Goal: Task Accomplishment & Management: Use online tool/utility

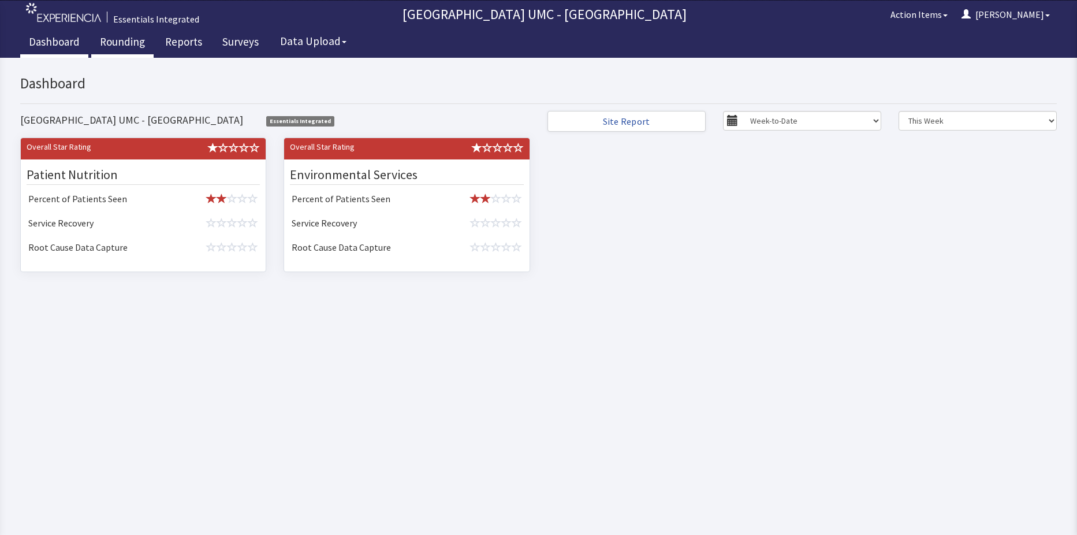
click at [121, 39] on link "Rounding" at bounding box center [122, 43] width 62 height 29
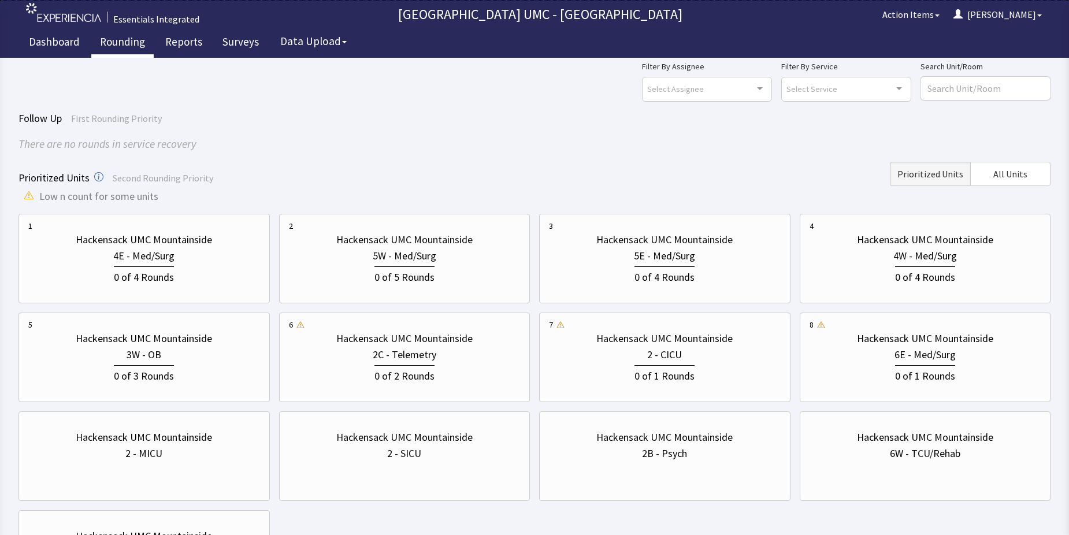
scroll to position [58, 0]
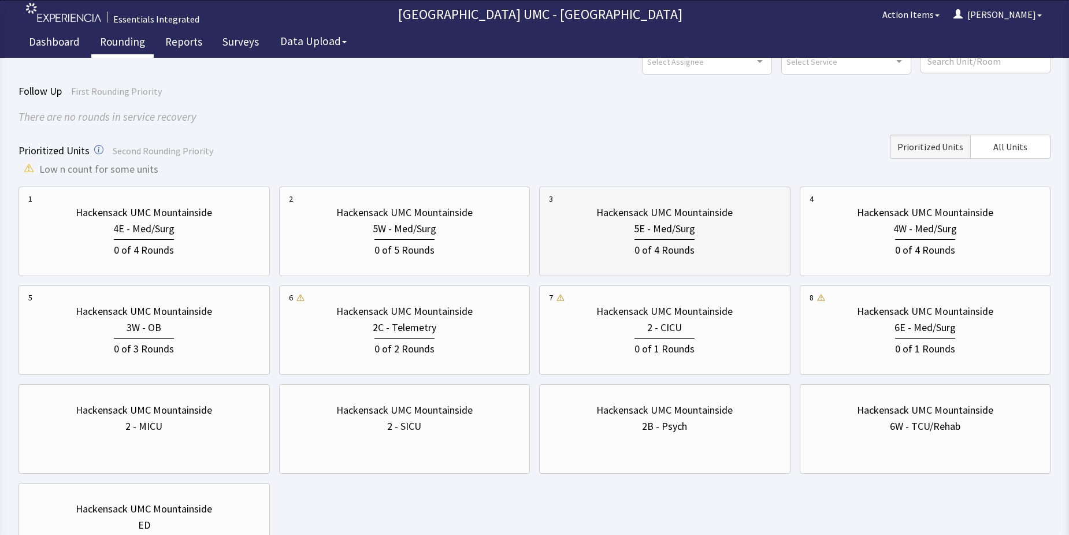
click at [636, 237] on div "0 of 4 Rounds" at bounding box center [665, 247] width 232 height 21
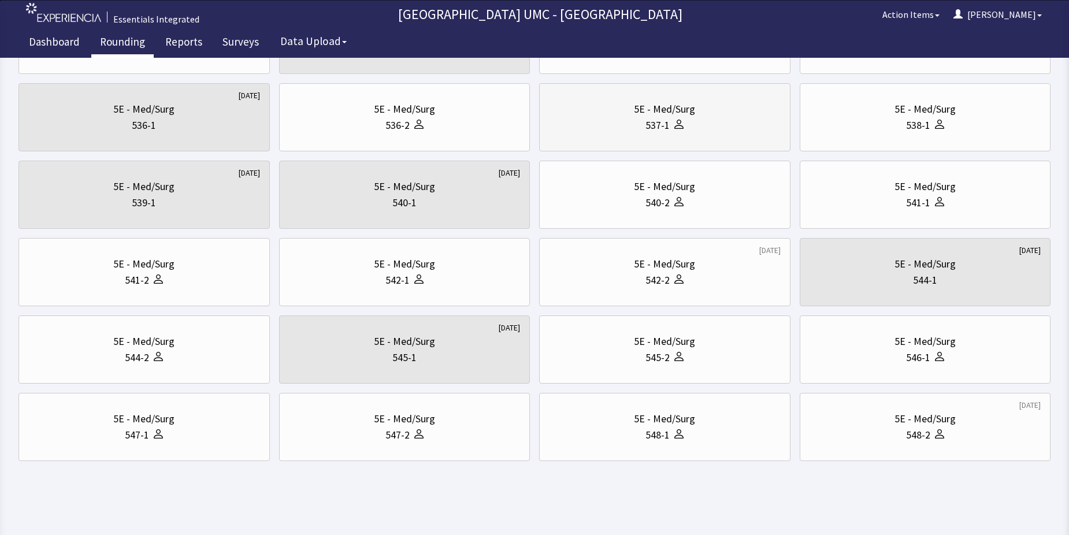
scroll to position [393, 0]
click at [960, 436] on div "548-2" at bounding box center [925, 433] width 232 height 16
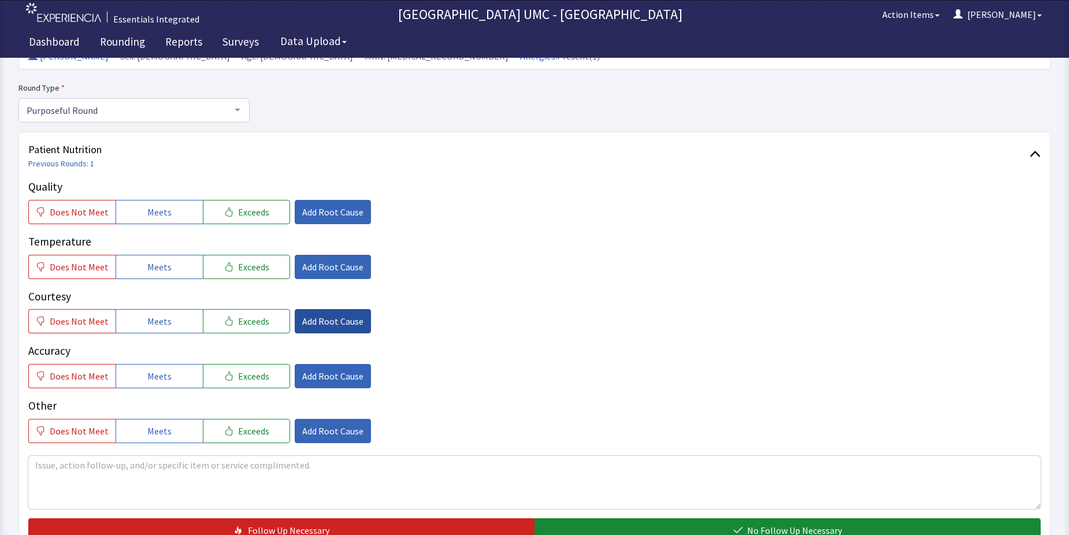
scroll to position [116, 0]
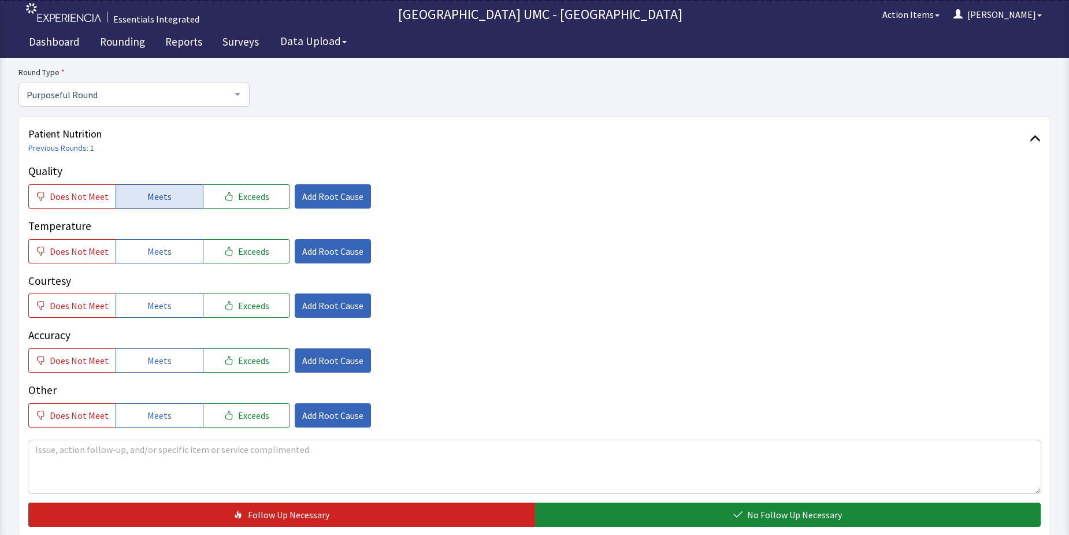
click at [147, 188] on button "Meets" at bounding box center [159, 196] width 87 height 24
click at [147, 251] on span "Meets" at bounding box center [159, 251] width 24 height 14
click at [147, 307] on span "Meets" at bounding box center [159, 306] width 24 height 14
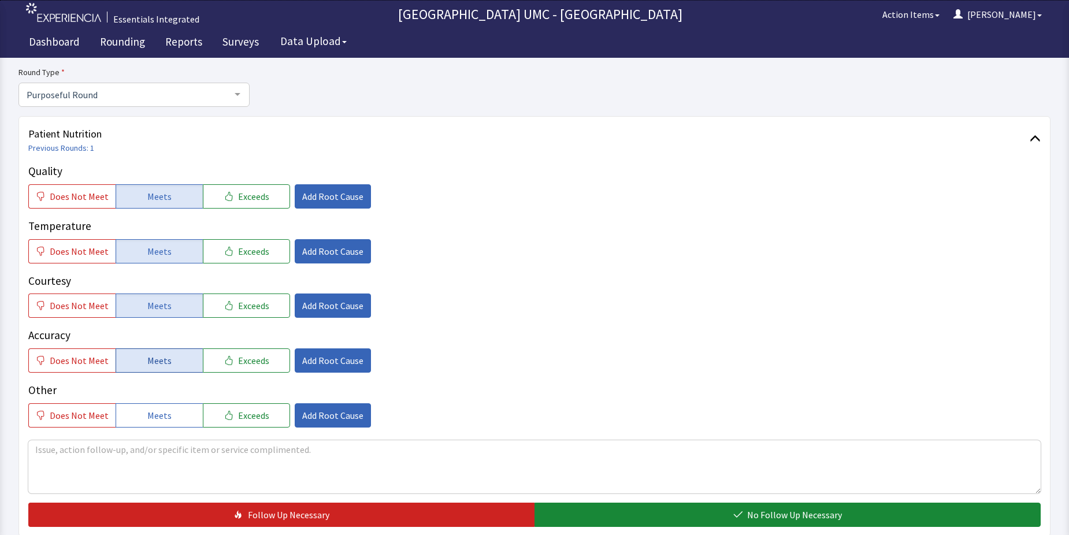
click at [162, 360] on span "Meets" at bounding box center [159, 361] width 24 height 14
click at [171, 420] on button "Meets" at bounding box center [159, 415] width 87 height 24
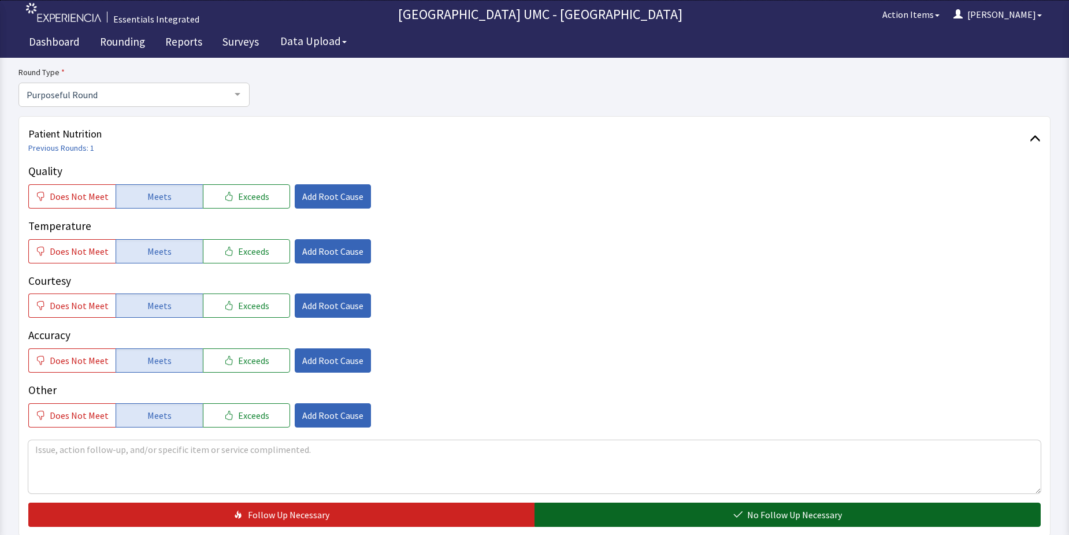
click at [613, 519] on button "No Follow Up Necessary" at bounding box center [787, 515] width 506 height 24
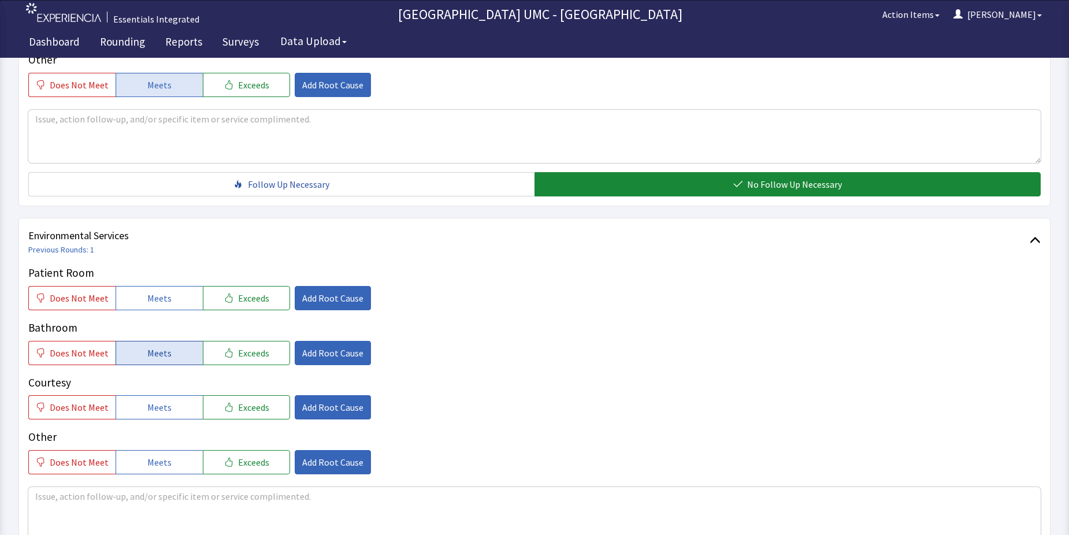
scroll to position [462, 0]
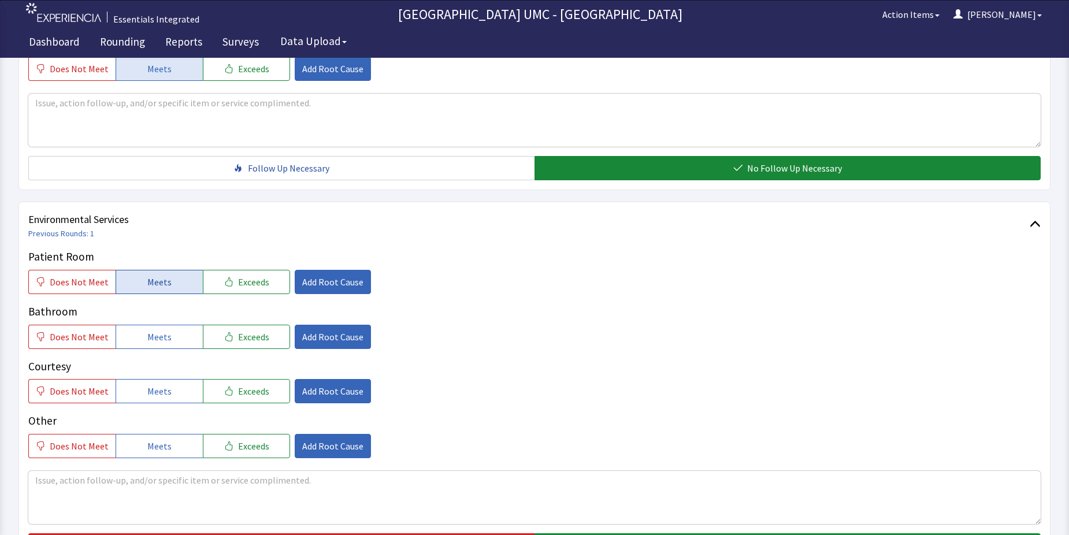
drag, startPoint x: 160, startPoint y: 283, endPoint x: 162, endPoint y: 353, distance: 69.9
click at [160, 282] on span "Meets" at bounding box center [159, 282] width 24 height 14
click at [148, 333] on span "Meets" at bounding box center [159, 337] width 24 height 14
drag, startPoint x: 148, startPoint y: 392, endPoint x: 168, endPoint y: 457, distance: 68.0
click at [150, 404] on div "Patient Room Does Not Meet Meets Exceeds Add Root Cause Bathroom Does Not Meet …" at bounding box center [534, 353] width 1012 height 210
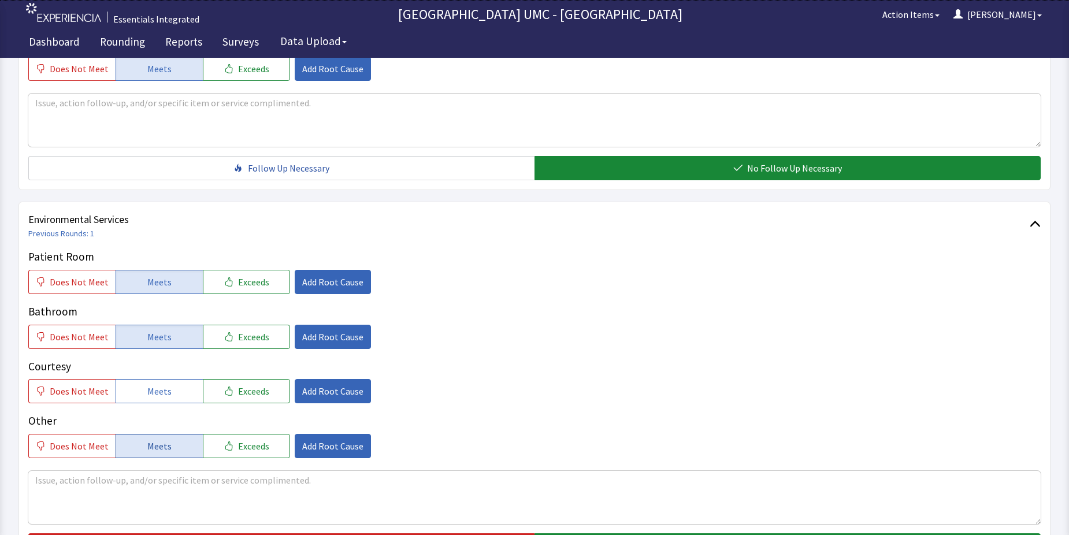
click at [159, 447] on span "Meets" at bounding box center [159, 446] width 24 height 14
click at [159, 391] on span "Meets" at bounding box center [159, 391] width 24 height 14
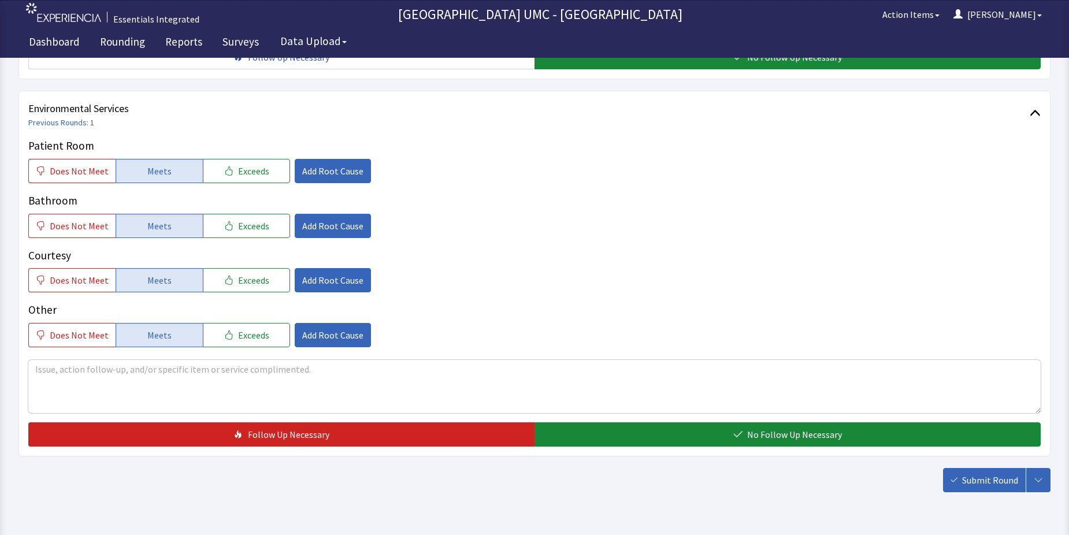
scroll to position [578, 0]
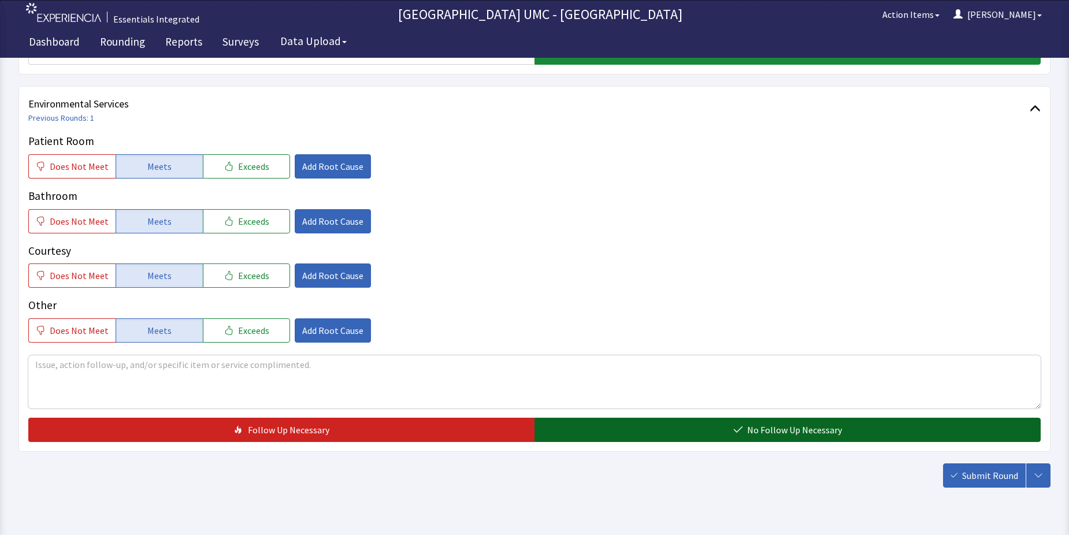
click at [777, 432] on span "No Follow Up Necessary" at bounding box center [794, 430] width 95 height 14
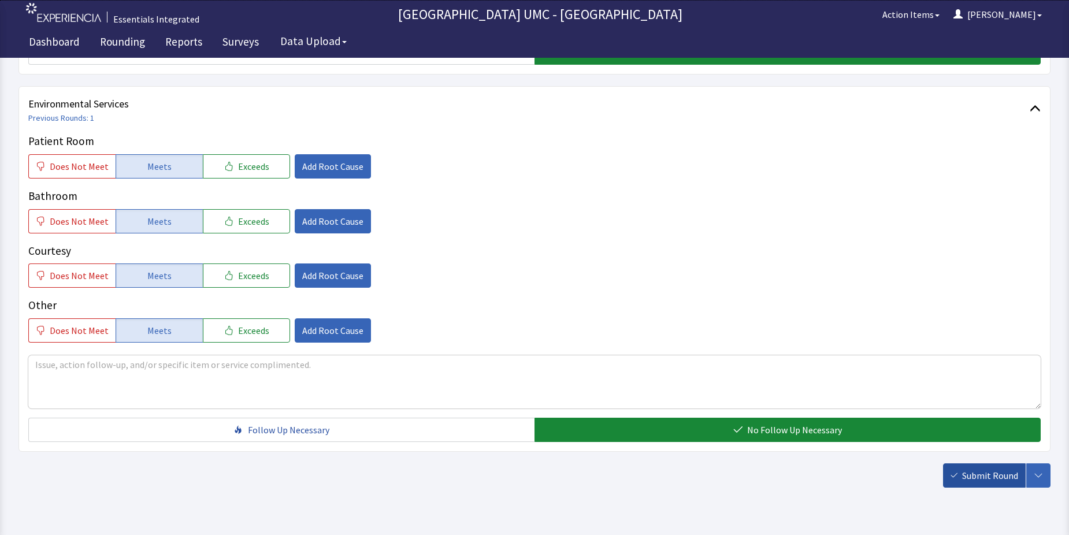
click at [975, 468] on button "Submit Round" at bounding box center [984, 475] width 83 height 24
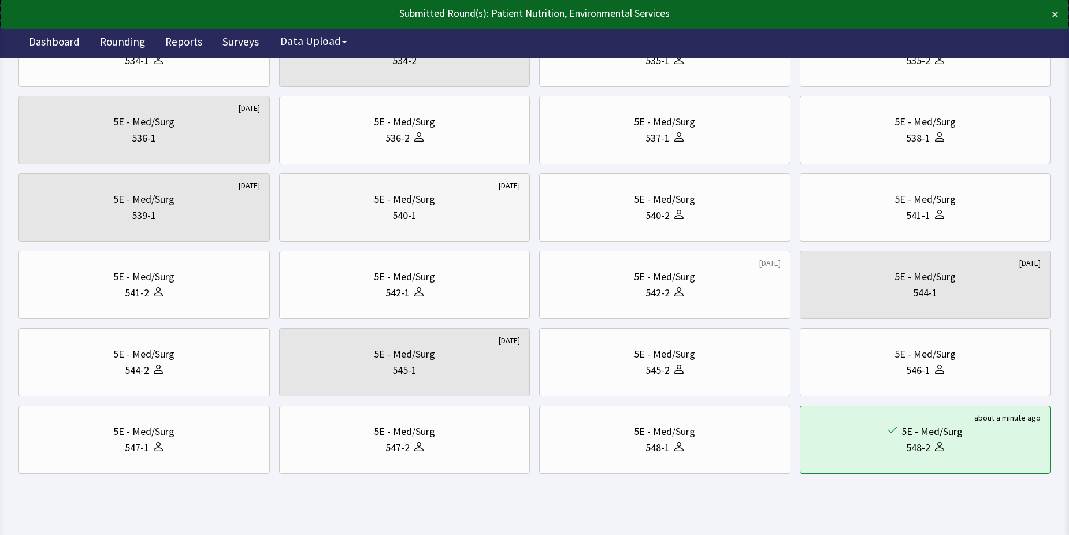
scroll to position [393, 0]
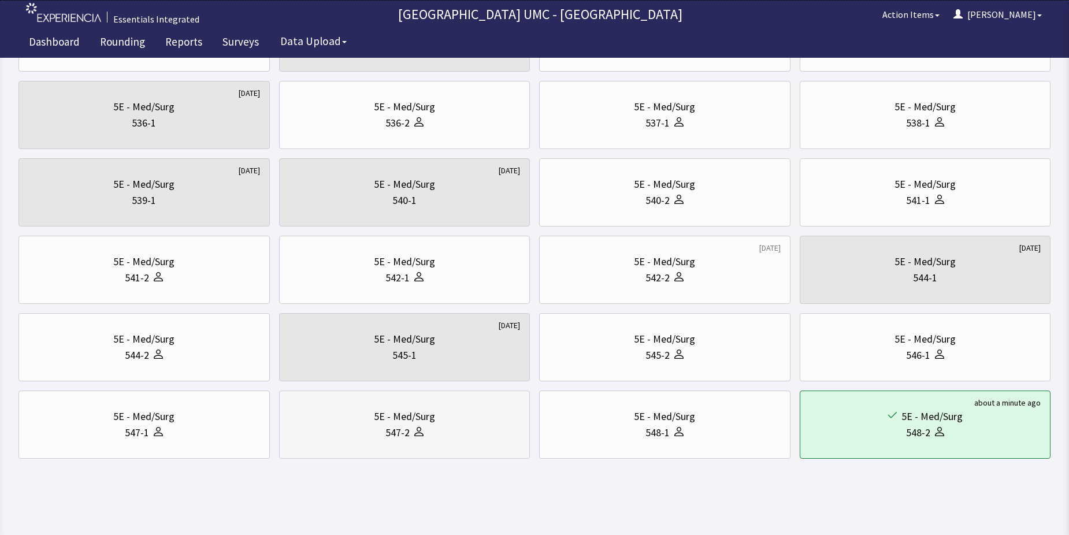
click at [434, 422] on div "5E - Med/Surg" at bounding box center [405, 416] width 232 height 16
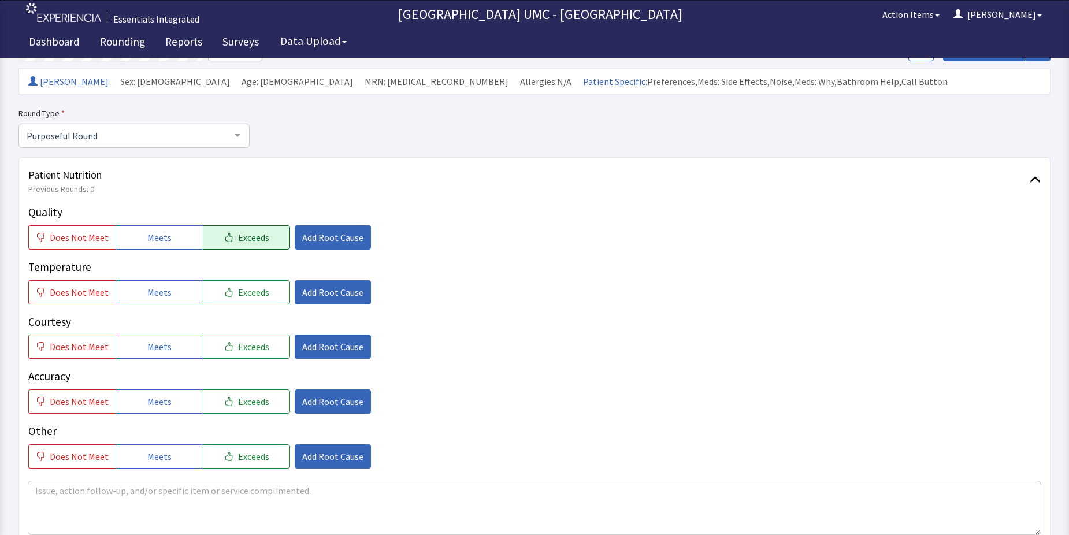
scroll to position [116, 0]
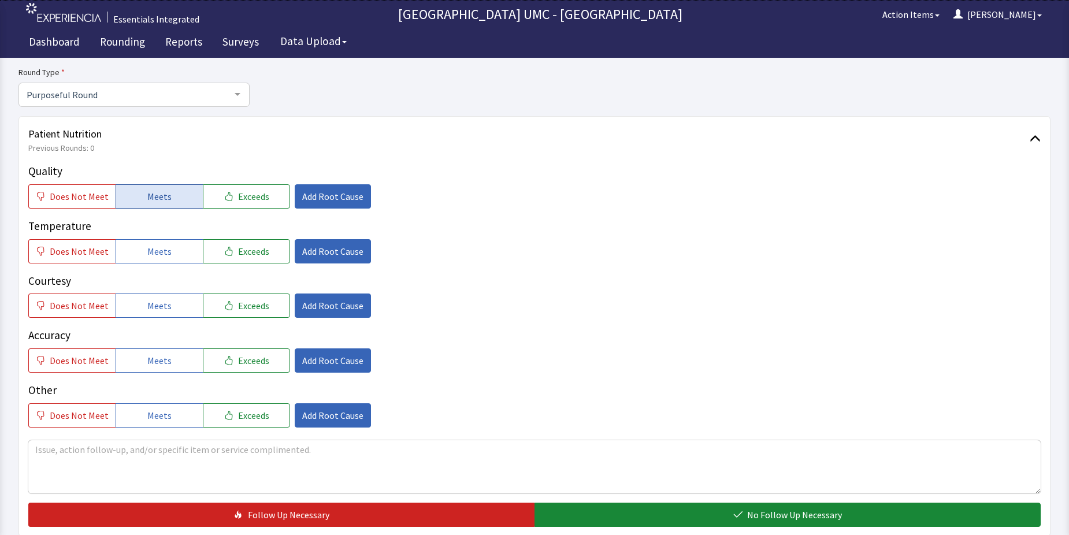
click at [136, 195] on button "Meets" at bounding box center [159, 196] width 87 height 24
drag, startPoint x: 137, startPoint y: 243, endPoint x: 154, endPoint y: 294, distance: 53.7
click at [140, 254] on button "Meets" at bounding box center [159, 251] width 87 height 24
drag, startPoint x: 154, startPoint y: 294, endPoint x: 165, endPoint y: 344, distance: 50.9
click at [158, 308] on button "Meets" at bounding box center [159, 305] width 87 height 24
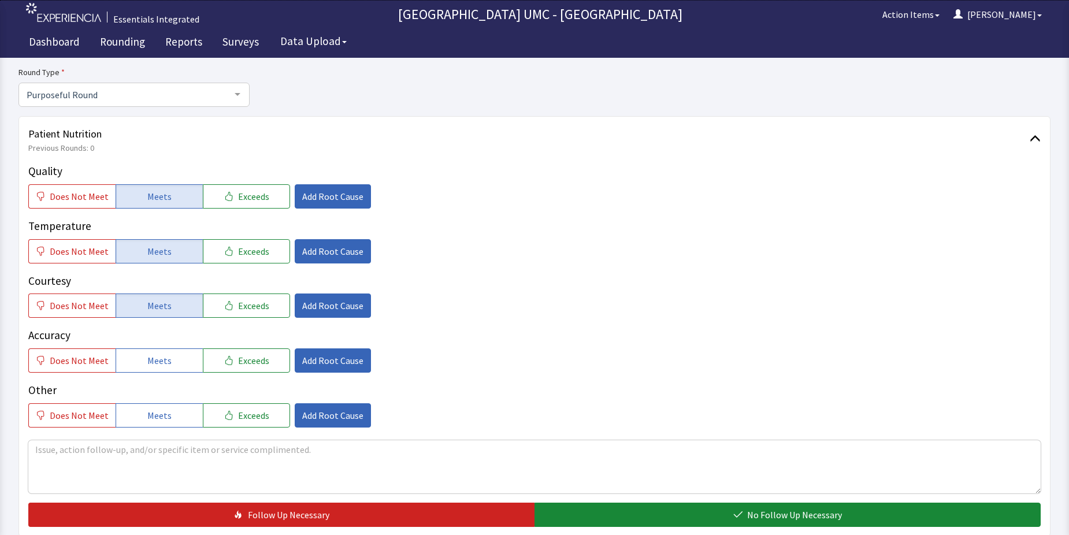
drag, startPoint x: 163, startPoint y: 354, endPoint x: 171, endPoint y: 398, distance: 44.6
click at [163, 359] on span "Meets" at bounding box center [159, 361] width 24 height 14
drag, startPoint x: 171, startPoint y: 414, endPoint x: 314, endPoint y: 455, distance: 149.2
click at [184, 425] on button "Meets" at bounding box center [159, 415] width 87 height 24
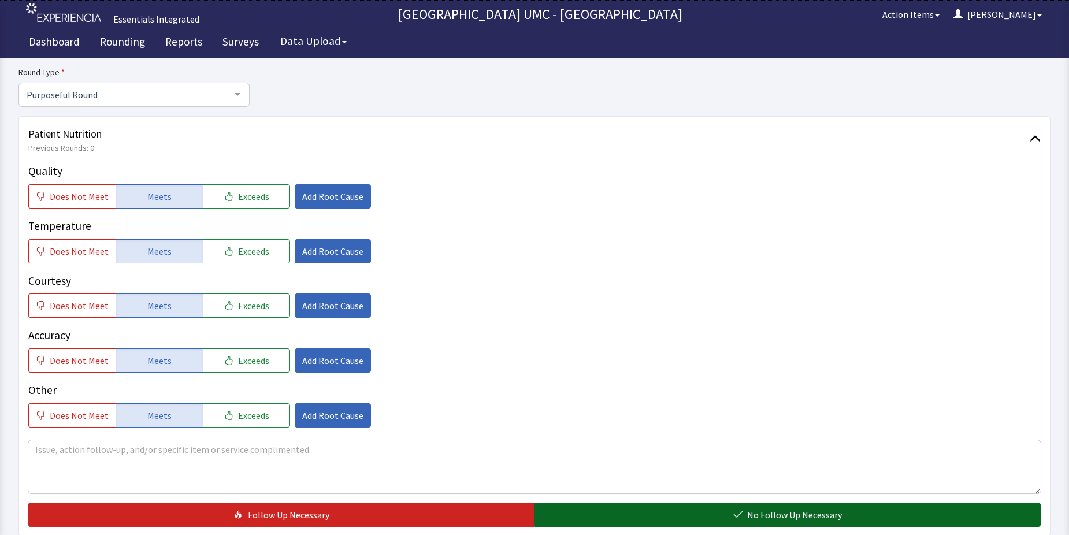
click at [669, 503] on button "No Follow Up Necessary" at bounding box center [787, 515] width 506 height 24
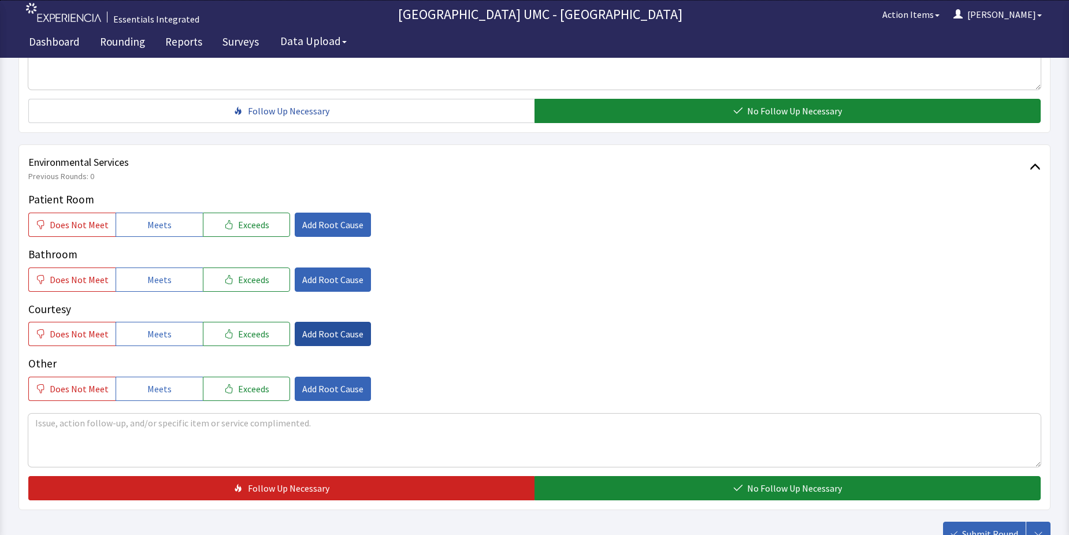
scroll to position [520, 0]
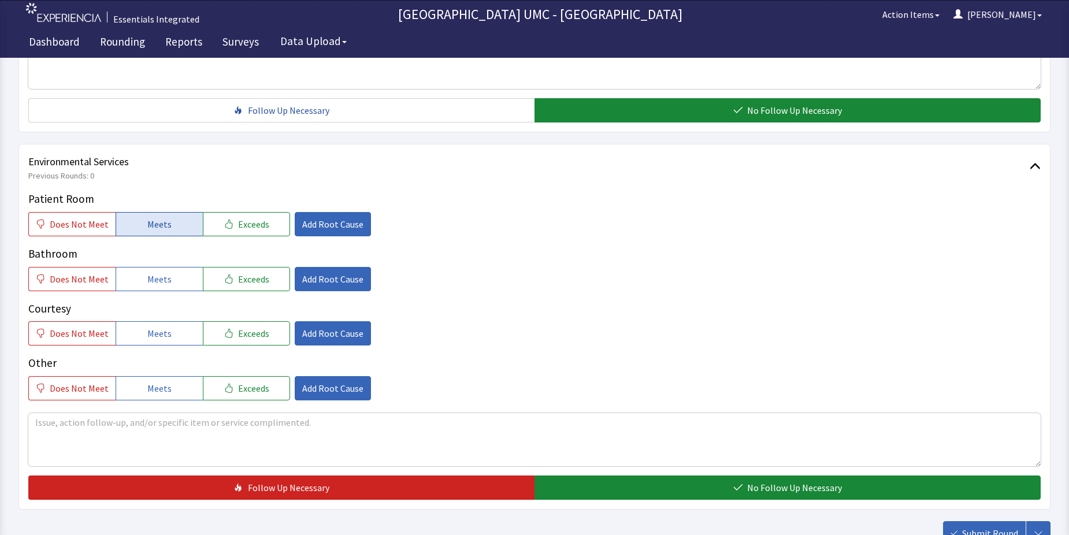
click at [147, 221] on span "Meets" at bounding box center [159, 224] width 24 height 14
drag, startPoint x: 146, startPoint y: 269, endPoint x: 149, endPoint y: 278, distance: 10.2
click at [149, 278] on button "Meets" at bounding box center [159, 279] width 87 height 24
drag, startPoint x: 161, startPoint y: 314, endPoint x: 163, endPoint y: 354, distance: 40.0
click at [161, 317] on div "Courtesy Does Not Meet Meets Exceeds Add Root Cause" at bounding box center [534, 323] width 1012 height 46
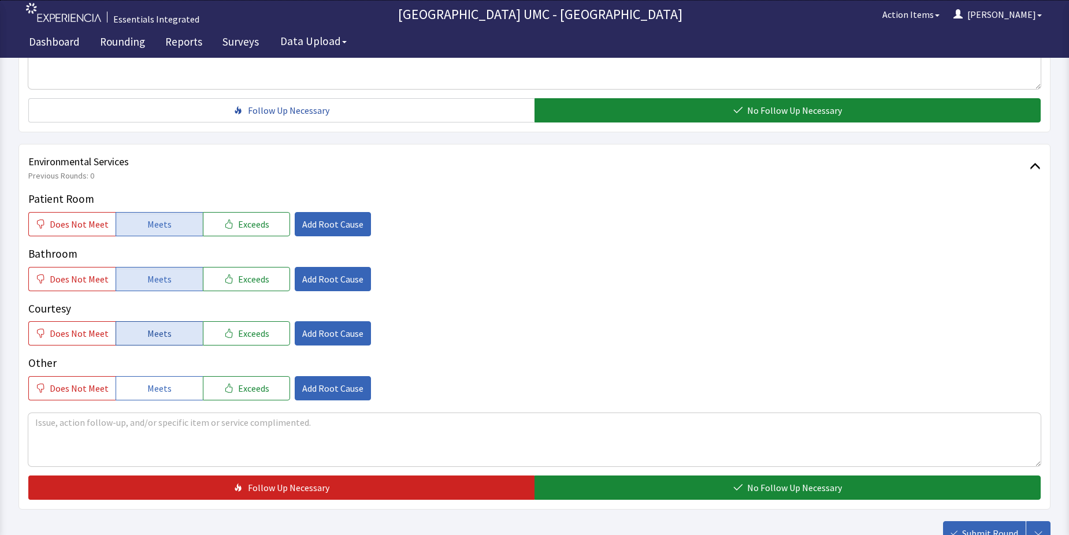
click at [147, 339] on span "Meets" at bounding box center [159, 333] width 24 height 14
drag, startPoint x: 159, startPoint y: 383, endPoint x: 442, endPoint y: 464, distance: 294.5
click at [176, 393] on button "Meets" at bounding box center [159, 388] width 87 height 24
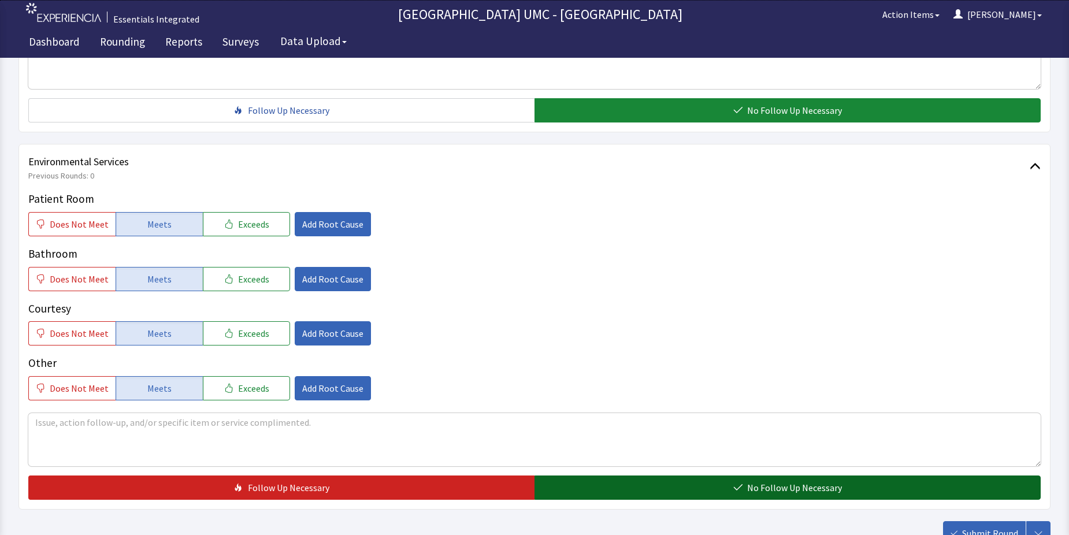
click at [791, 489] on span "No Follow Up Necessary" at bounding box center [794, 488] width 95 height 14
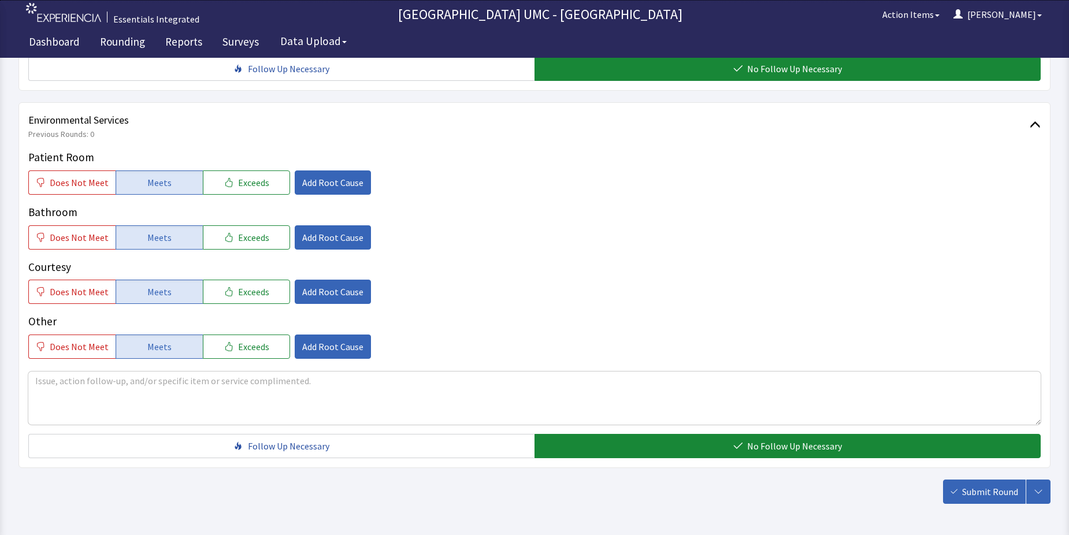
scroll to position [607, 0]
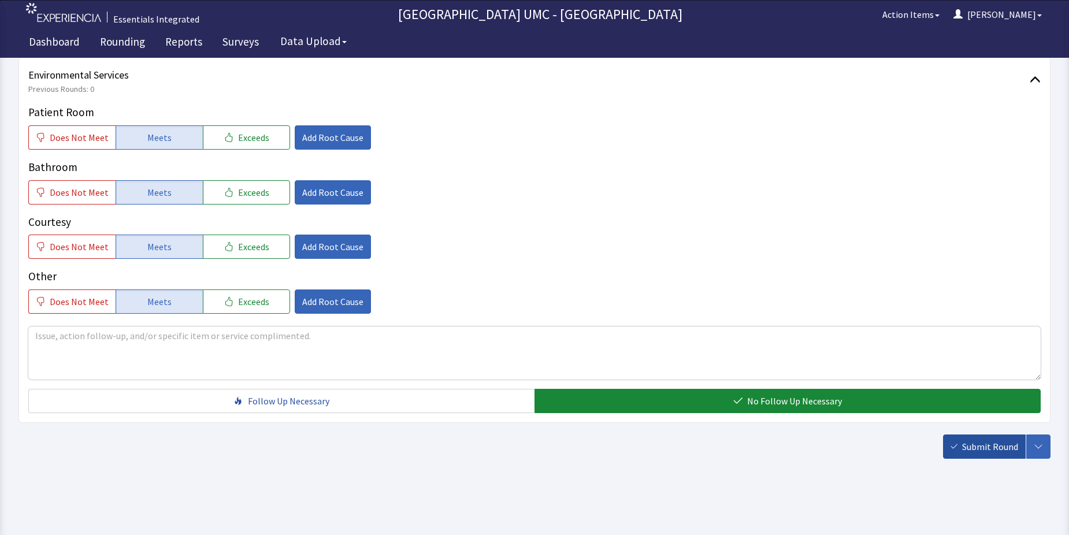
click at [978, 436] on button "Submit Round" at bounding box center [984, 446] width 83 height 24
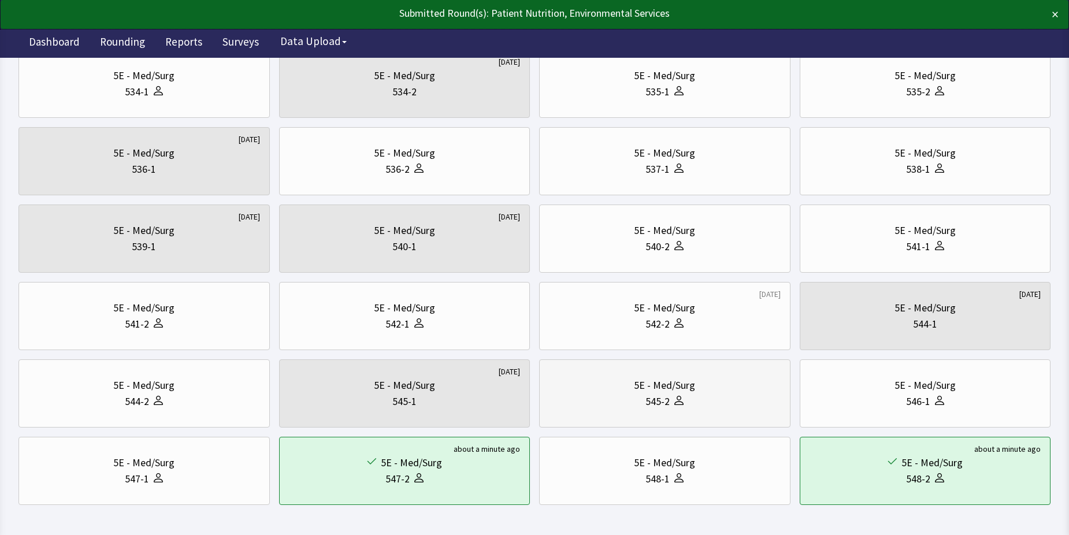
scroll to position [393, 0]
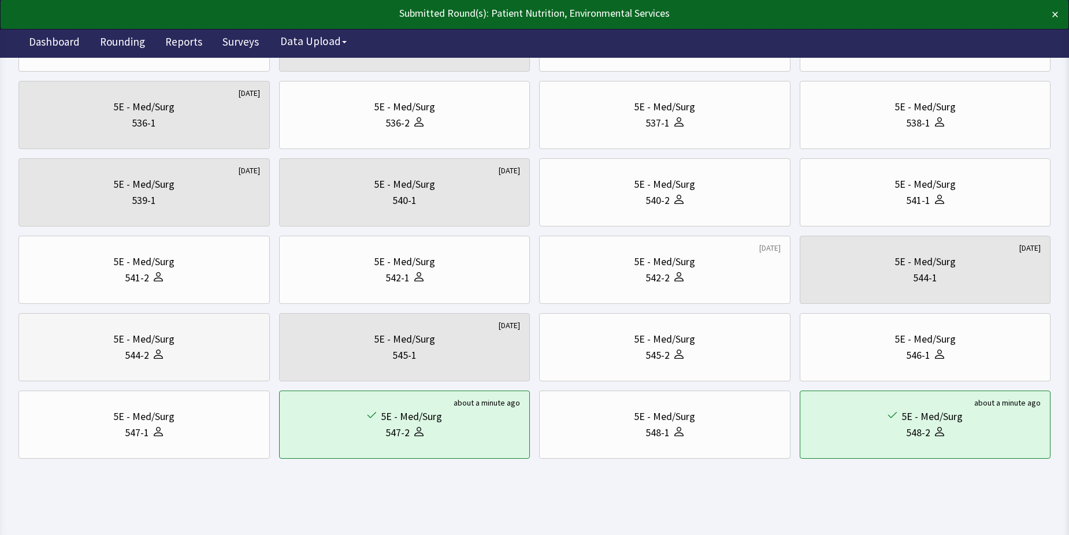
click at [139, 347] on div "5E - Med/Surg" at bounding box center [143, 339] width 61 height 16
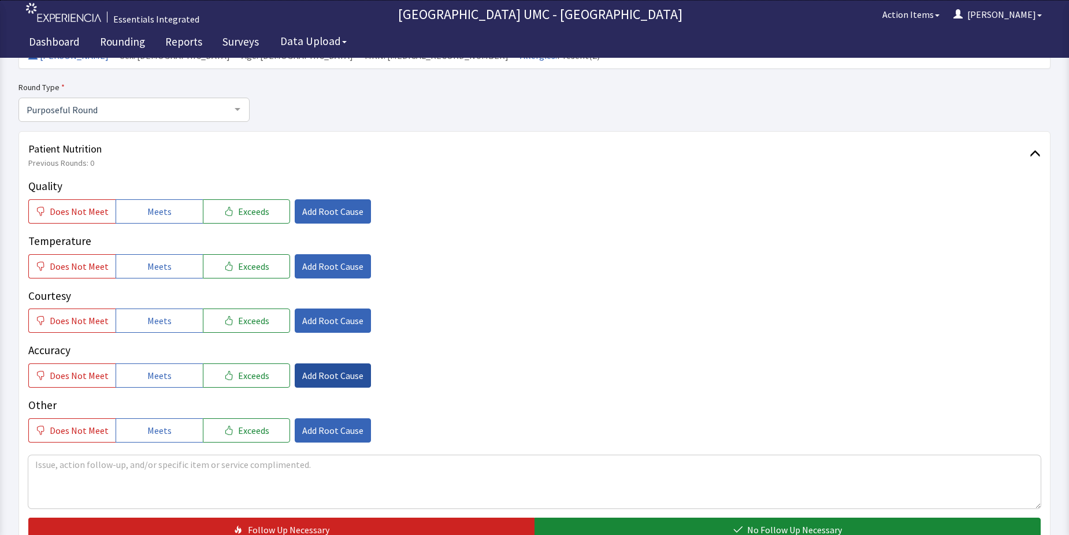
scroll to position [116, 0]
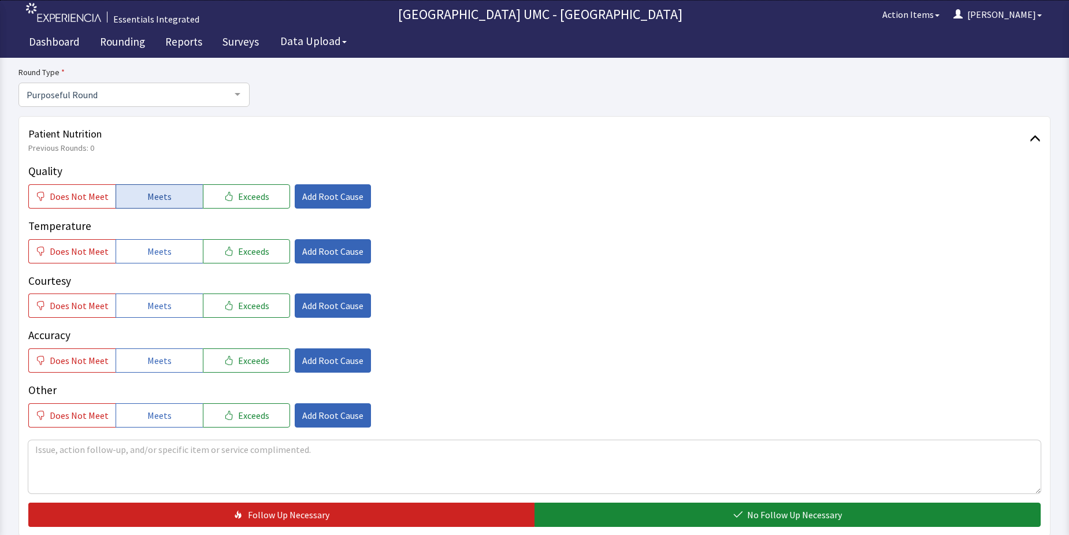
click at [155, 203] on span "Meets" at bounding box center [159, 196] width 24 height 14
click at [160, 258] on button "Meets" at bounding box center [159, 251] width 87 height 24
drag, startPoint x: 151, startPoint y: 306, endPoint x: 159, endPoint y: 358, distance: 52.5
click at [151, 308] on span "Meets" at bounding box center [159, 306] width 24 height 14
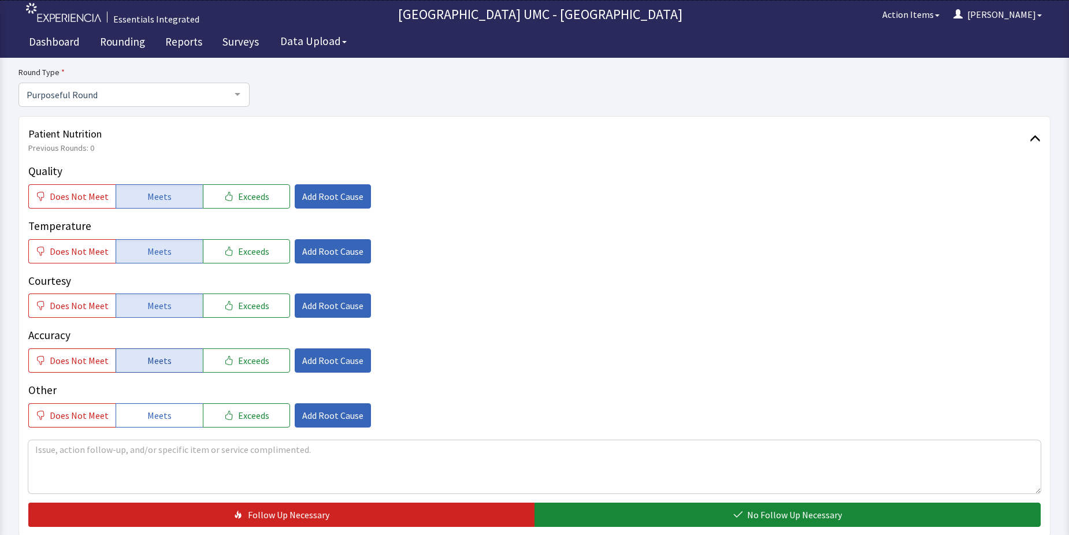
drag, startPoint x: 159, startPoint y: 358, endPoint x: 161, endPoint y: 368, distance: 10.0
click at [159, 359] on span "Meets" at bounding box center [159, 361] width 24 height 14
click at [165, 407] on button "Meets" at bounding box center [159, 415] width 87 height 24
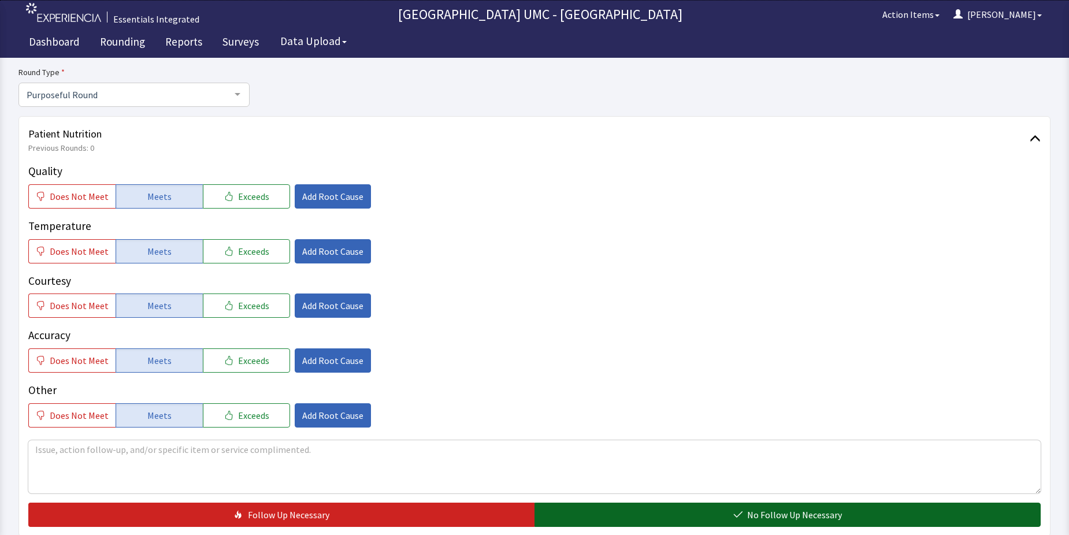
click at [669, 511] on button "No Follow Up Necessary" at bounding box center [787, 515] width 506 height 24
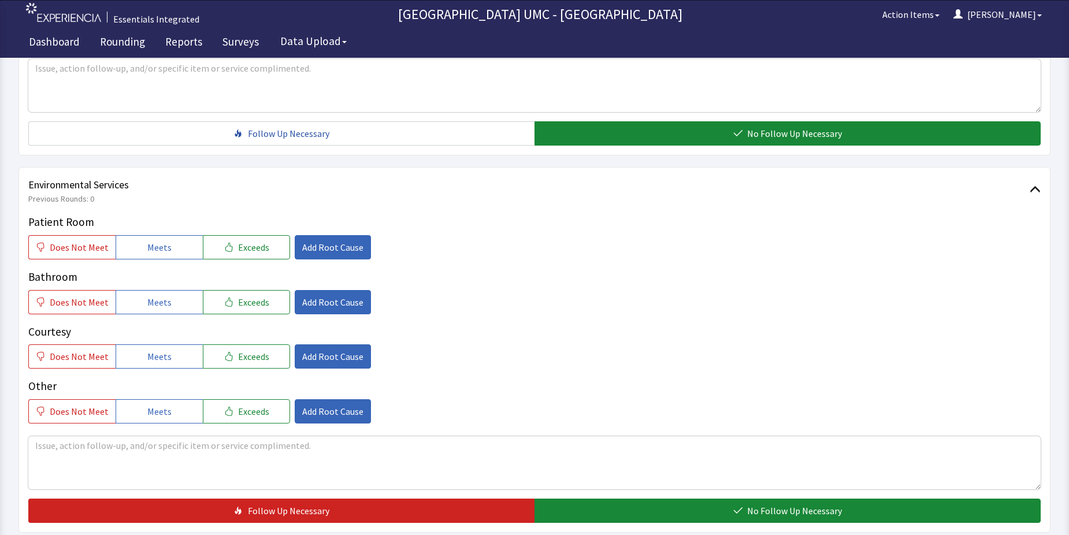
scroll to position [520, 0]
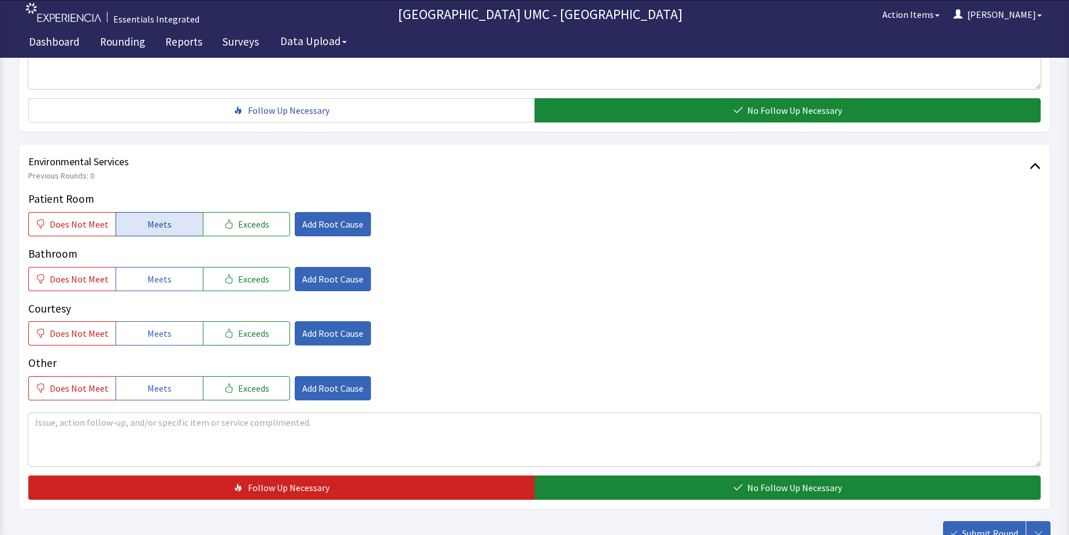
click at [147, 221] on span "Meets" at bounding box center [159, 224] width 24 height 14
click at [169, 284] on button "Meets" at bounding box center [159, 279] width 87 height 24
click at [166, 340] on span "Meets" at bounding box center [159, 333] width 24 height 14
click at [170, 378] on button "Meets" at bounding box center [159, 388] width 87 height 24
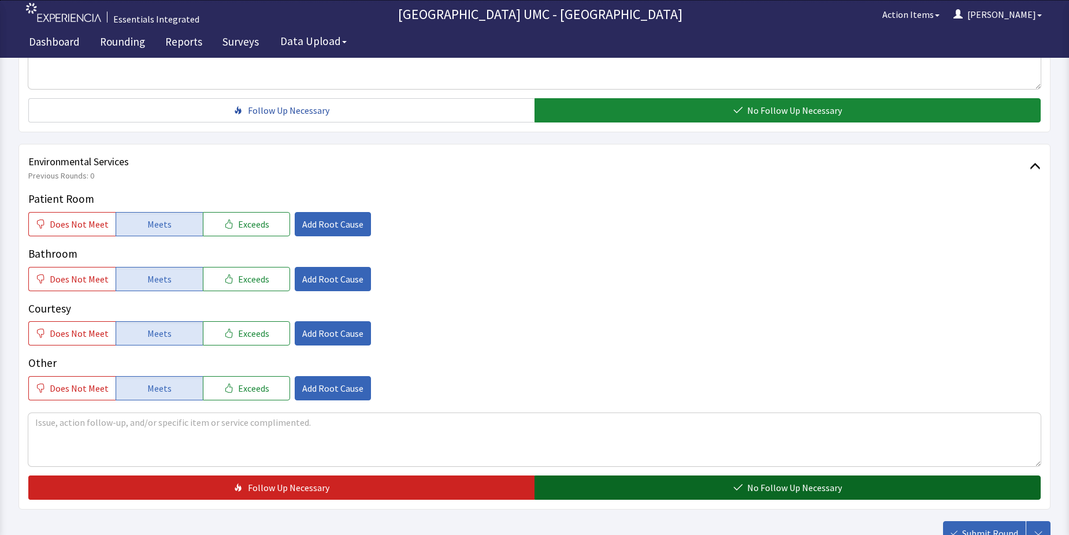
drag, startPoint x: 745, startPoint y: 491, endPoint x: 924, endPoint y: 505, distance: 179.0
click at [746, 491] on button "No Follow Up Necessary" at bounding box center [787, 487] width 506 height 24
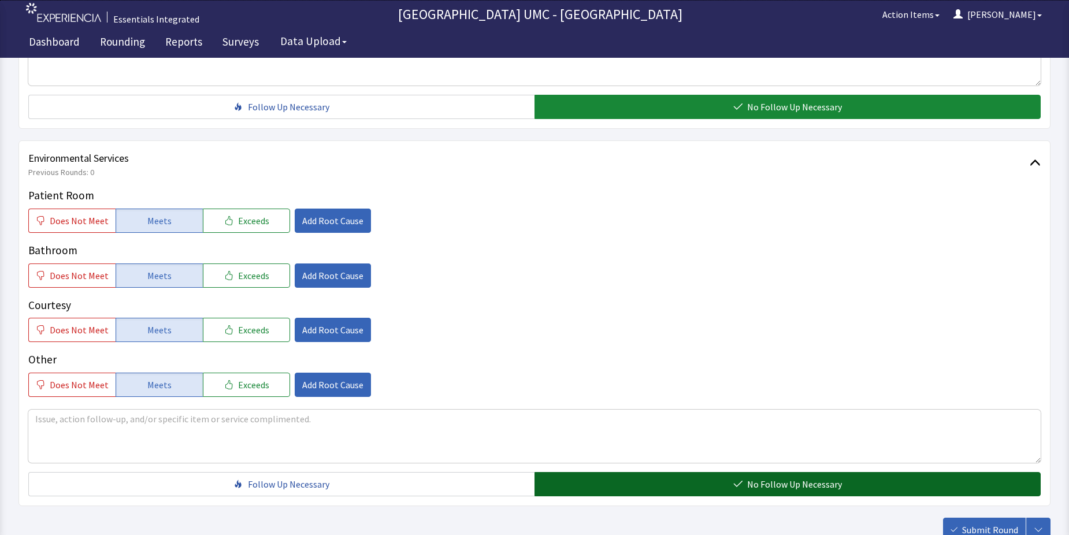
scroll to position [578, 0]
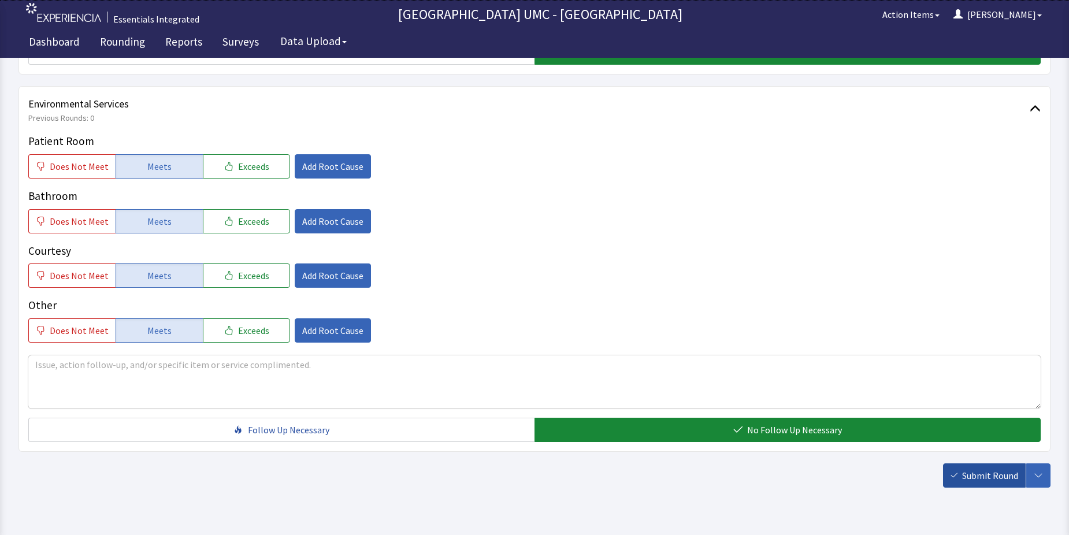
click at [992, 476] on span "Submit Round" at bounding box center [990, 475] width 56 height 14
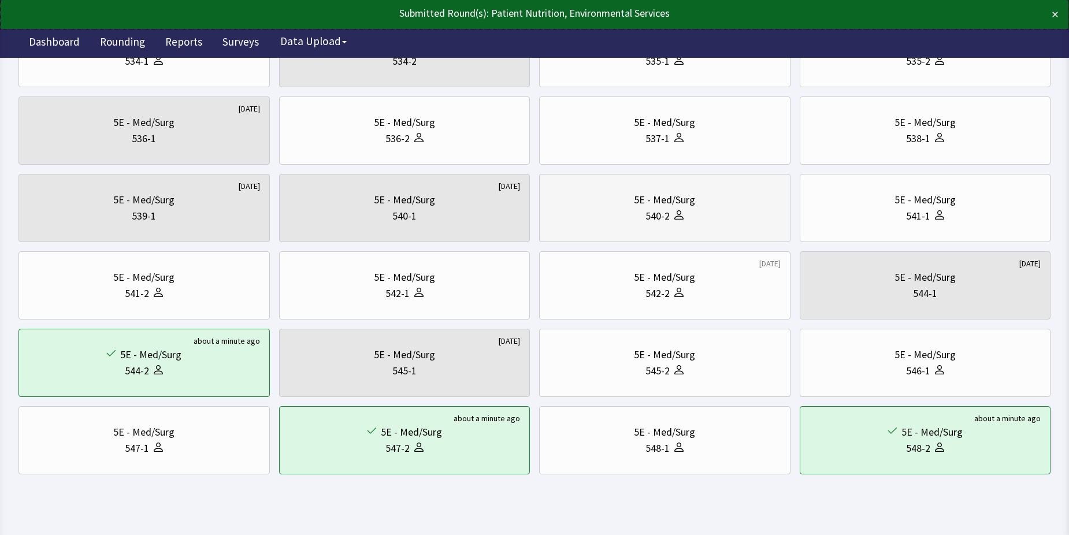
scroll to position [393, 0]
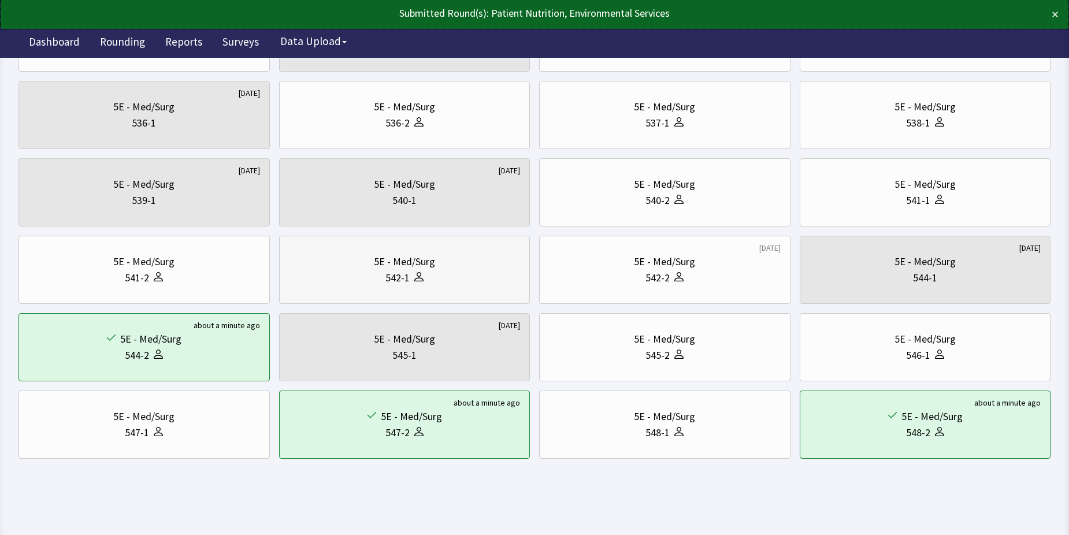
click at [422, 278] on icon at bounding box center [418, 276] width 9 height 9
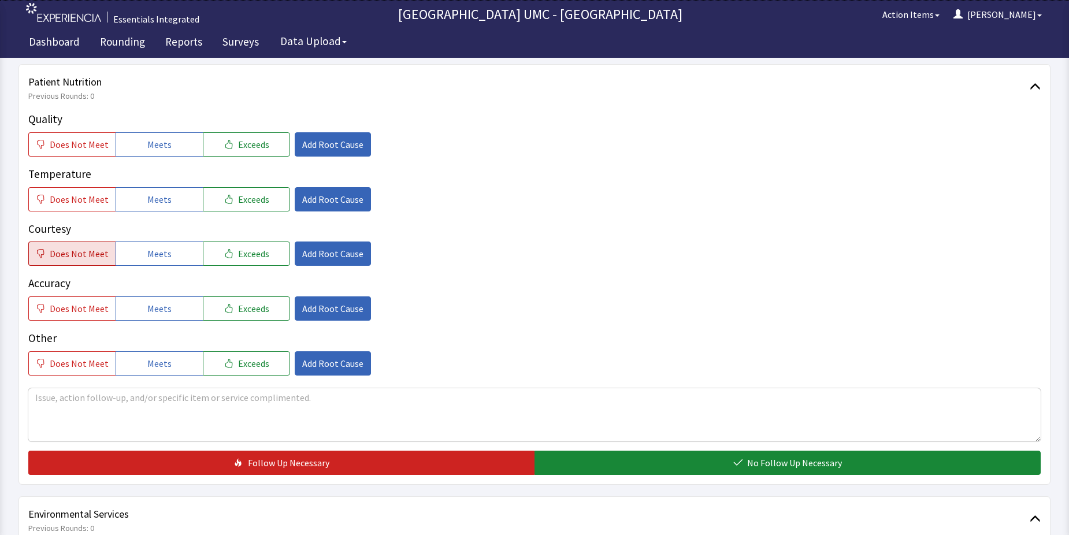
scroll to position [173, 0]
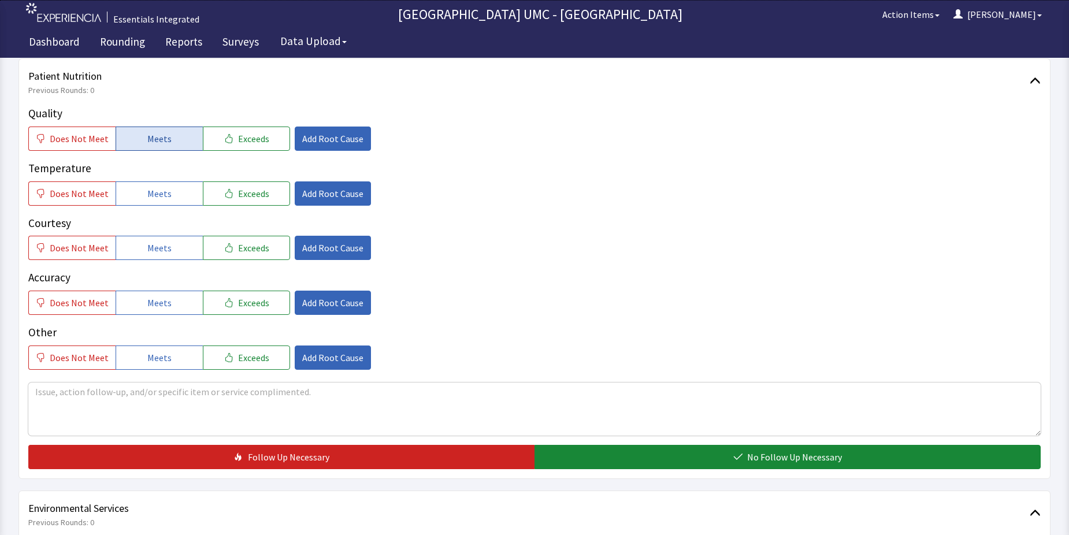
click at [147, 142] on span "Meets" at bounding box center [159, 139] width 24 height 14
drag, startPoint x: 135, startPoint y: 183, endPoint x: 139, endPoint y: 220, distance: 37.1
click at [135, 195] on button "Meets" at bounding box center [159, 193] width 87 height 24
click at [152, 251] on span "Meets" at bounding box center [159, 248] width 24 height 14
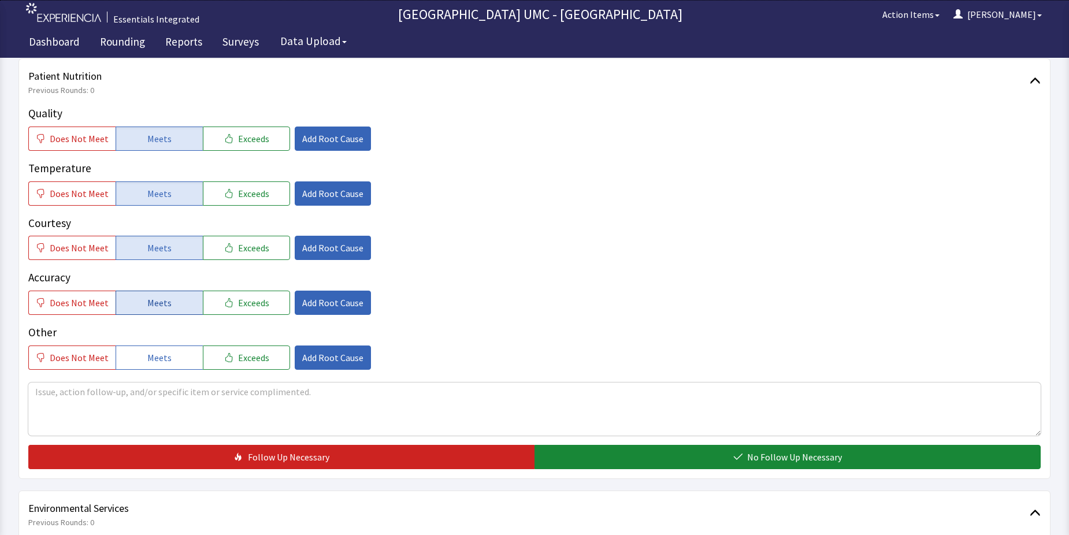
click at [153, 307] on span "Meets" at bounding box center [159, 303] width 24 height 14
click at [154, 355] on span "Meets" at bounding box center [159, 358] width 24 height 14
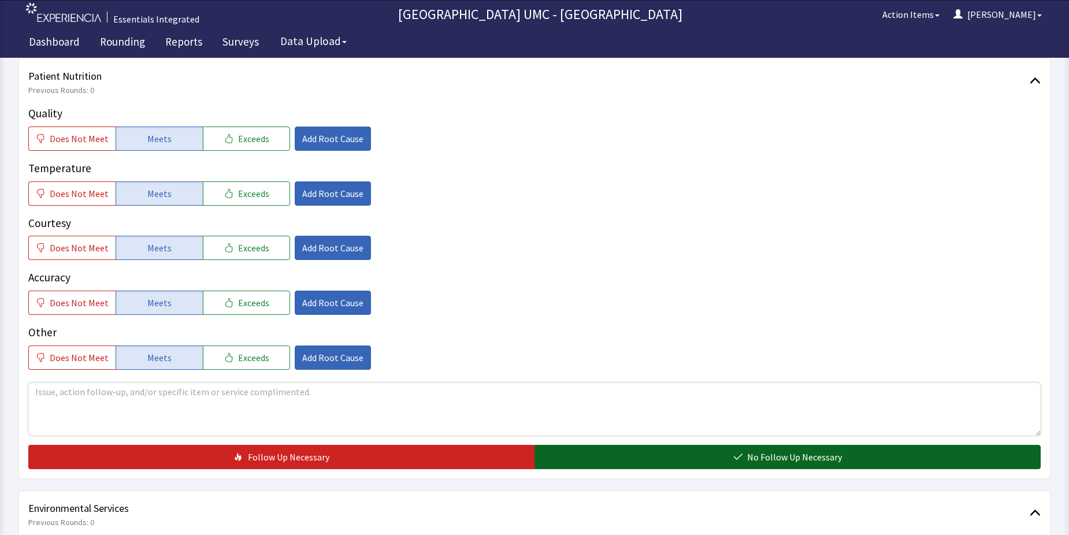
click at [660, 463] on button "No Follow Up Necessary" at bounding box center [787, 457] width 506 height 24
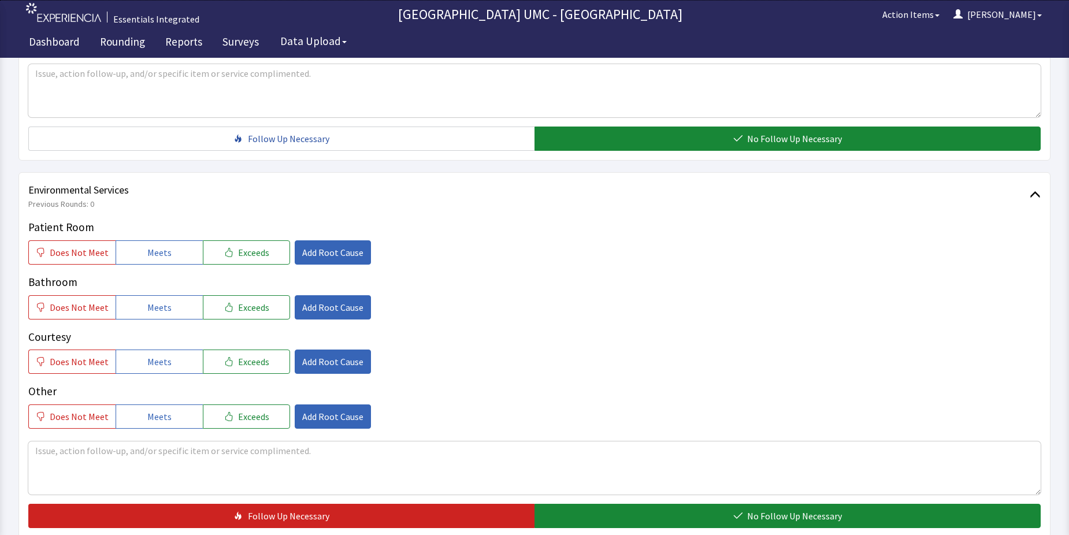
scroll to position [520, 0]
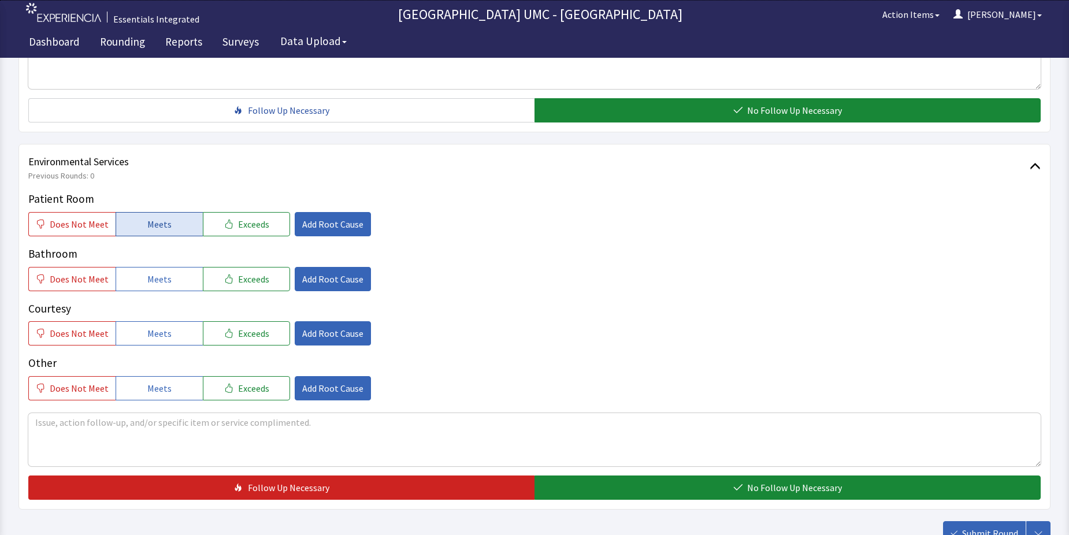
click at [161, 224] on span "Meets" at bounding box center [159, 224] width 24 height 14
click at [142, 283] on button "Meets" at bounding box center [159, 279] width 87 height 24
drag, startPoint x: 144, startPoint y: 325, endPoint x: 150, endPoint y: 363, distance: 38.0
click at [146, 332] on button "Meets" at bounding box center [159, 333] width 87 height 24
click at [153, 385] on span "Meets" at bounding box center [159, 388] width 24 height 14
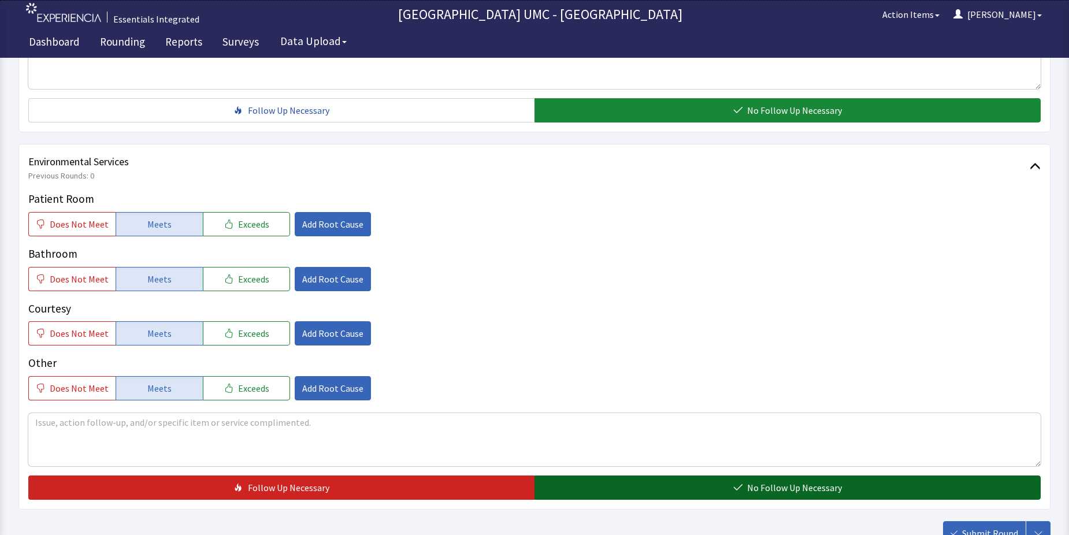
click at [666, 490] on button "No Follow Up Necessary" at bounding box center [787, 487] width 506 height 24
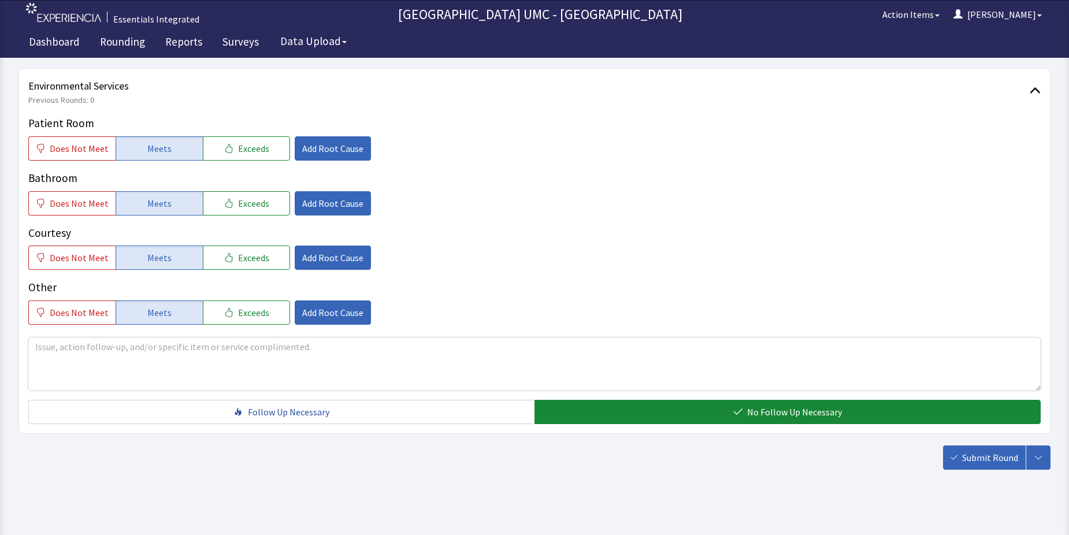
scroll to position [607, 0]
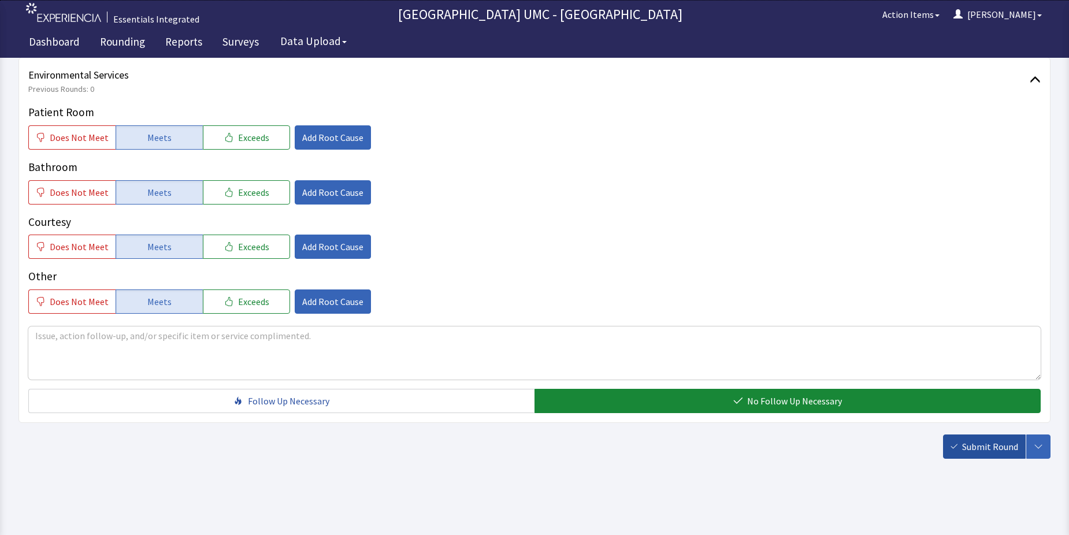
click at [995, 452] on span "Submit Round" at bounding box center [990, 447] width 56 height 14
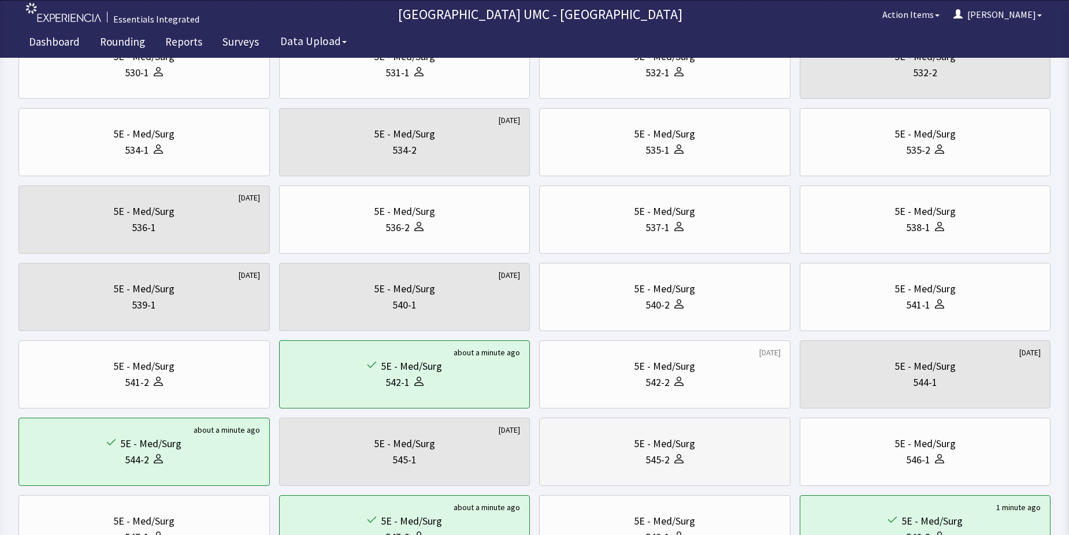
scroll to position [289, 0]
click at [707, 383] on div "542-2" at bounding box center [665, 382] width 232 height 16
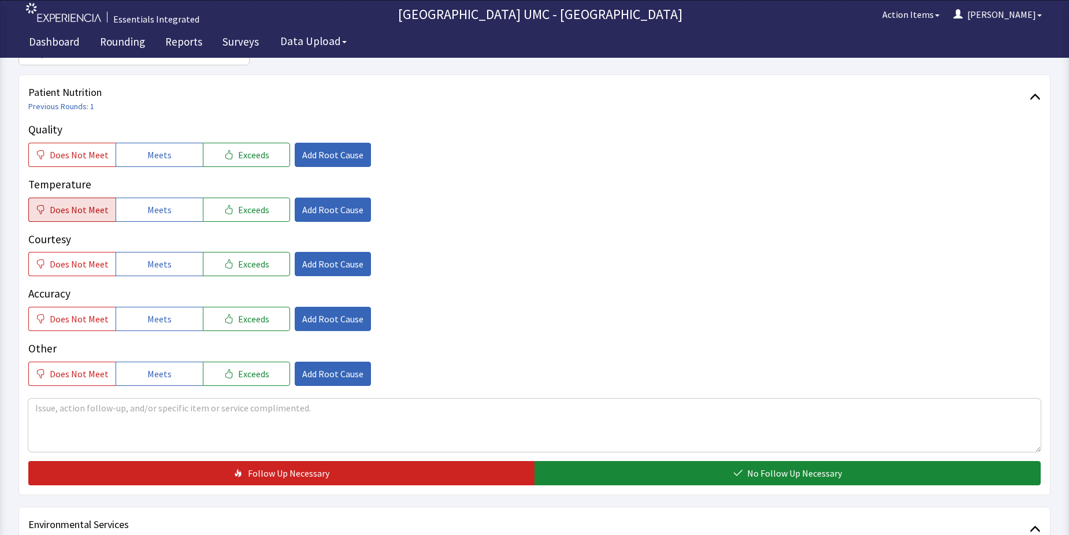
scroll to position [173, 0]
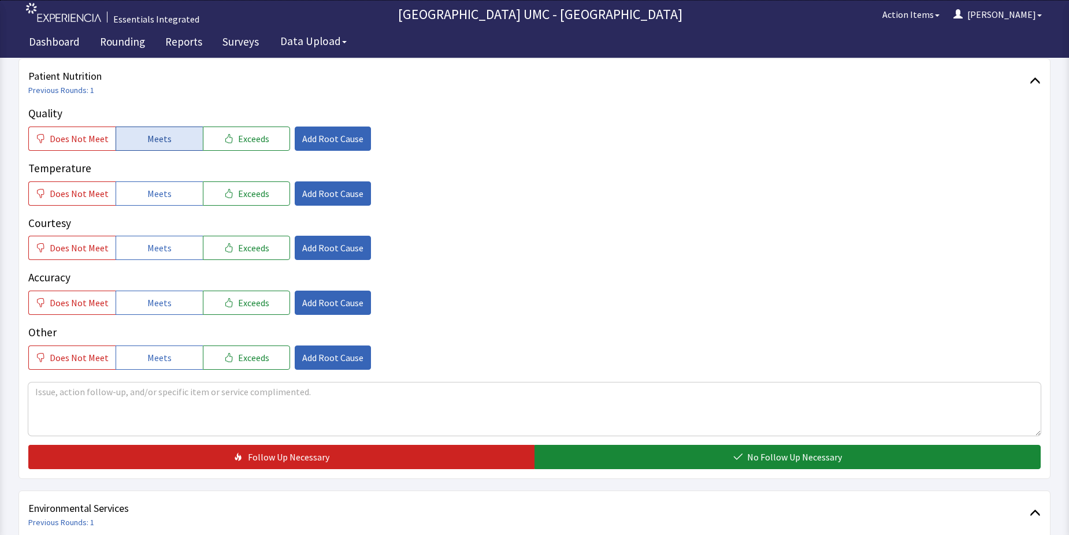
click at [159, 146] on button "Meets" at bounding box center [159, 139] width 87 height 24
drag, startPoint x: 141, startPoint y: 195, endPoint x: 148, endPoint y: 220, distance: 25.8
click at [141, 197] on button "Meets" at bounding box center [159, 193] width 87 height 24
click at [151, 253] on span "Meets" at bounding box center [159, 248] width 24 height 14
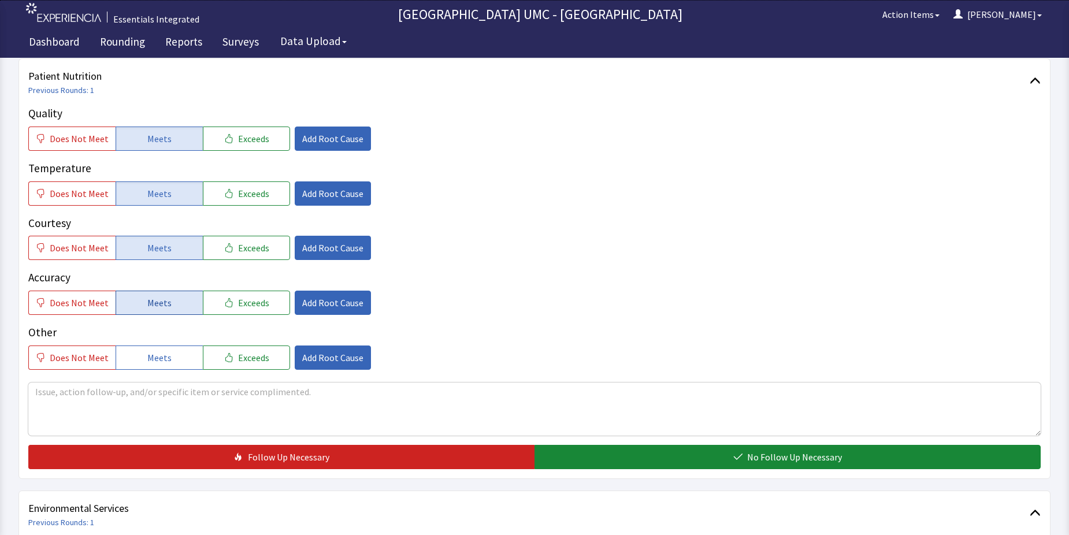
drag, startPoint x: 160, startPoint y: 307, endPoint x: 161, endPoint y: 313, distance: 5.8
click at [161, 310] on span "Meets" at bounding box center [159, 303] width 24 height 14
click at [163, 349] on button "Meets" at bounding box center [159, 357] width 87 height 24
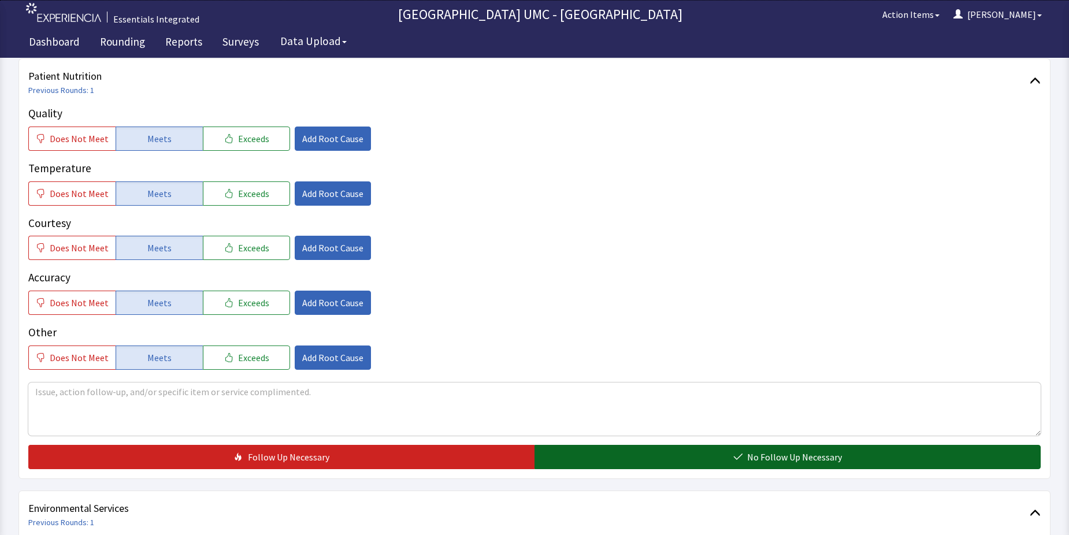
click at [719, 453] on button "No Follow Up Necessary" at bounding box center [787, 457] width 506 height 24
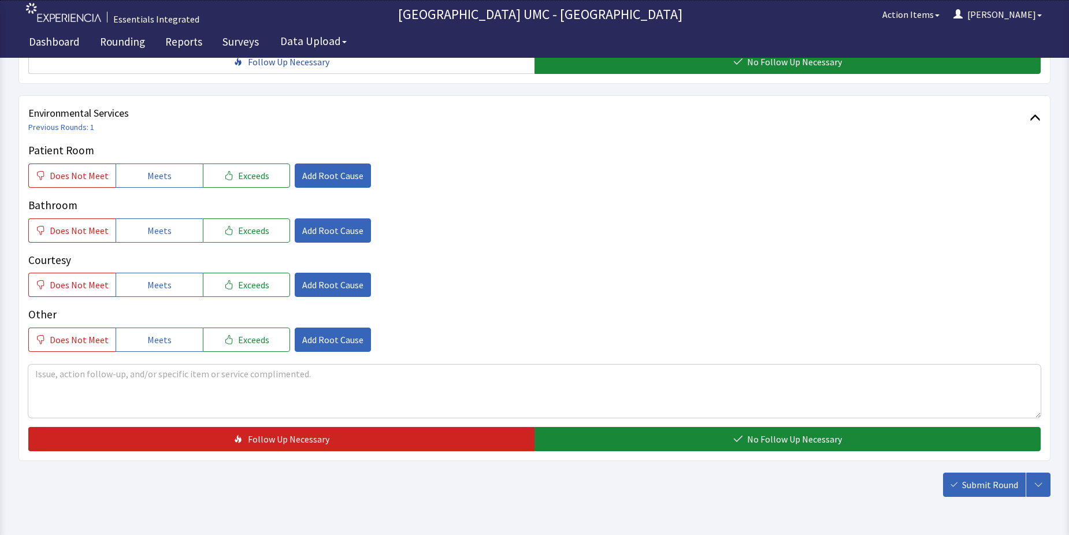
scroll to position [578, 0]
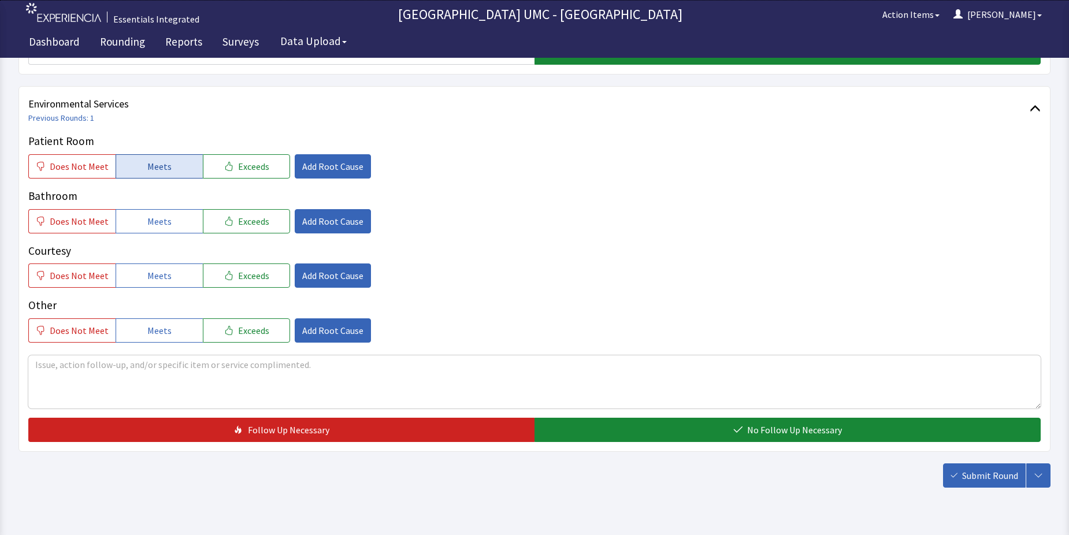
click at [156, 166] on span "Meets" at bounding box center [159, 166] width 24 height 14
click at [155, 222] on span "Meets" at bounding box center [159, 221] width 24 height 14
drag, startPoint x: 155, startPoint y: 270, endPoint x: 155, endPoint y: 325, distance: 54.9
click at [155, 272] on span "Meets" at bounding box center [159, 276] width 24 height 14
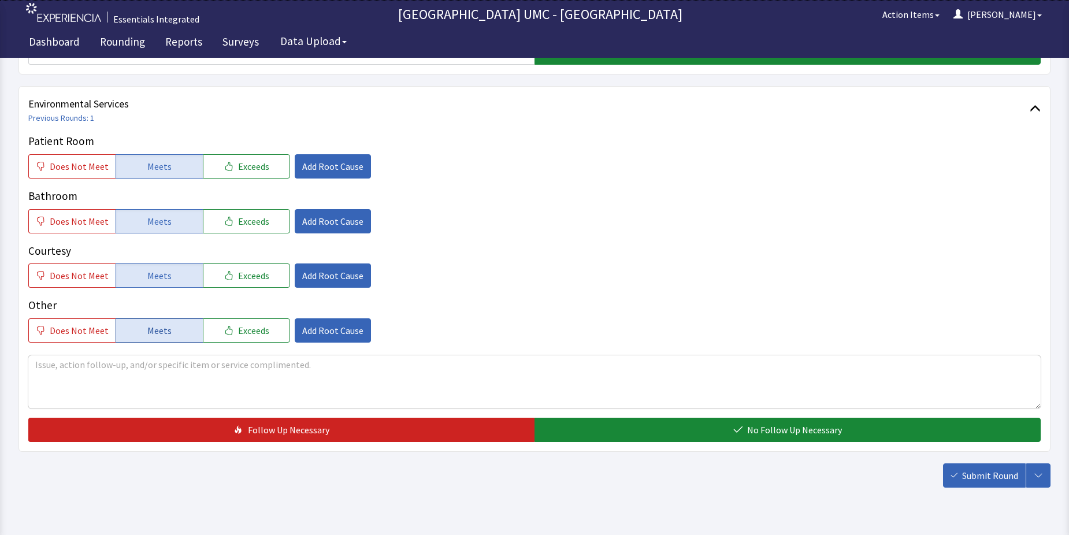
click at [155, 328] on span "Meets" at bounding box center [159, 330] width 24 height 14
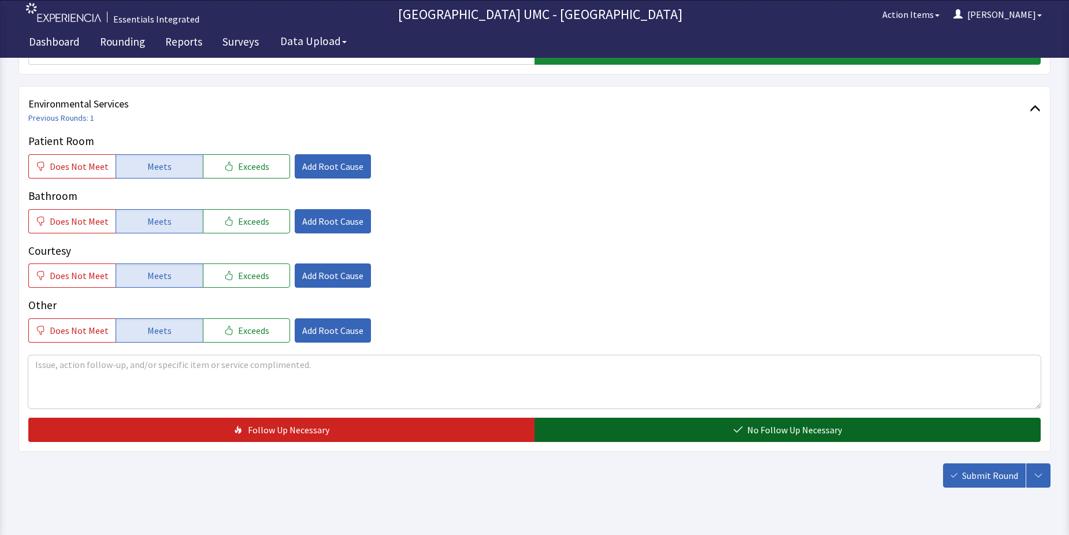
click at [750, 422] on button "No Follow Up Necessary" at bounding box center [787, 430] width 506 height 24
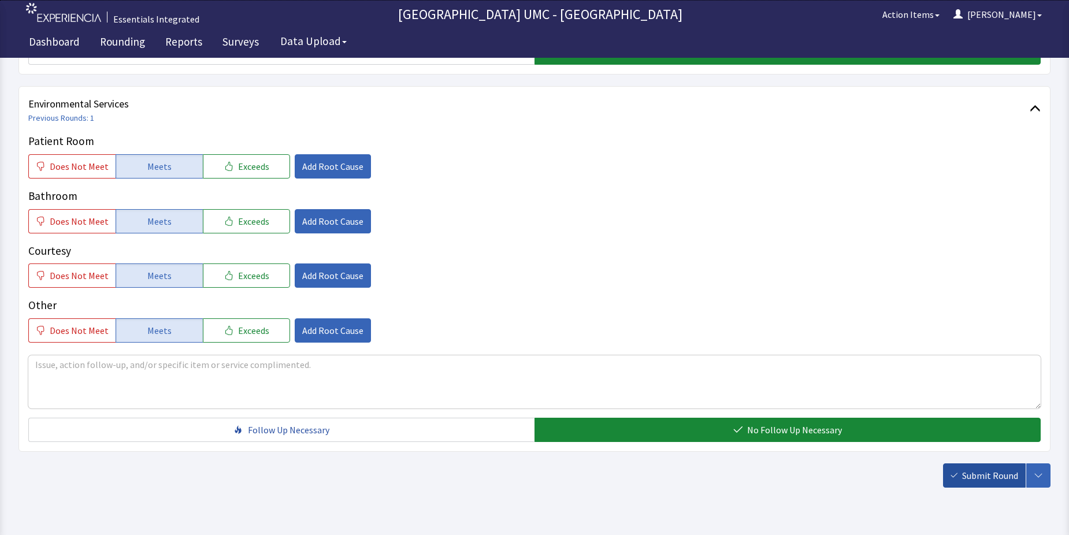
click at [992, 478] on span "Submit Round" at bounding box center [990, 475] width 56 height 14
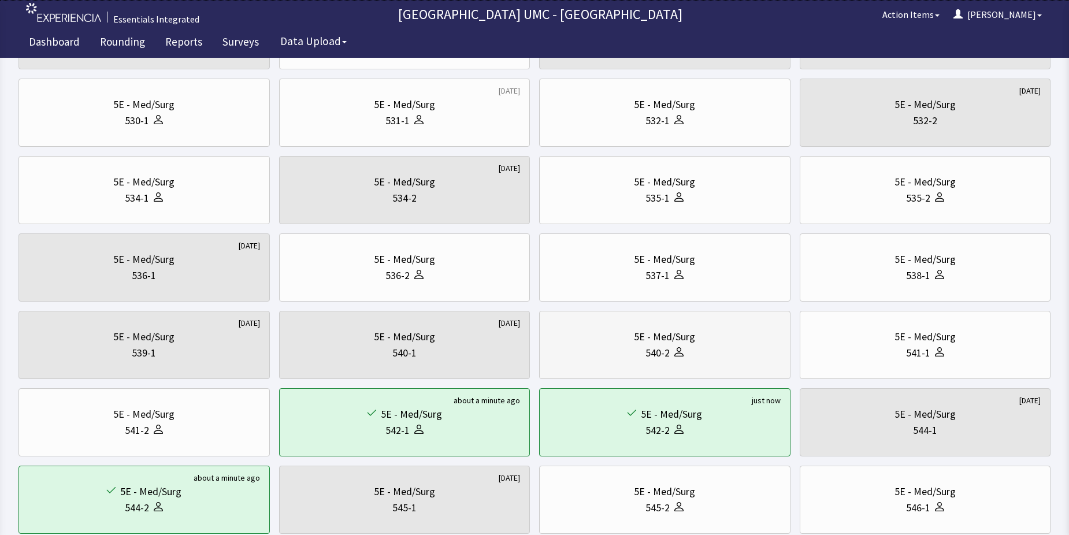
scroll to position [220, 0]
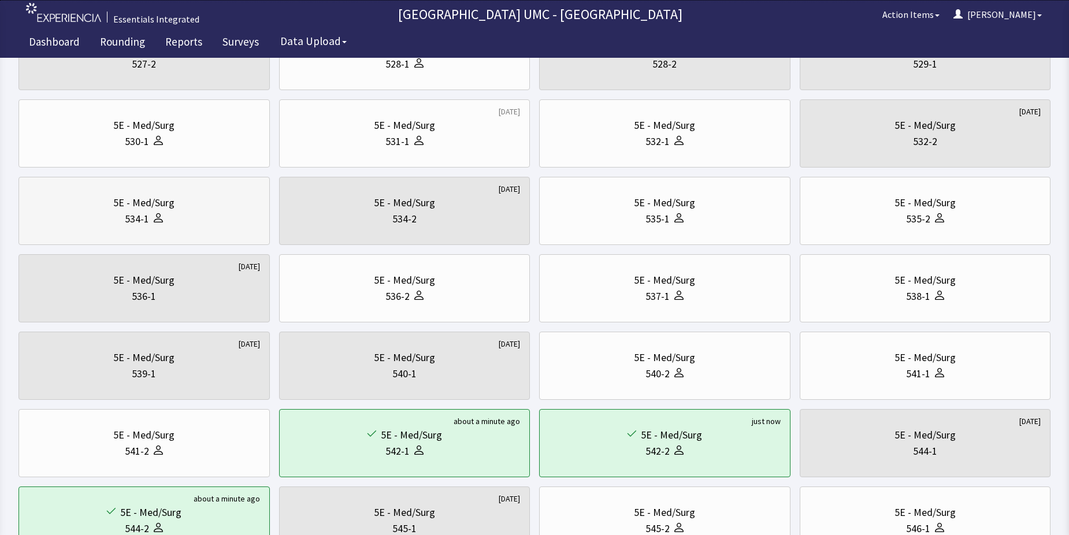
click at [181, 217] on div "534-1" at bounding box center [144, 219] width 232 height 16
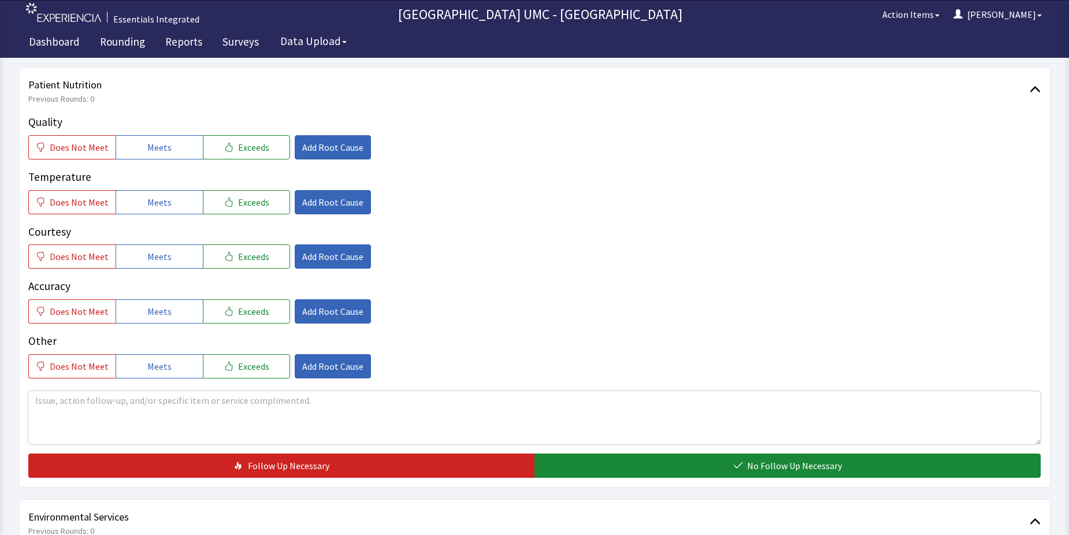
scroll to position [173, 0]
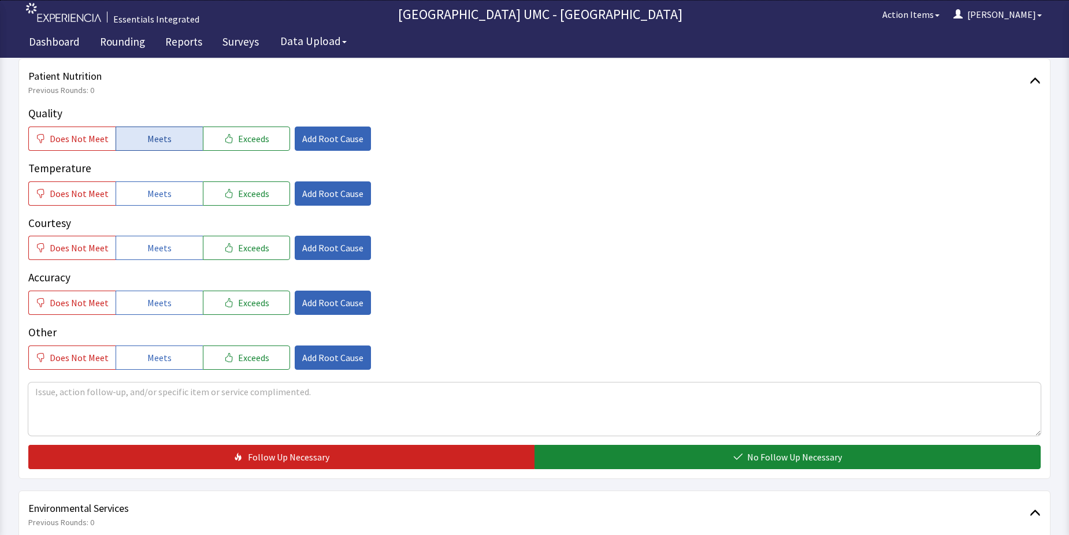
click at [144, 129] on button "Meets" at bounding box center [159, 139] width 87 height 24
drag, startPoint x: 154, startPoint y: 185, endPoint x: 154, endPoint y: 224, distance: 38.1
click at [154, 188] on button "Meets" at bounding box center [159, 193] width 87 height 24
click at [152, 246] on span "Meets" at bounding box center [159, 248] width 24 height 14
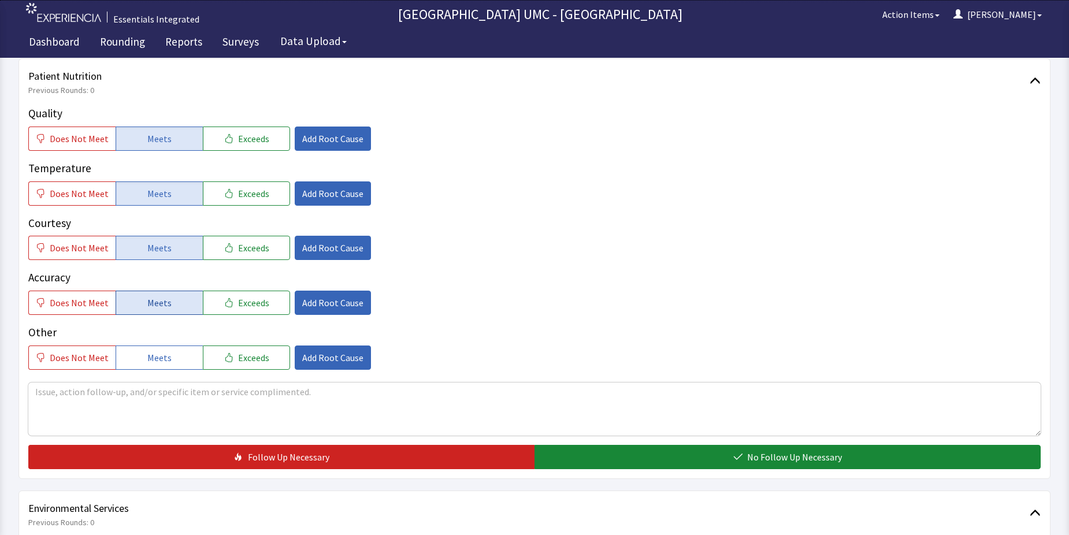
drag, startPoint x: 157, startPoint y: 297, endPoint x: 153, endPoint y: 305, distance: 9.0
click at [154, 302] on span "Meets" at bounding box center [159, 303] width 24 height 14
click at [147, 350] on button "Meets" at bounding box center [159, 357] width 87 height 24
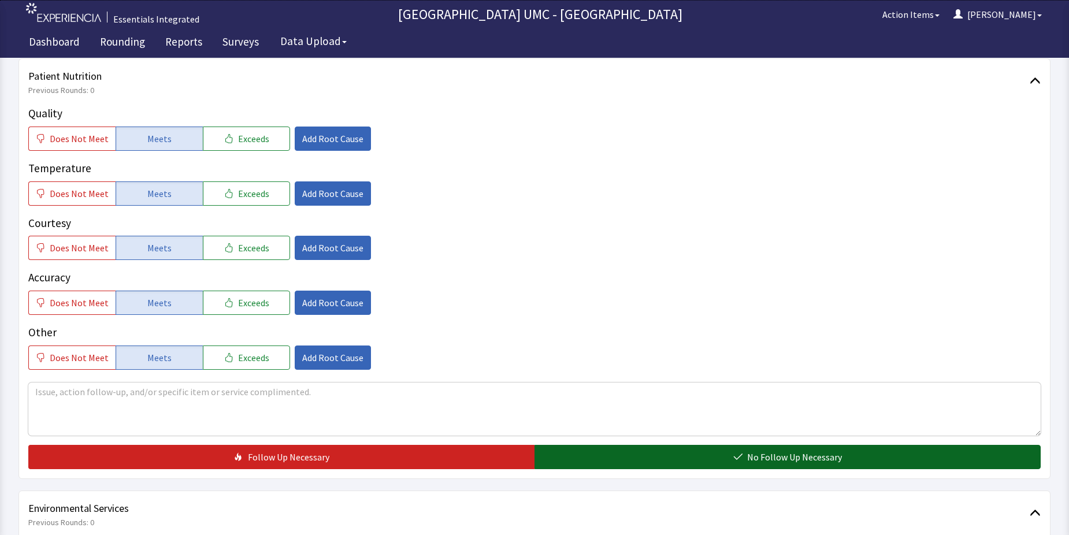
click at [637, 453] on button "No Follow Up Necessary" at bounding box center [787, 457] width 506 height 24
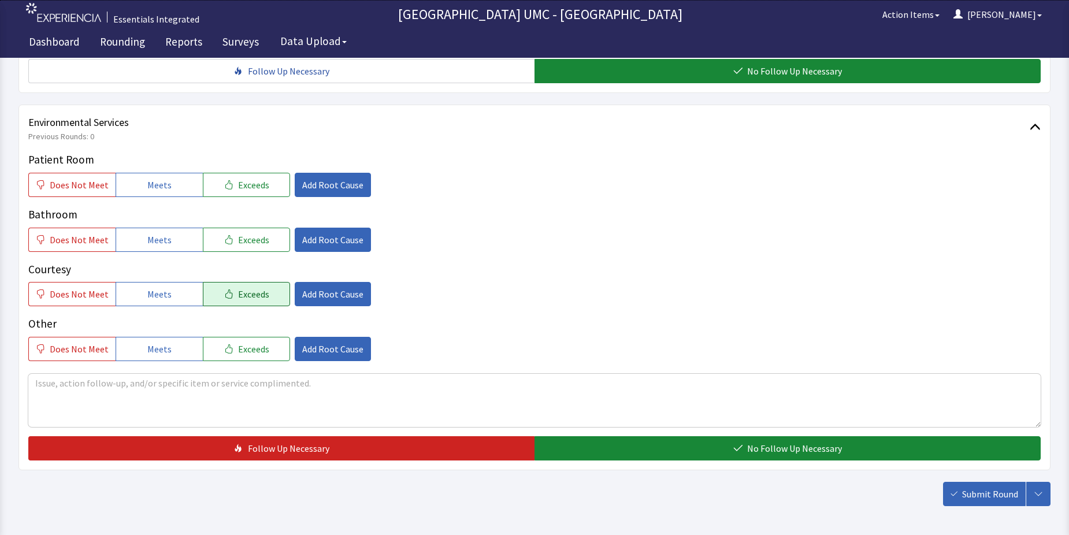
scroll to position [578, 0]
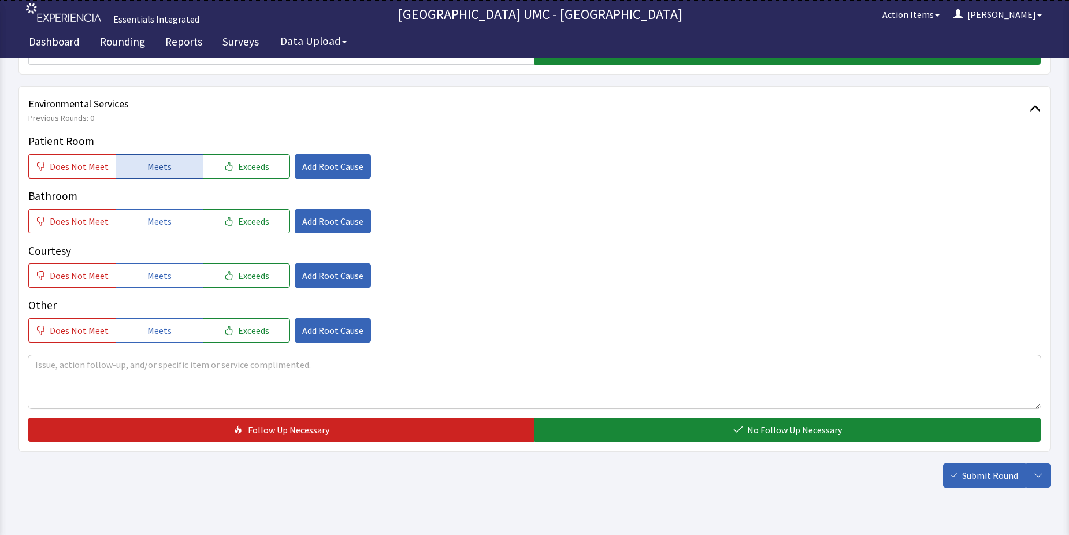
click at [139, 168] on button "Meets" at bounding box center [159, 166] width 87 height 24
click at [158, 224] on span "Meets" at bounding box center [159, 221] width 24 height 14
drag, startPoint x: 165, startPoint y: 269, endPoint x: 169, endPoint y: 312, distance: 43.0
click at [165, 278] on span "Meets" at bounding box center [159, 276] width 24 height 14
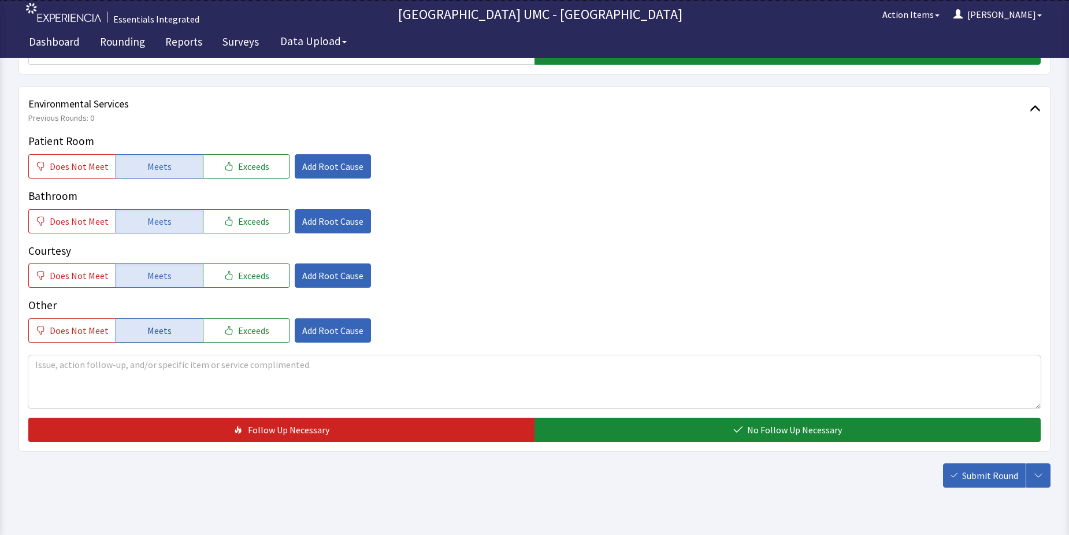
click at [171, 337] on button "Meets" at bounding box center [159, 330] width 87 height 24
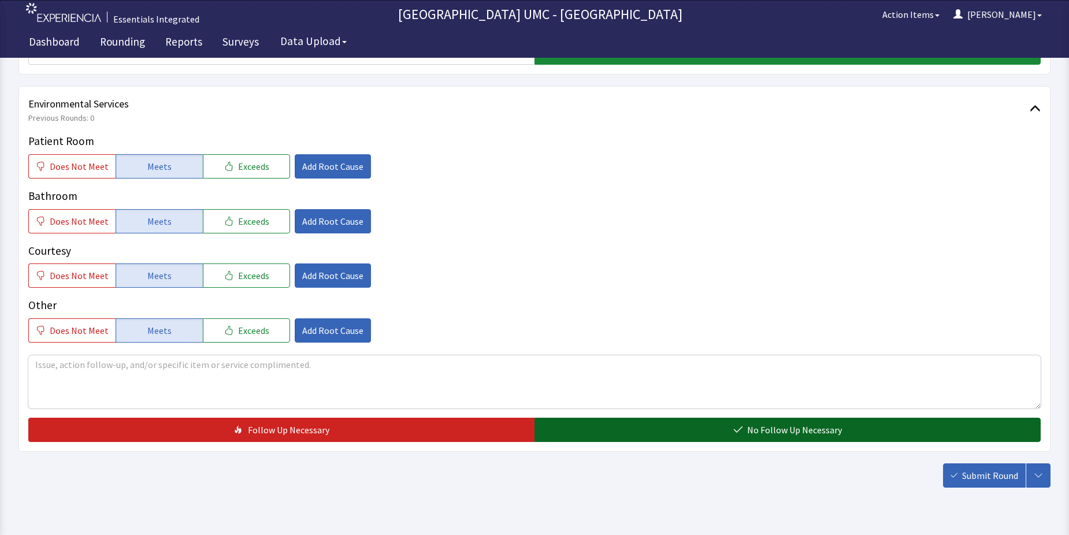
click at [809, 422] on button "No Follow Up Necessary" at bounding box center [787, 430] width 506 height 24
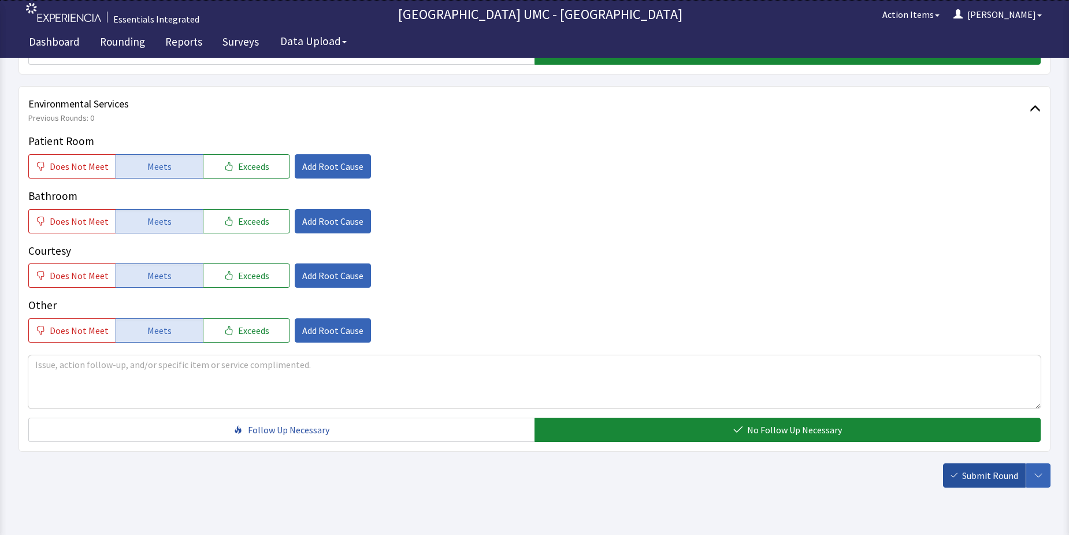
click at [965, 468] on button "Submit Round" at bounding box center [984, 475] width 83 height 24
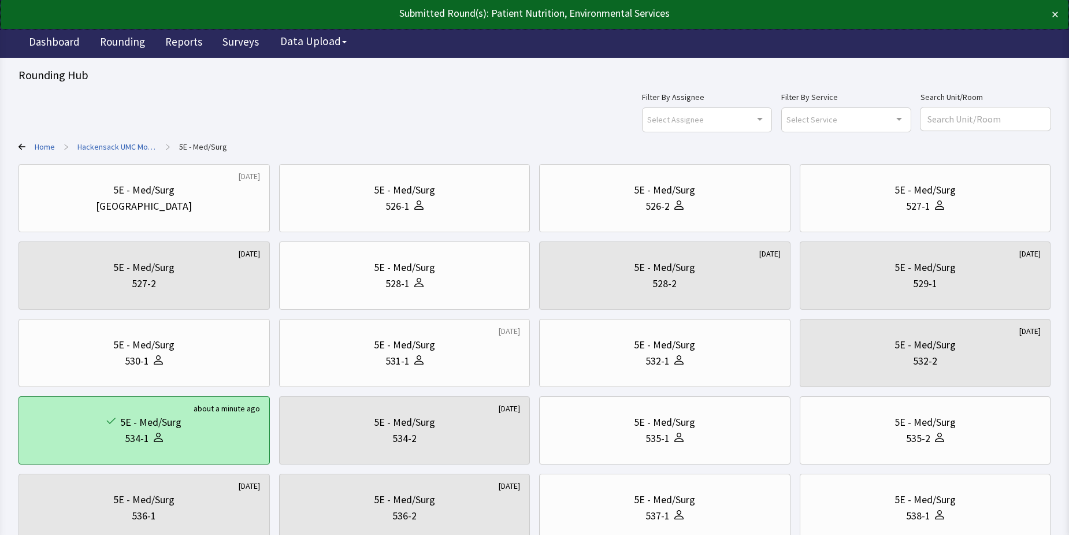
click at [200, 449] on div "5E - Med/Surg 534-1" at bounding box center [144, 430] width 232 height 55
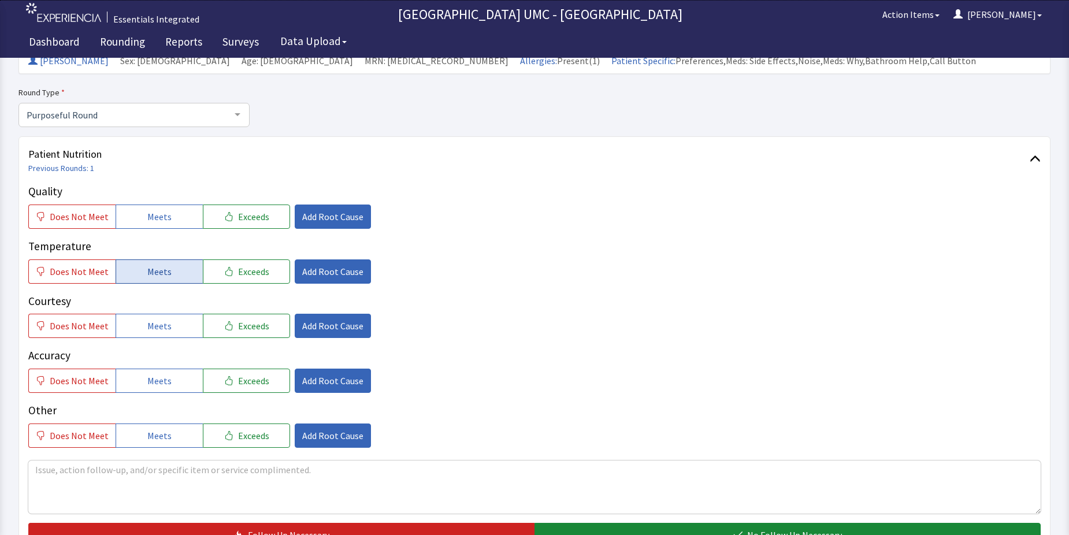
scroll to position [116, 0]
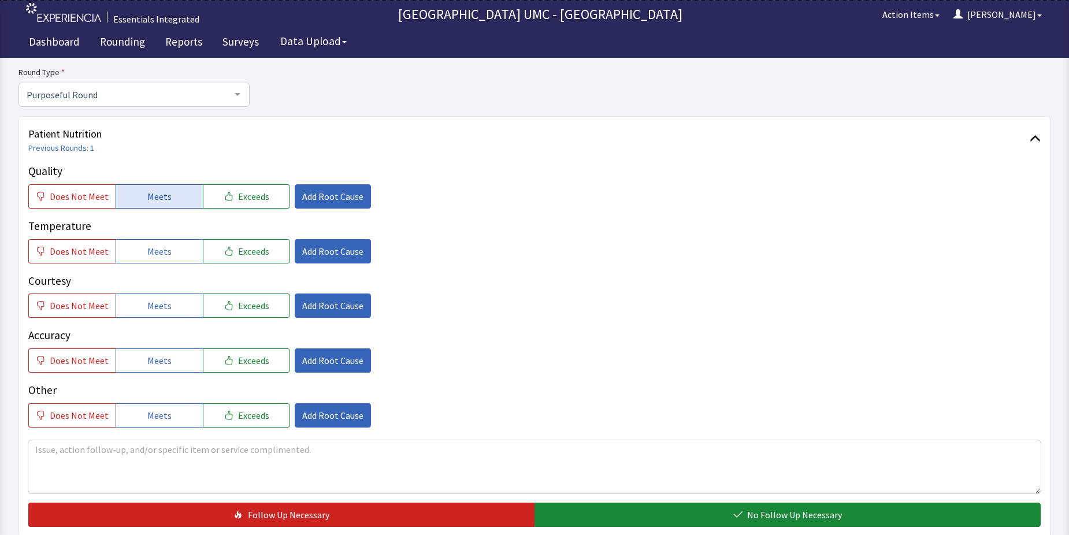
click at [173, 192] on button "Meets" at bounding box center [159, 196] width 87 height 24
click at [147, 256] on span "Meets" at bounding box center [159, 251] width 24 height 14
drag, startPoint x: 146, startPoint y: 315, endPoint x: 161, endPoint y: 377, distance: 63.6
click at [147, 317] on button "Meets" at bounding box center [159, 305] width 87 height 24
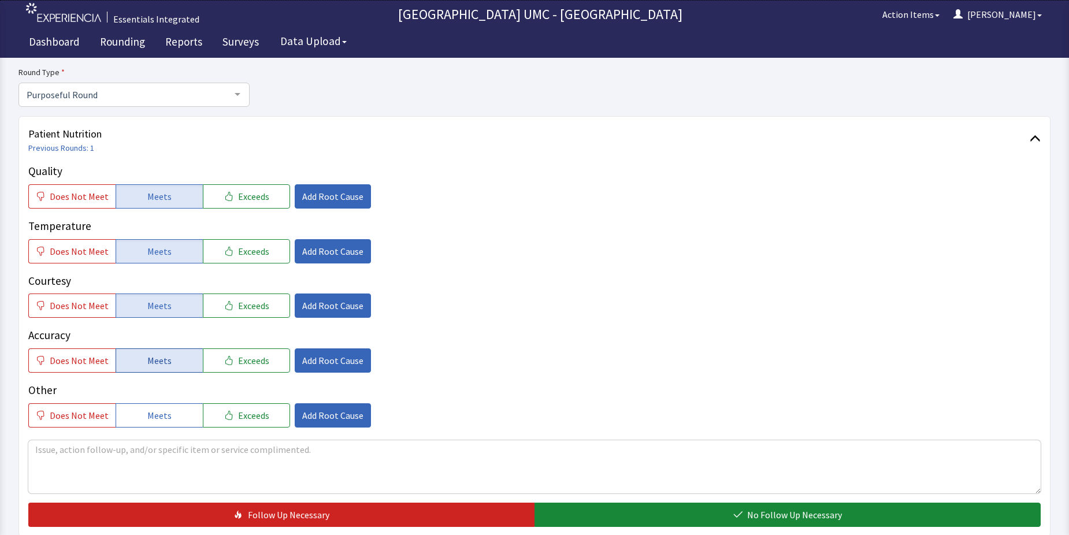
click at [161, 365] on span "Meets" at bounding box center [159, 361] width 24 height 14
click at [155, 410] on span "Meets" at bounding box center [159, 415] width 24 height 14
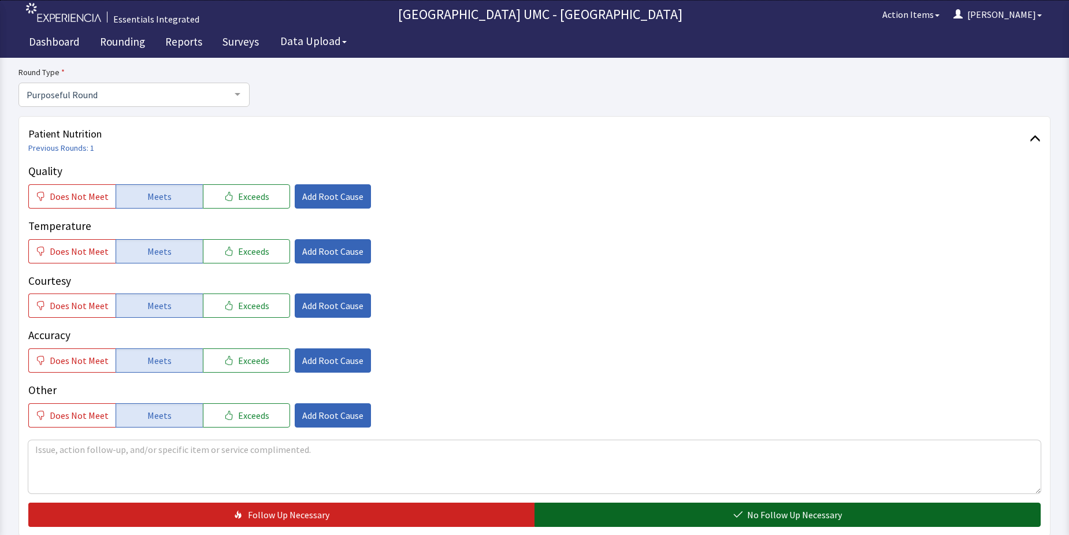
click at [747, 510] on button "No Follow Up Necessary" at bounding box center [787, 515] width 506 height 24
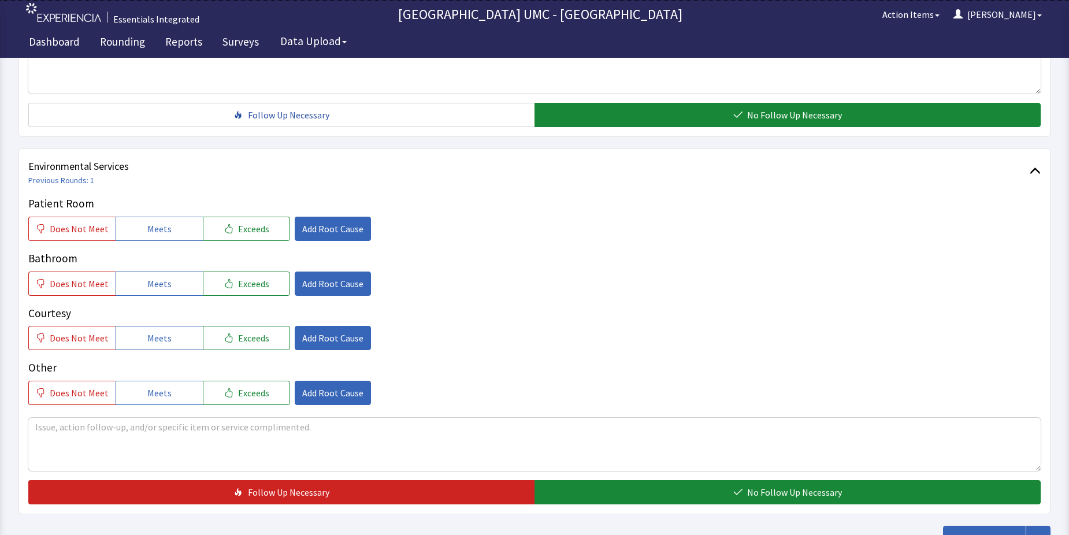
scroll to position [520, 0]
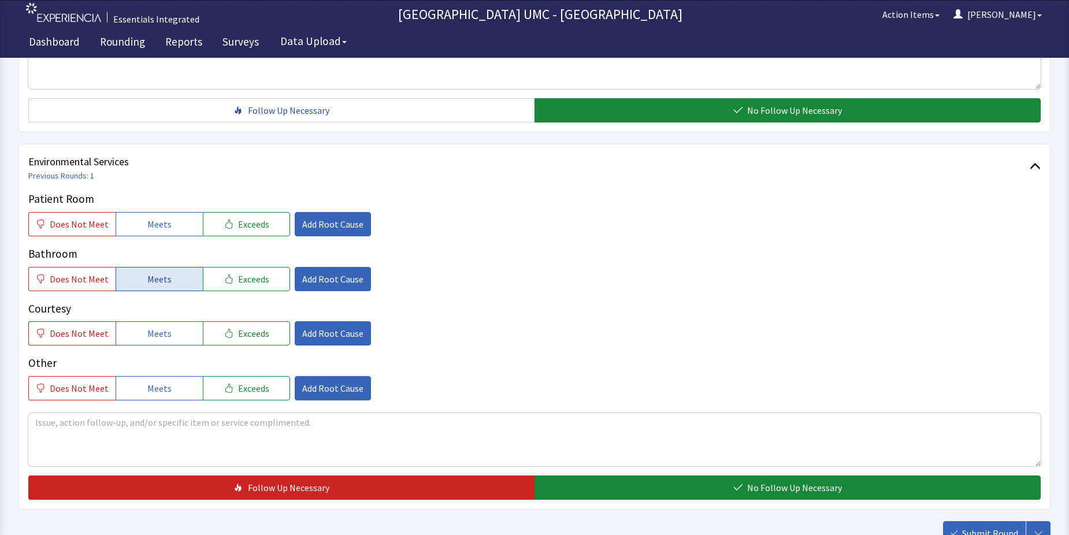
drag, startPoint x: 155, startPoint y: 218, endPoint x: 165, endPoint y: 275, distance: 58.0
click at [157, 228] on span "Meets" at bounding box center [159, 224] width 24 height 14
drag, startPoint x: 165, startPoint y: 278, endPoint x: 166, endPoint y: 311, distance: 33.5
click at [165, 280] on span "Meets" at bounding box center [159, 279] width 24 height 14
click at [161, 337] on span "Meets" at bounding box center [159, 333] width 24 height 14
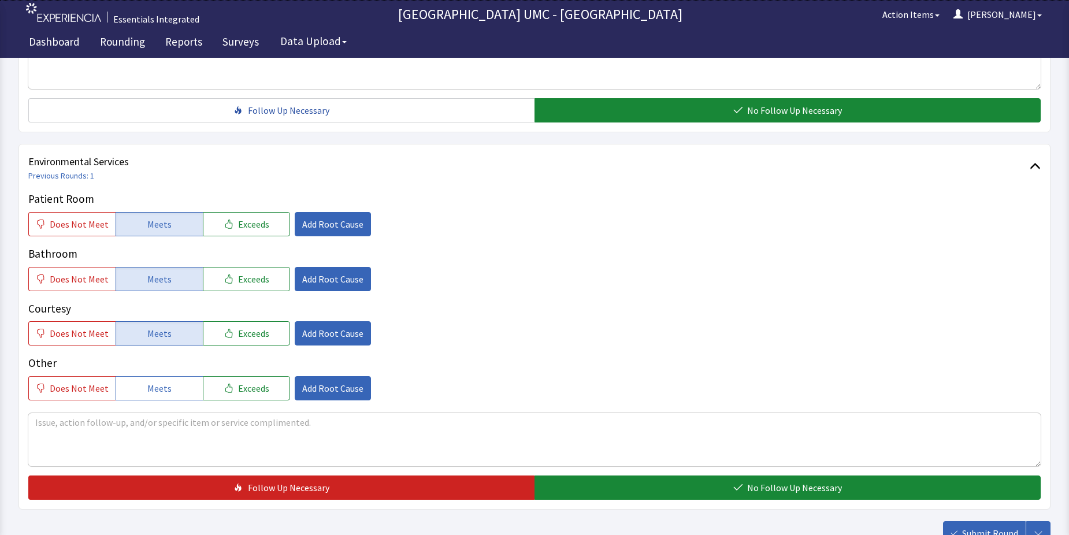
drag, startPoint x: 157, startPoint y: 385, endPoint x: 262, endPoint y: 427, distance: 113.5
click at [157, 385] on span "Meets" at bounding box center [159, 388] width 24 height 14
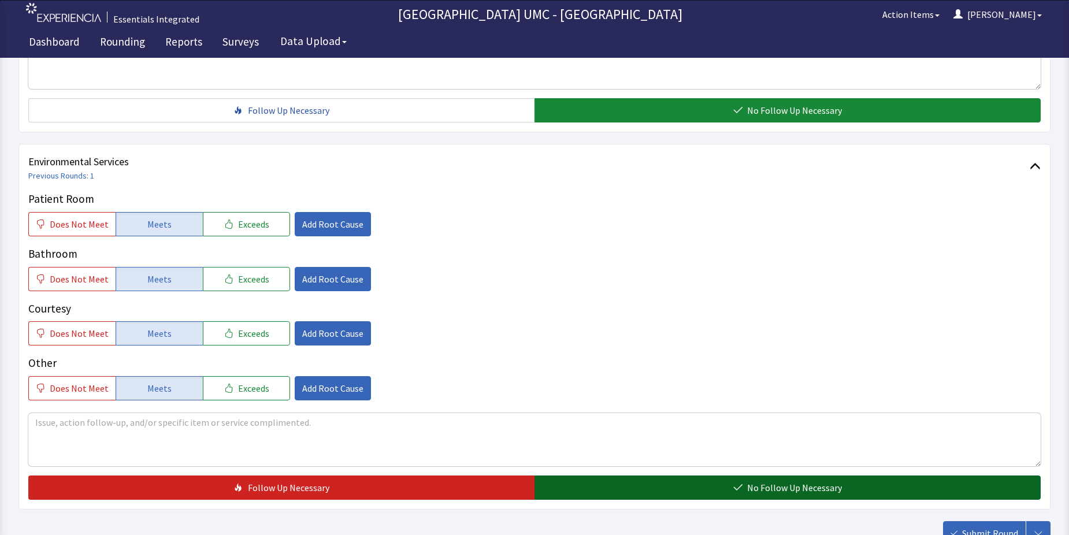
click at [656, 487] on button "No Follow Up Necessary" at bounding box center [787, 487] width 506 height 24
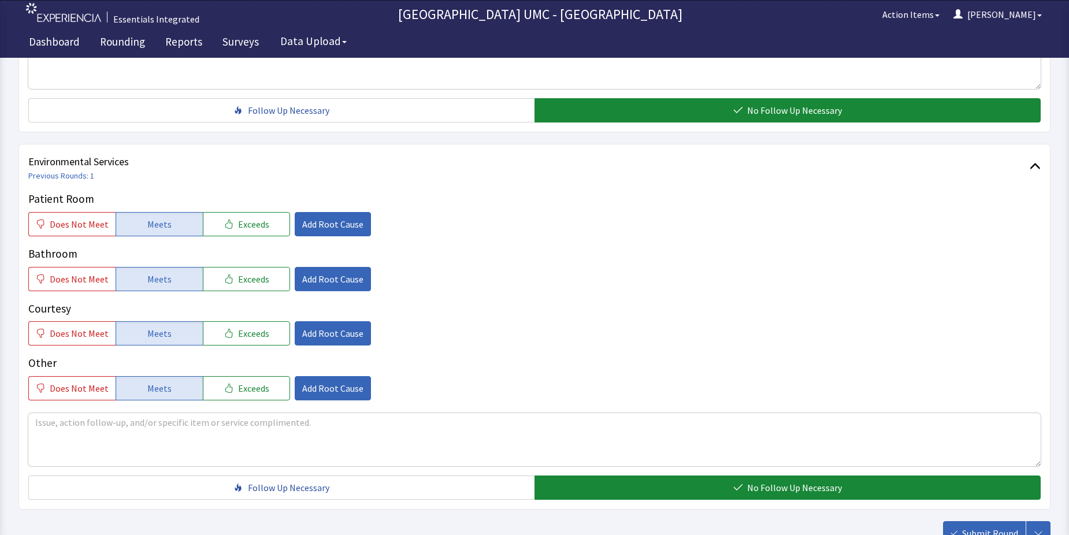
scroll to position [578, 0]
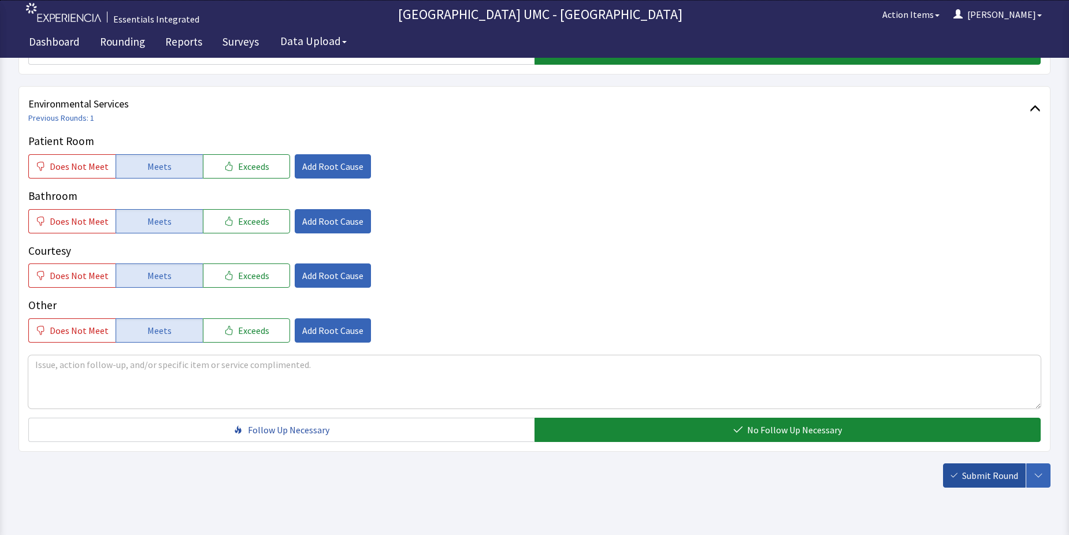
click at [991, 477] on span "Submit Round" at bounding box center [990, 475] width 56 height 14
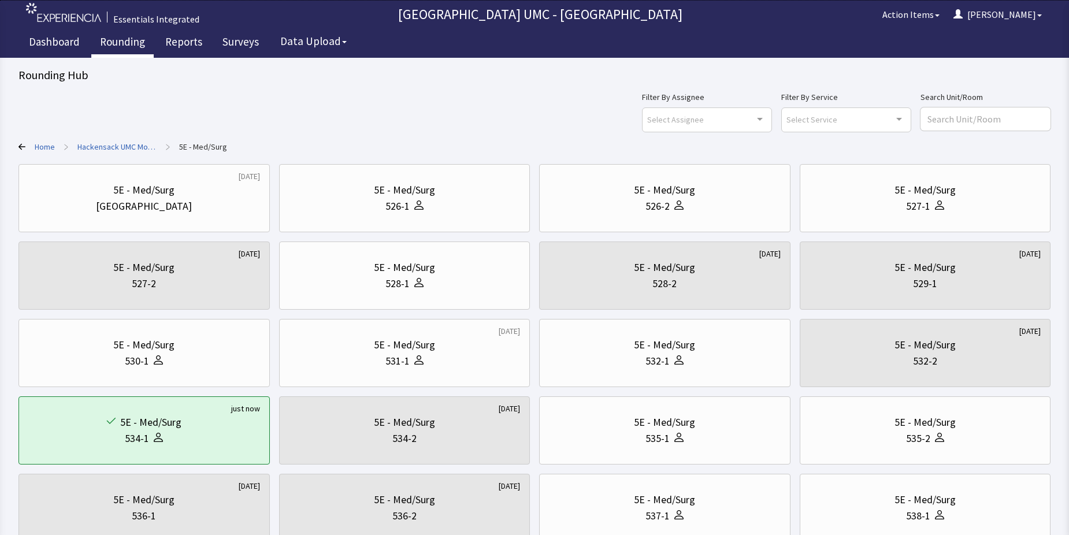
click at [119, 47] on link "Rounding" at bounding box center [122, 43] width 62 height 29
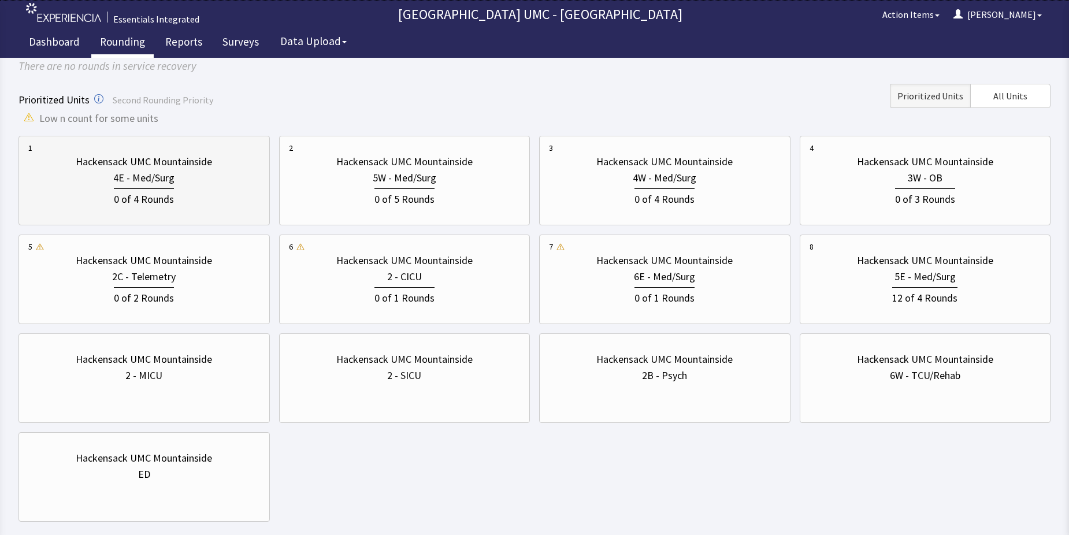
scroll to position [116, 0]
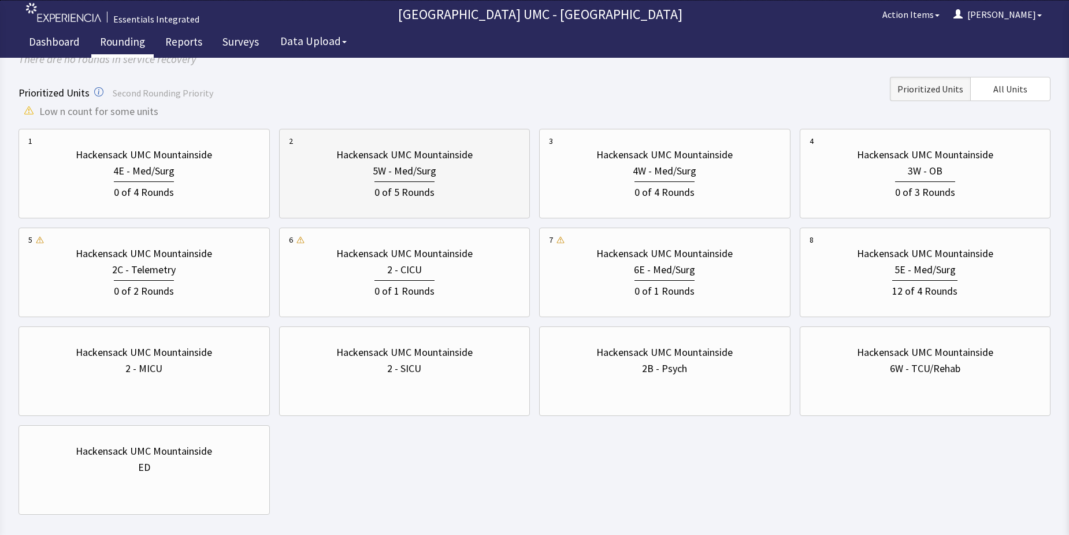
click at [396, 183] on div "0 of 5 Rounds" at bounding box center [404, 190] width 60 height 19
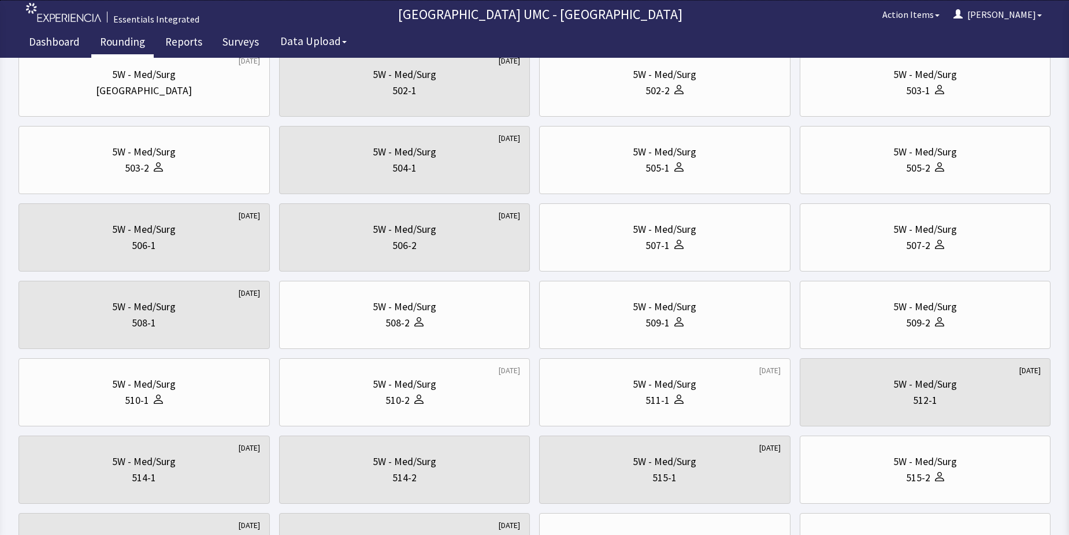
scroll to position [0, 0]
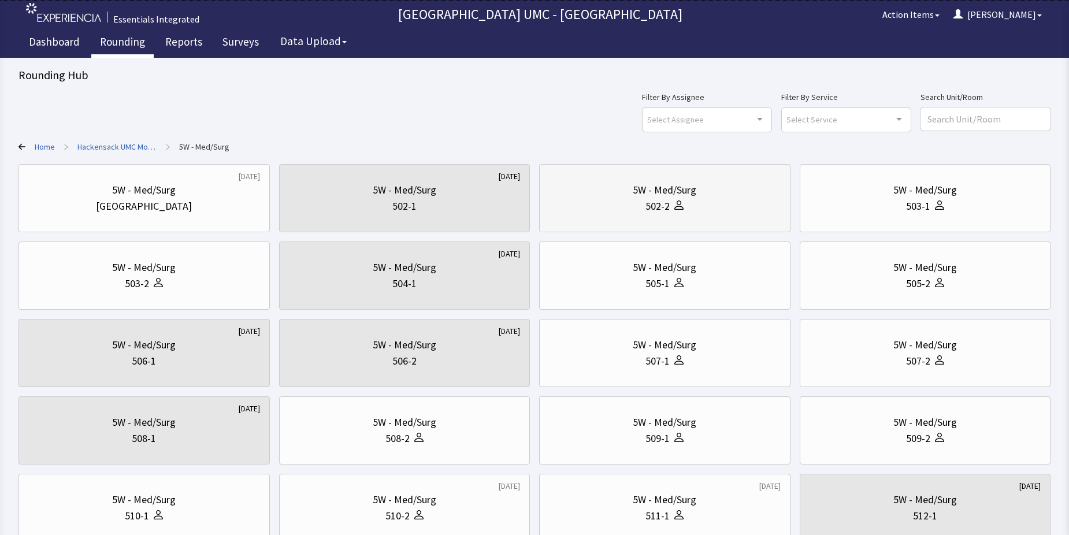
click at [664, 200] on div "502-2" at bounding box center [657, 206] width 24 height 16
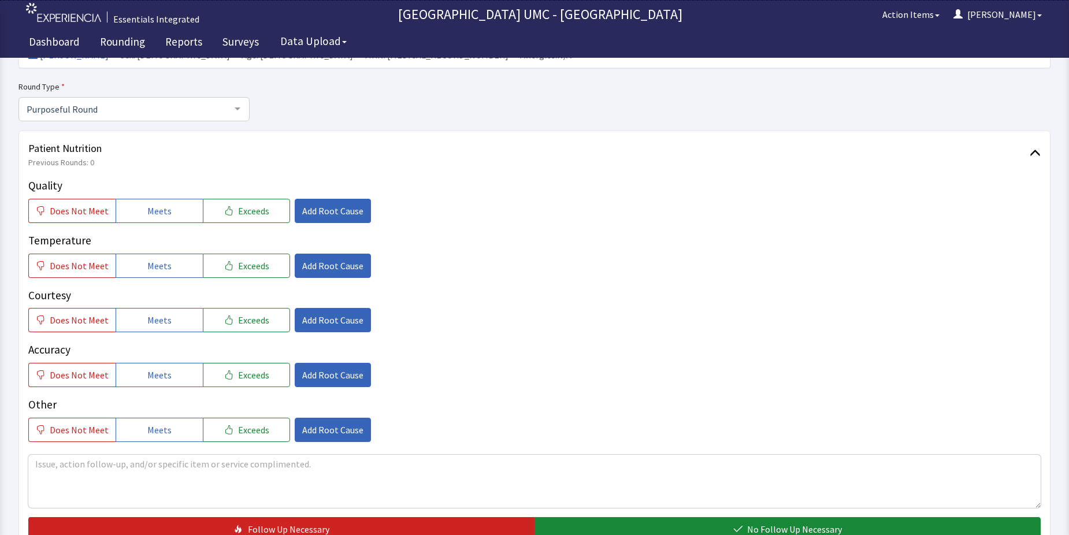
scroll to position [116, 0]
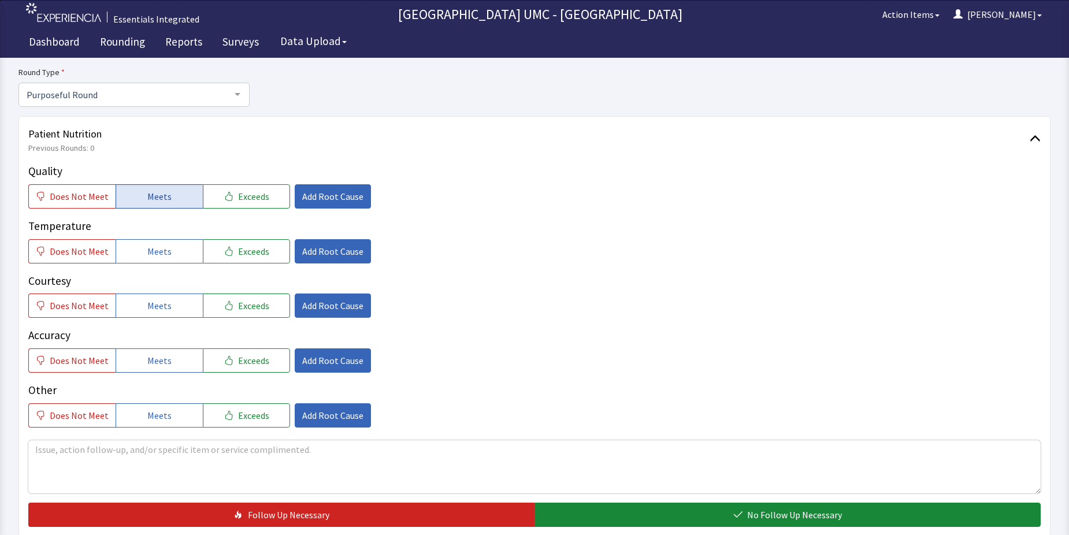
click at [168, 199] on button "Meets" at bounding box center [159, 196] width 87 height 24
click at [156, 252] on span "Meets" at bounding box center [159, 251] width 24 height 14
click at [154, 307] on span "Meets" at bounding box center [159, 306] width 24 height 14
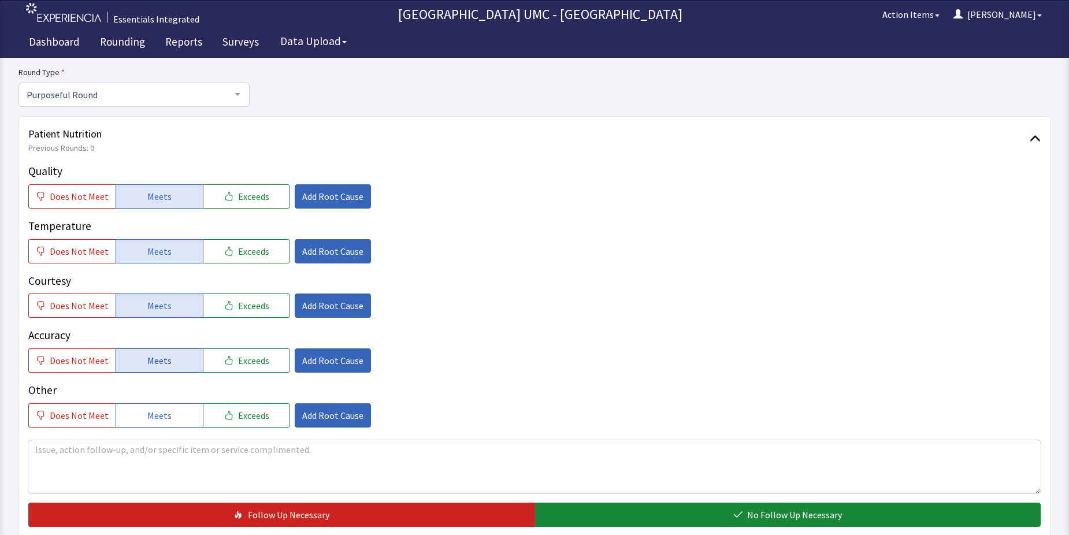
click at [153, 366] on span "Meets" at bounding box center [159, 361] width 24 height 14
click at [160, 413] on span "Meets" at bounding box center [159, 415] width 24 height 14
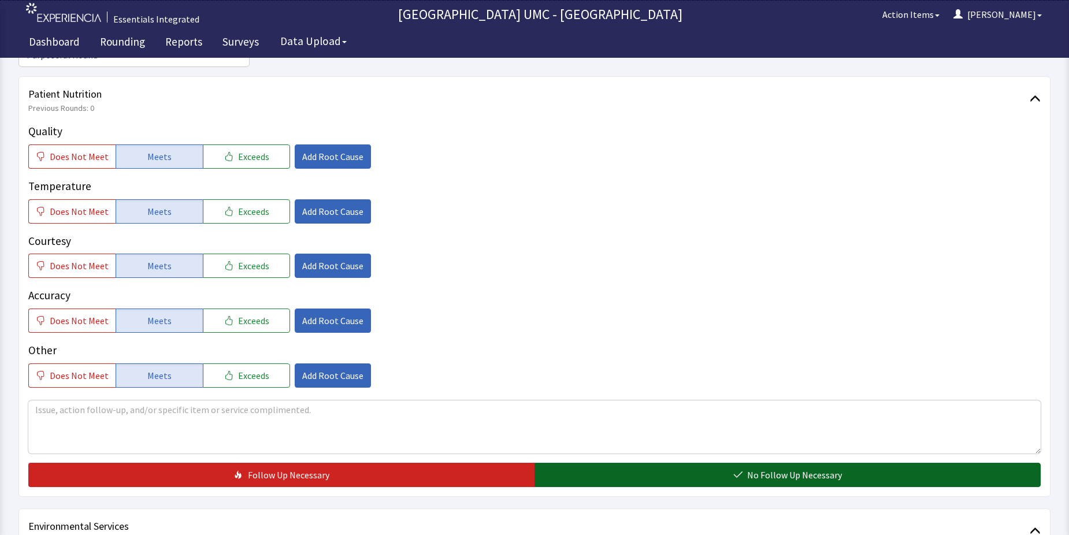
scroll to position [173, 0]
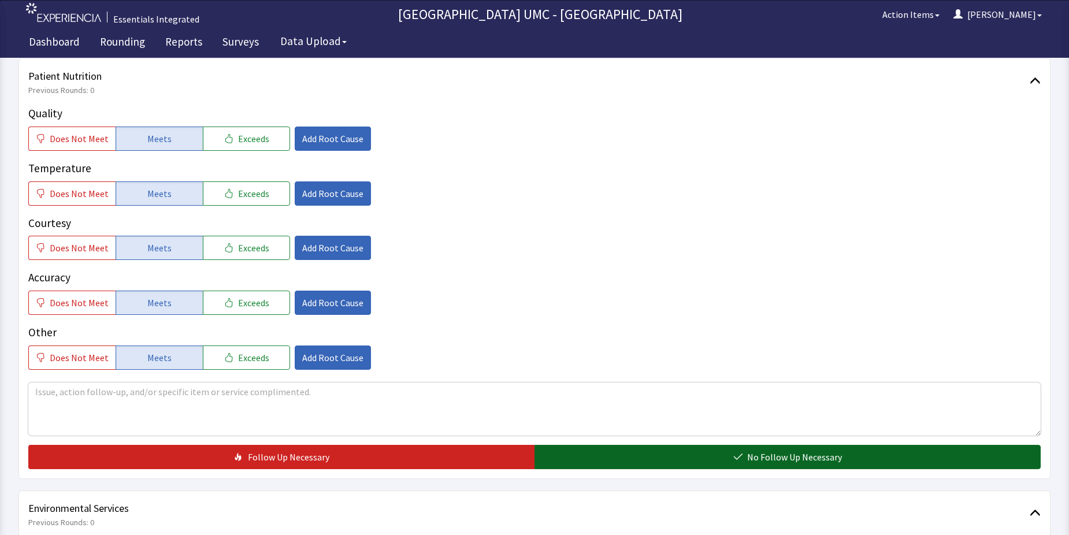
click at [739, 460] on icon "button" at bounding box center [737, 456] width 9 height 9
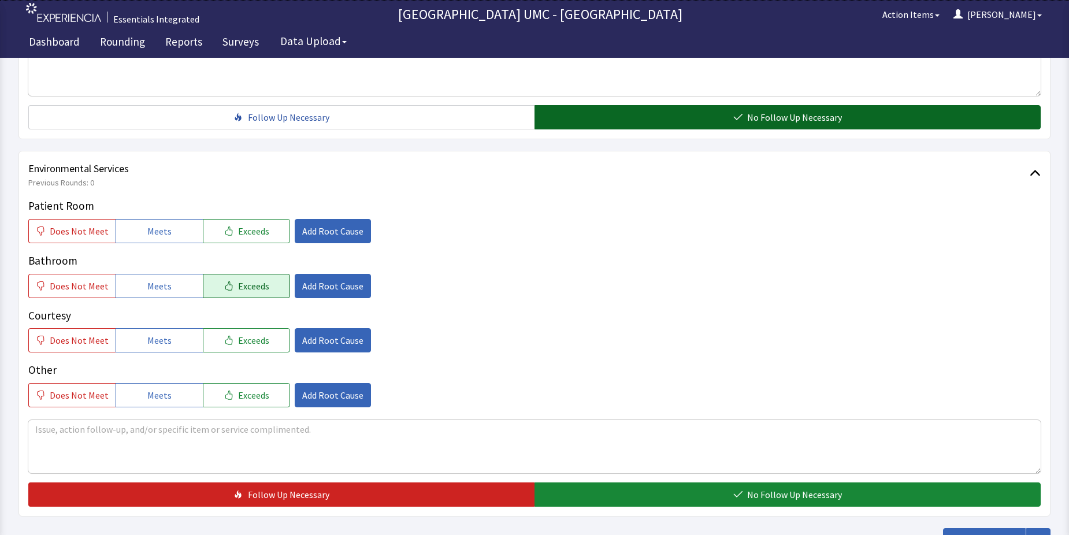
scroll to position [520, 0]
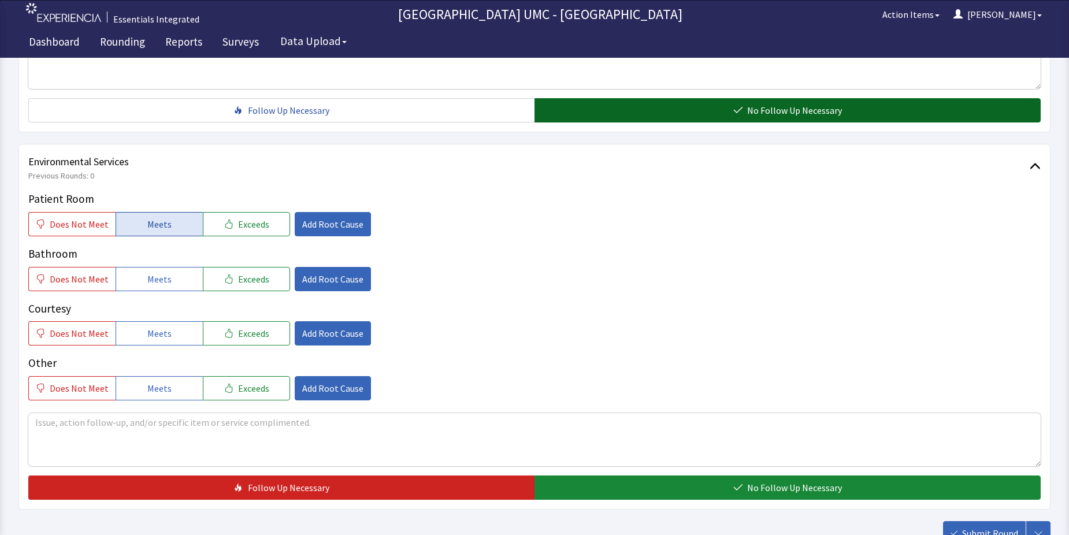
click at [147, 224] on span "Meets" at bounding box center [159, 224] width 24 height 14
click at [150, 284] on span "Meets" at bounding box center [159, 279] width 24 height 14
click at [155, 336] on span "Meets" at bounding box center [159, 333] width 24 height 14
click at [161, 390] on span "Meets" at bounding box center [159, 388] width 24 height 14
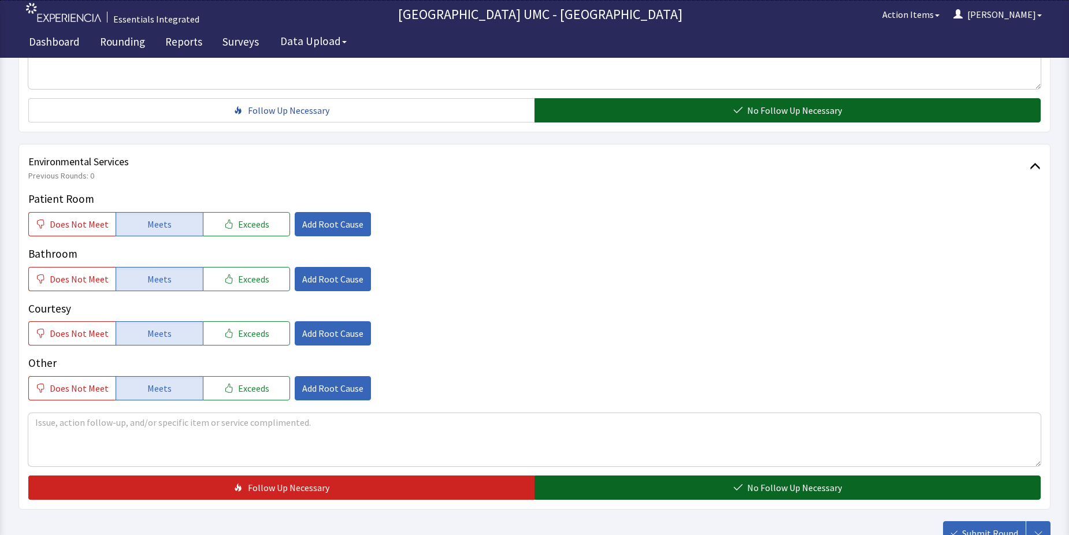
click at [642, 479] on button "No Follow Up Necessary" at bounding box center [787, 487] width 506 height 24
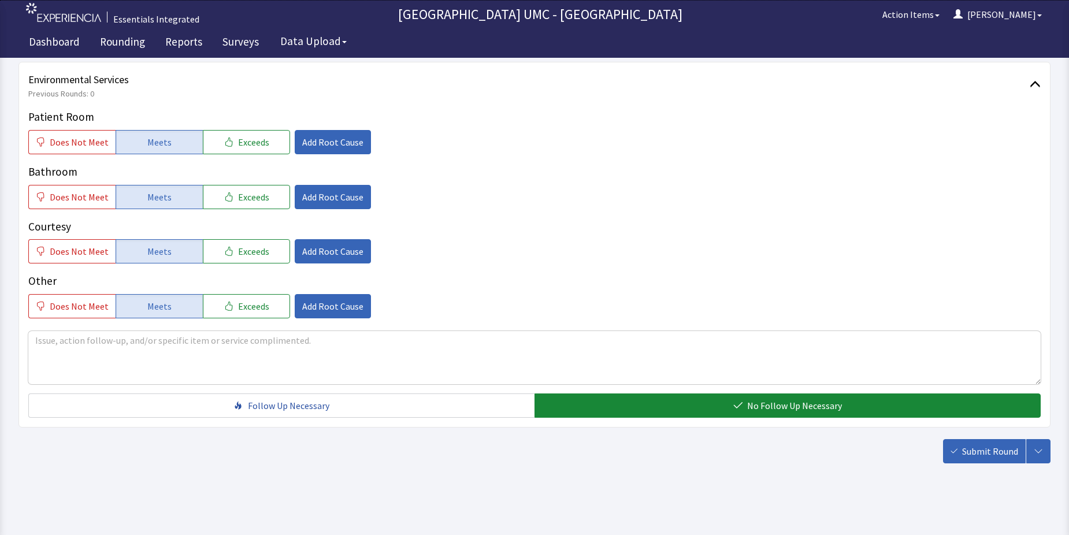
scroll to position [607, 0]
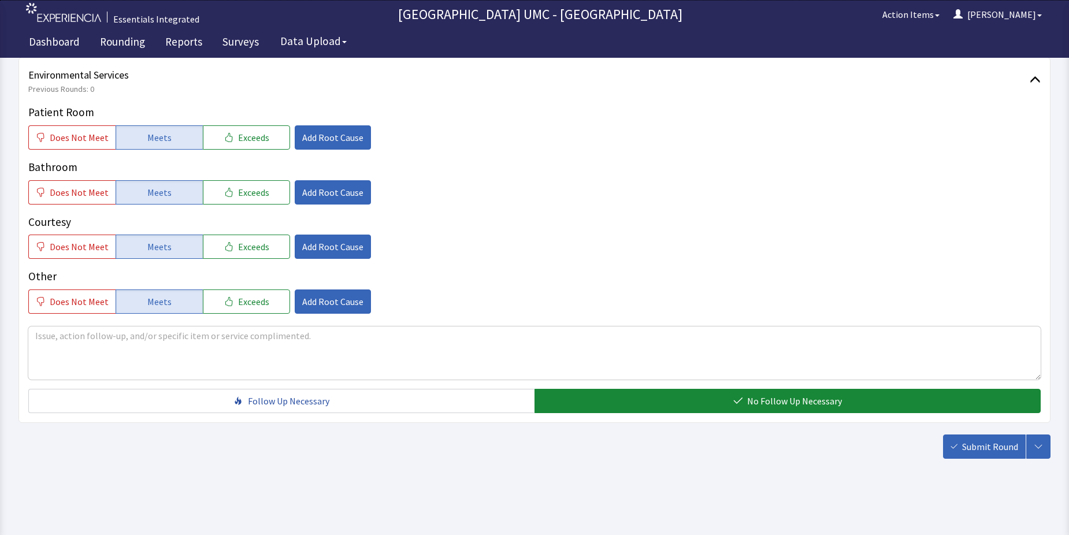
click at [995, 445] on span "Submit Round" at bounding box center [990, 447] width 56 height 14
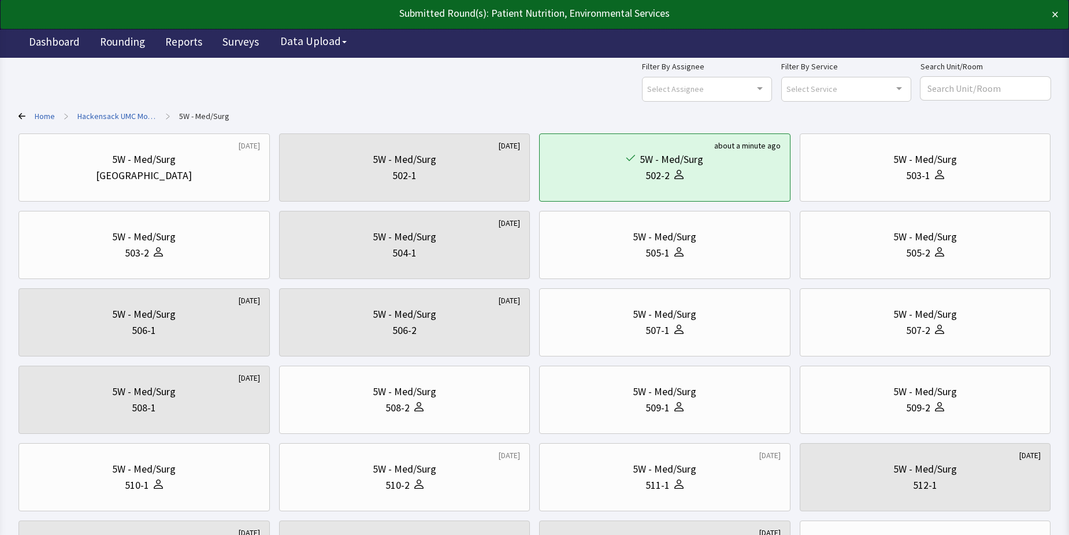
scroll to position [58, 0]
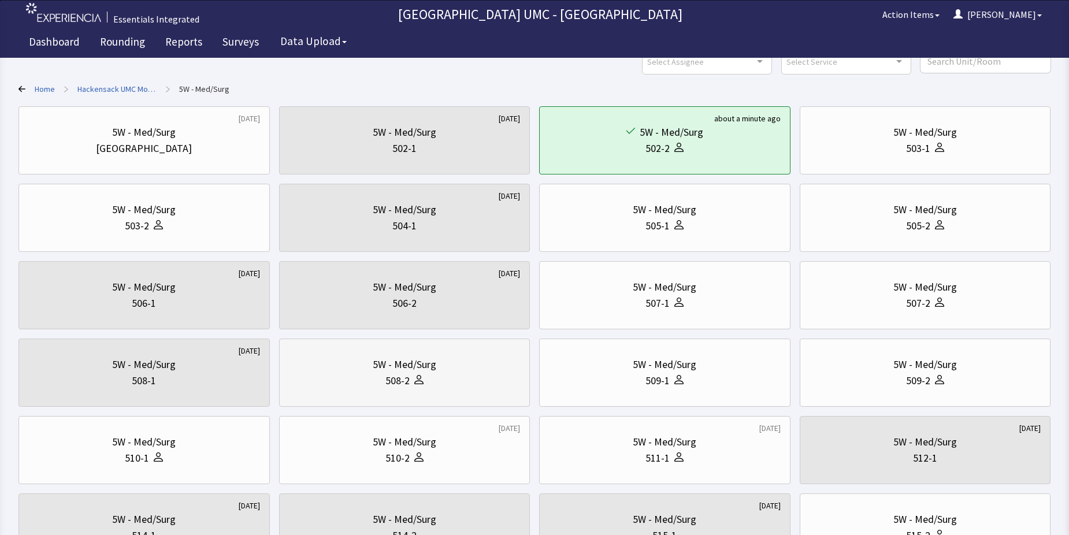
click at [402, 382] on div "508-2" at bounding box center [397, 381] width 24 height 16
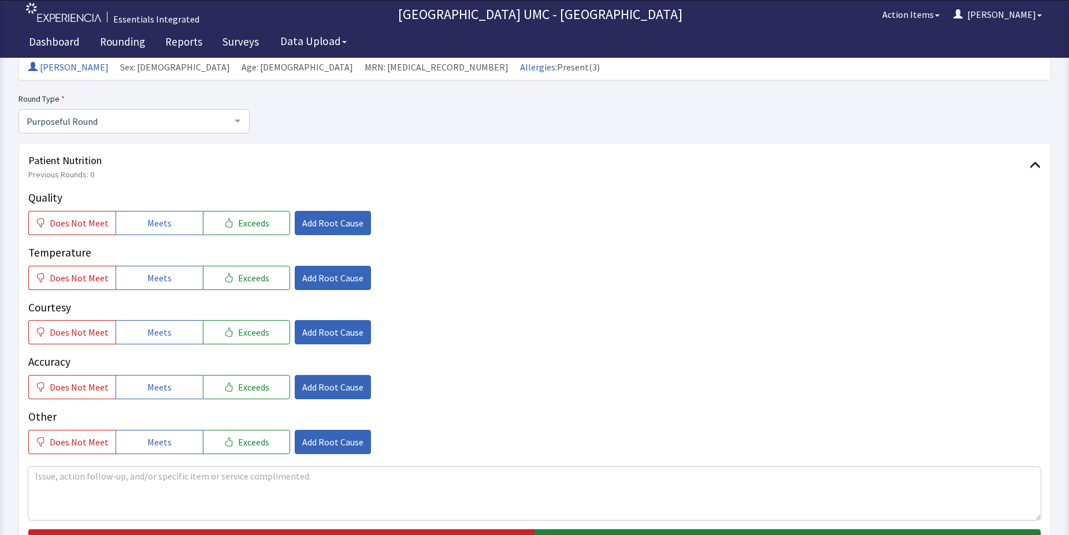
scroll to position [116, 0]
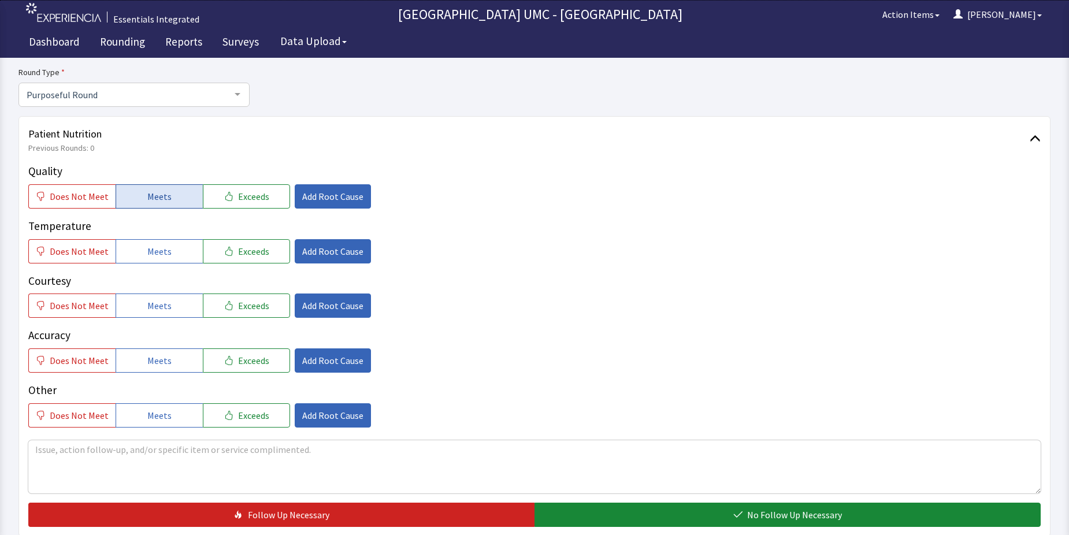
click at [147, 200] on span "Meets" at bounding box center [159, 196] width 24 height 14
drag, startPoint x: 161, startPoint y: 253, endPoint x: 168, endPoint y: 300, distance: 47.3
click at [161, 254] on span "Meets" at bounding box center [159, 251] width 24 height 14
click at [169, 309] on button "Meets" at bounding box center [159, 305] width 87 height 24
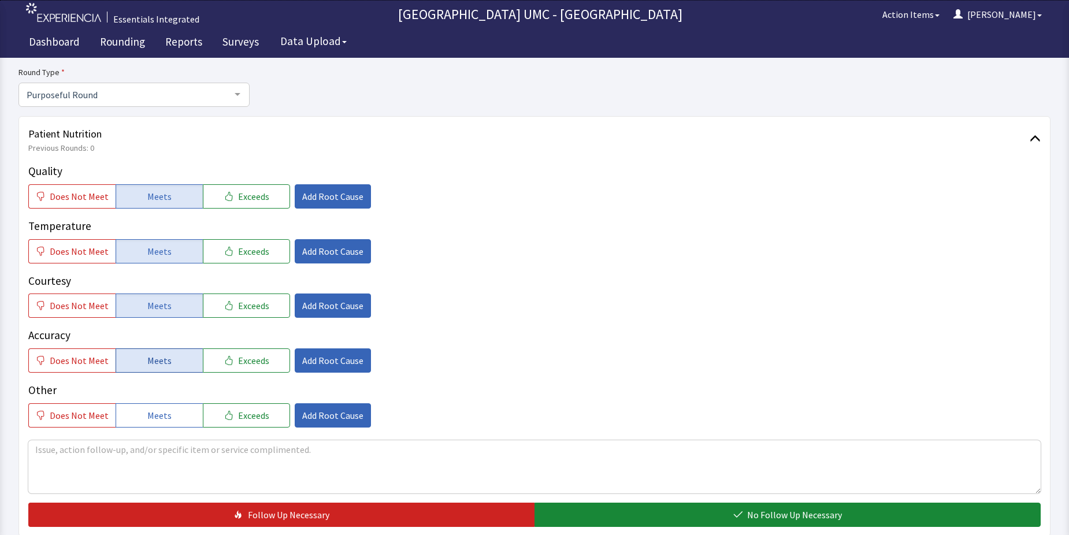
click at [150, 362] on span "Meets" at bounding box center [159, 361] width 24 height 14
drag, startPoint x: 165, startPoint y: 415, endPoint x: 290, endPoint y: 440, distance: 127.1
click at [172, 422] on button "Meets" at bounding box center [159, 415] width 87 height 24
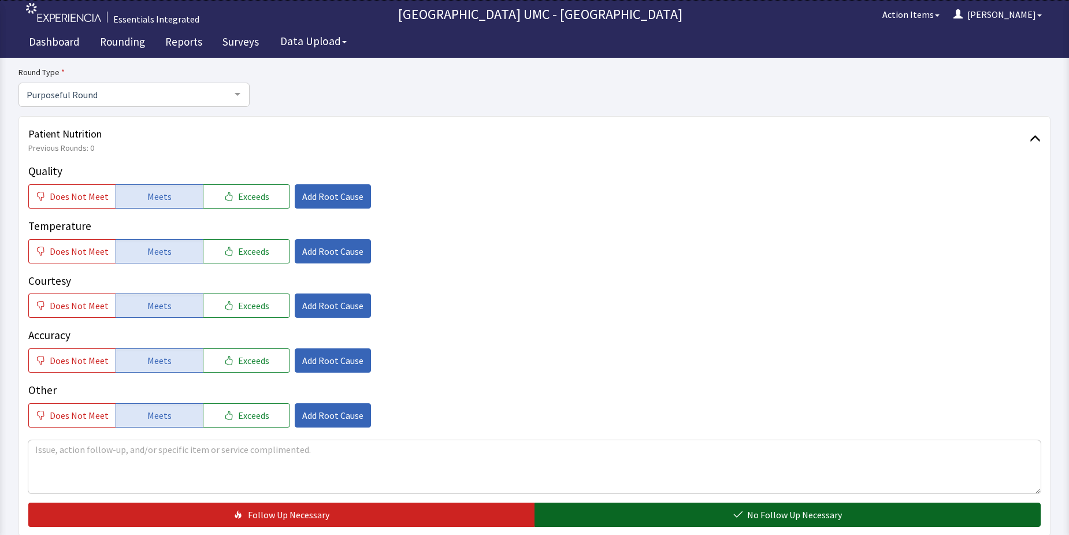
click at [729, 514] on button "No Follow Up Necessary" at bounding box center [787, 515] width 506 height 24
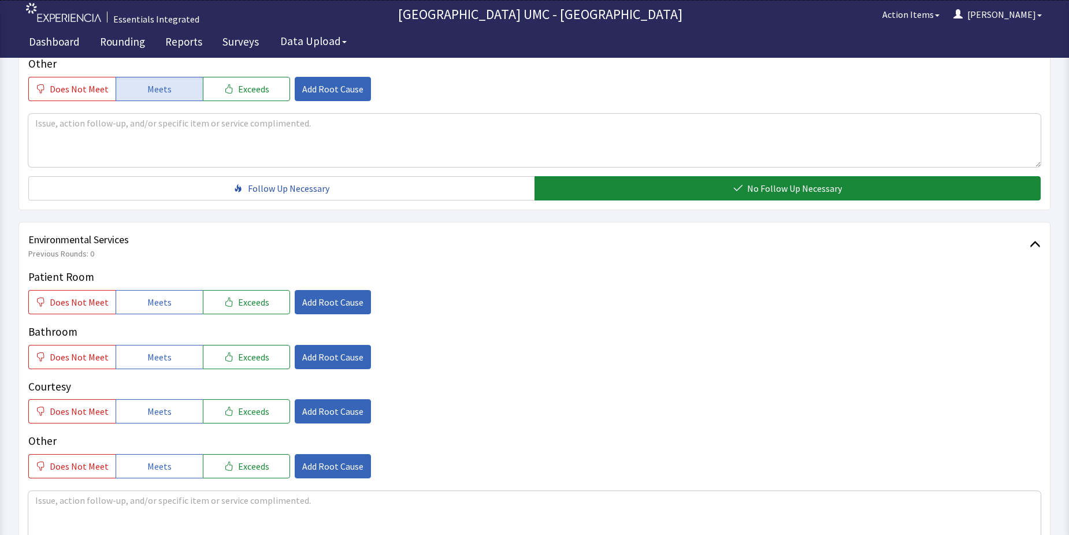
scroll to position [462, 0]
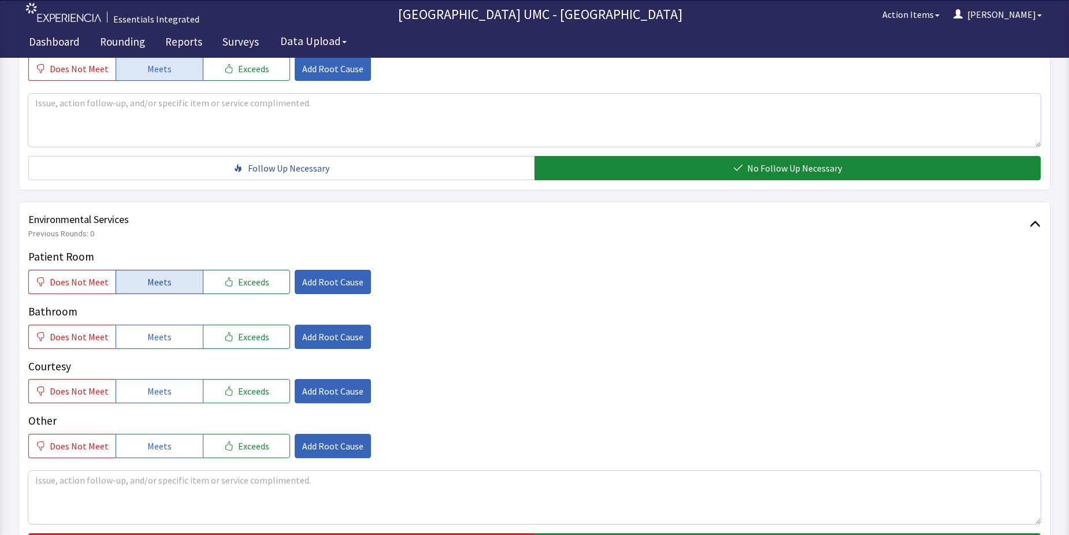
click at [143, 292] on button "Meets" at bounding box center [159, 282] width 87 height 24
drag, startPoint x: 145, startPoint y: 342, endPoint x: 165, endPoint y: 390, distance: 52.3
click at [147, 349] on div "Patient Room Does Not Meet Meets Exceeds Add Root Cause Bathroom Does Not Meet …" at bounding box center [534, 353] width 1012 height 210
click at [165, 396] on span "Meets" at bounding box center [159, 391] width 24 height 14
click at [152, 332] on span "Meets" at bounding box center [159, 337] width 24 height 14
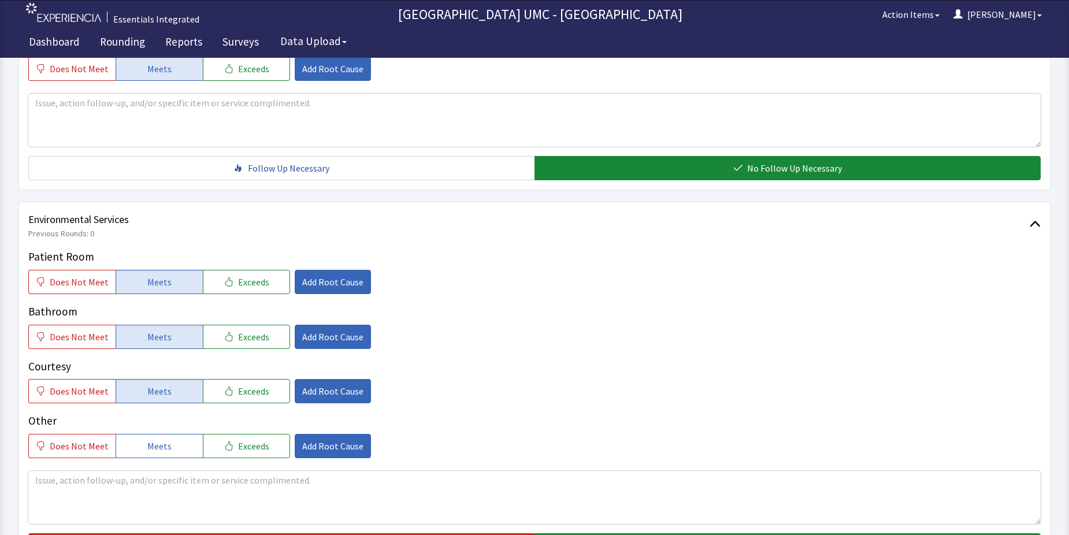
drag, startPoint x: 155, startPoint y: 443, endPoint x: 291, endPoint y: 429, distance: 137.0
click at [156, 445] on span "Meets" at bounding box center [159, 446] width 24 height 14
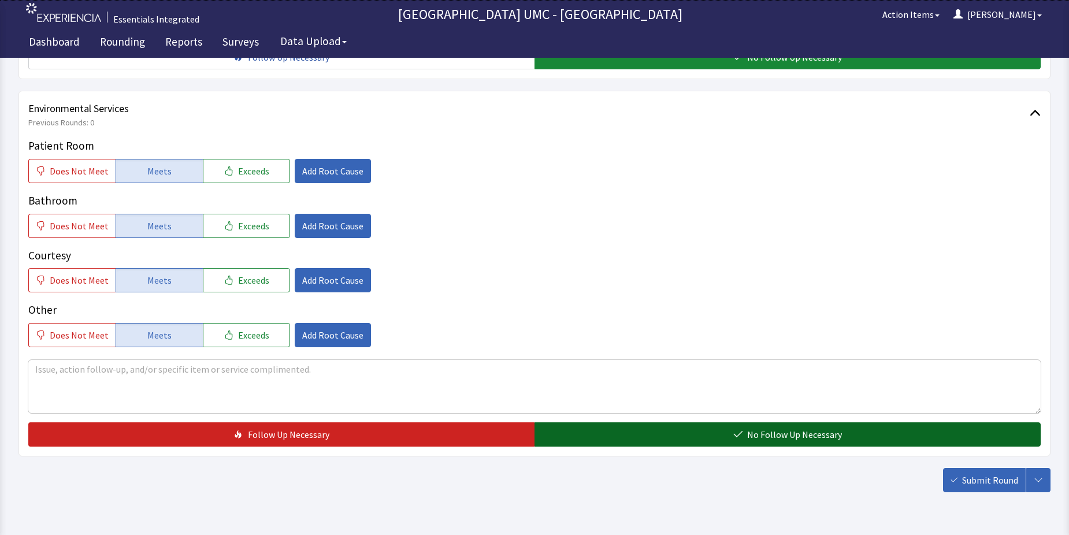
scroll to position [578, 0]
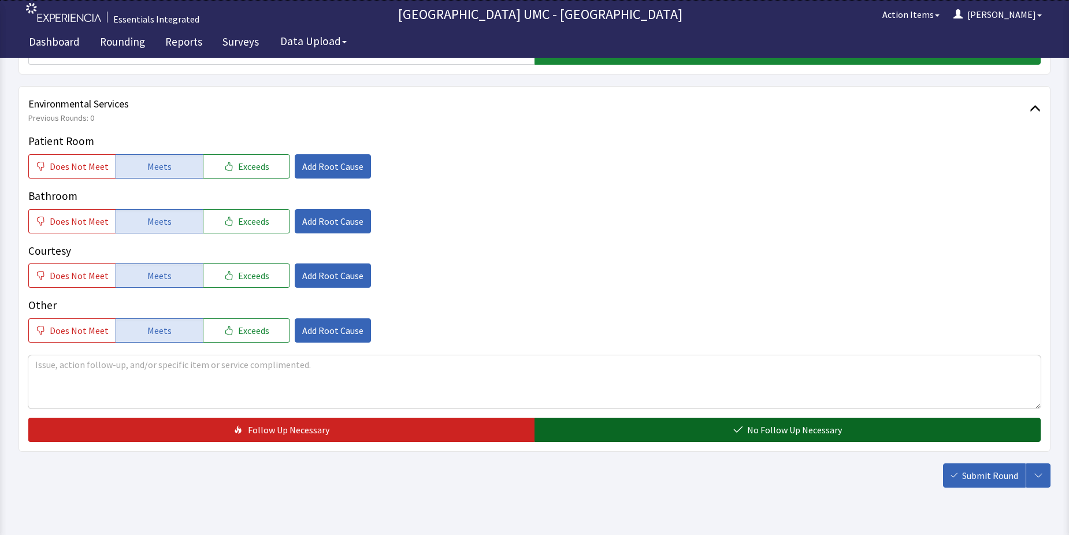
click at [664, 429] on button "No Follow Up Necessary" at bounding box center [787, 430] width 506 height 24
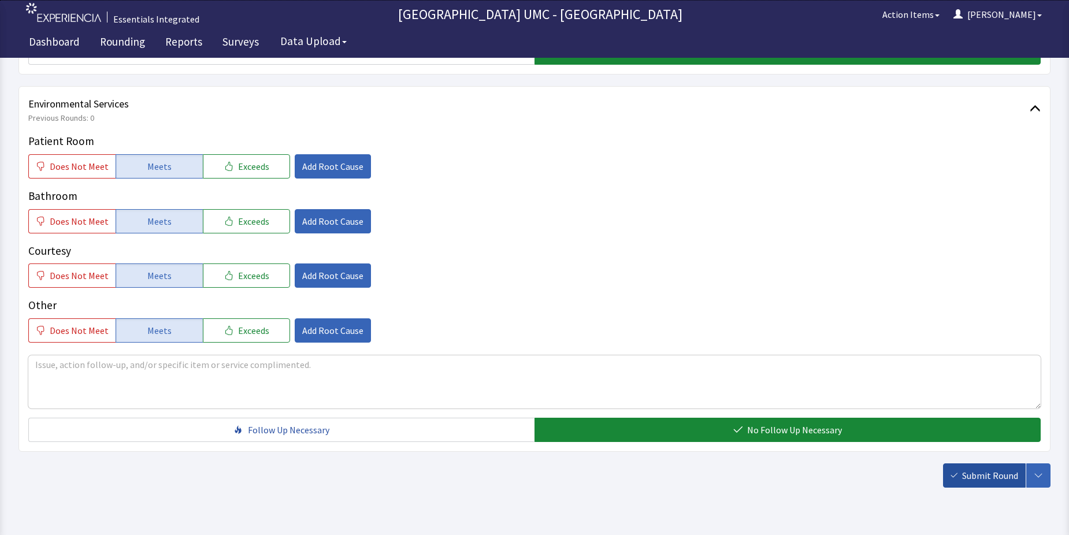
click at [980, 478] on span "Submit Round" at bounding box center [990, 475] width 56 height 14
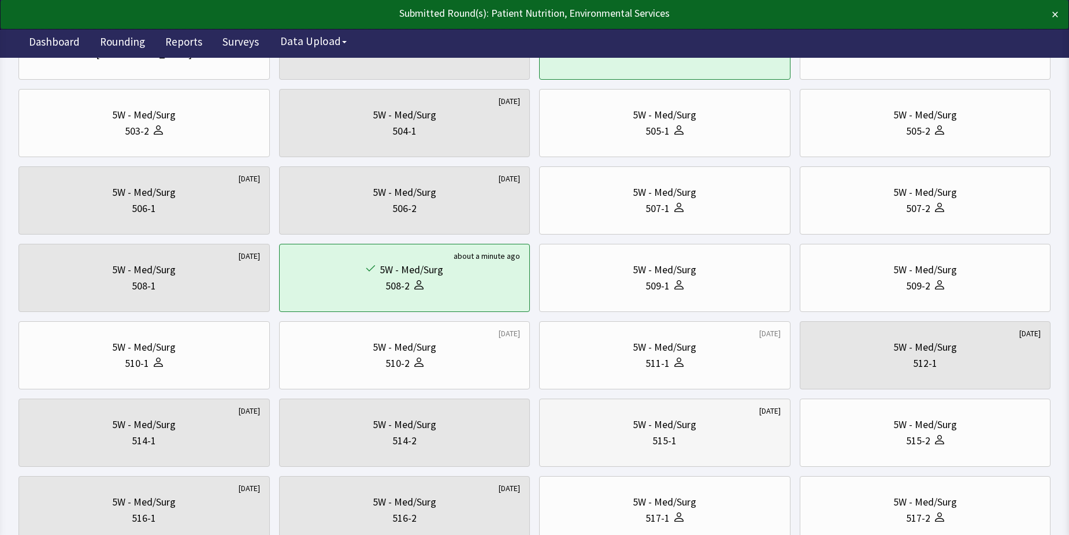
scroll to position [173, 0]
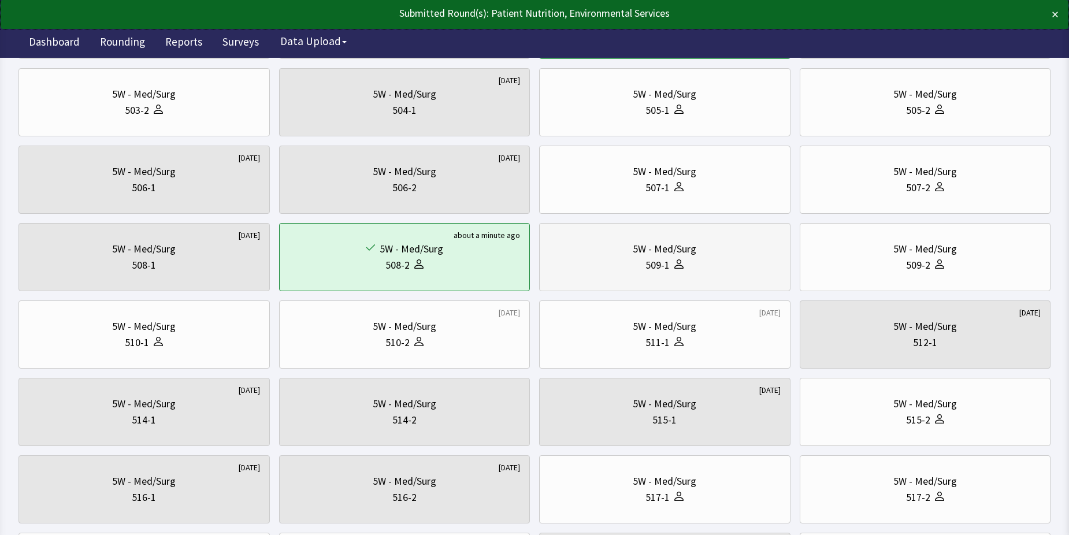
click at [683, 267] on div "509-1" at bounding box center [665, 265] width 232 height 16
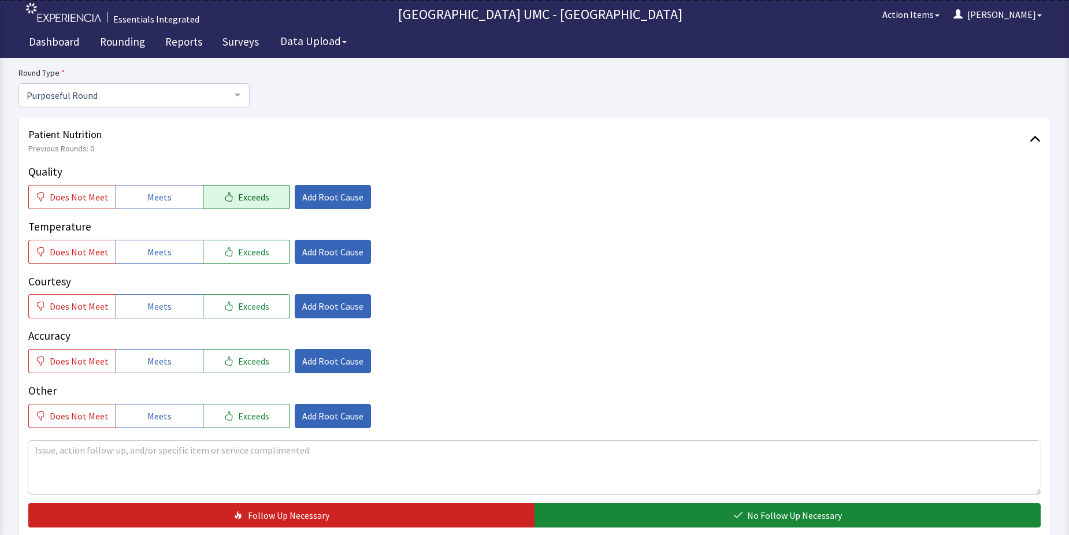
scroll to position [116, 0]
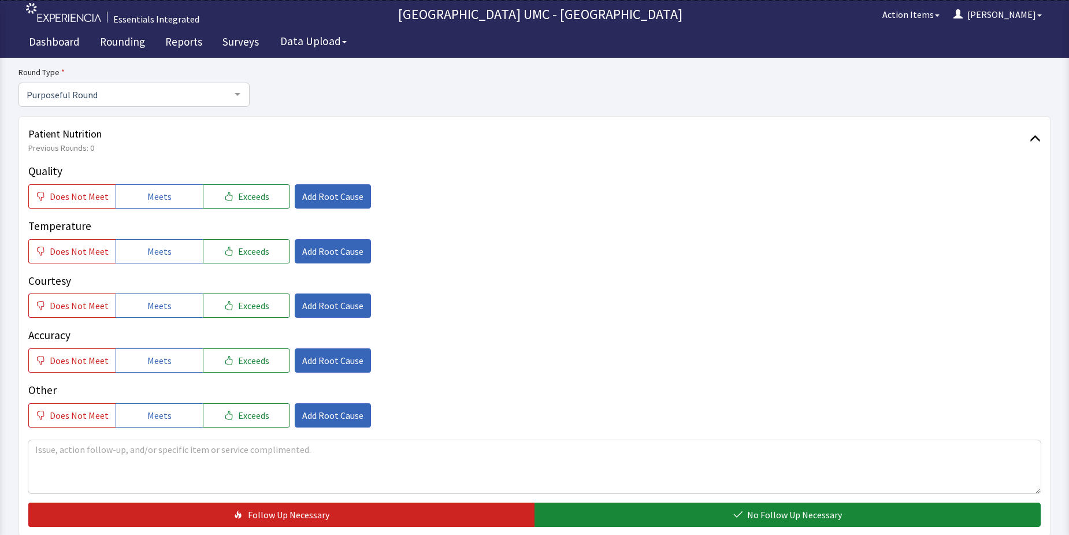
click at [134, 182] on div "Quality Does Not Meet Meets Exceeds Add Root Cause" at bounding box center [534, 186] width 1012 height 46
drag, startPoint x: 134, startPoint y: 182, endPoint x: 150, endPoint y: 196, distance: 21.3
click at [150, 196] on span "Meets" at bounding box center [159, 196] width 24 height 14
click at [160, 252] on span "Meets" at bounding box center [159, 251] width 24 height 14
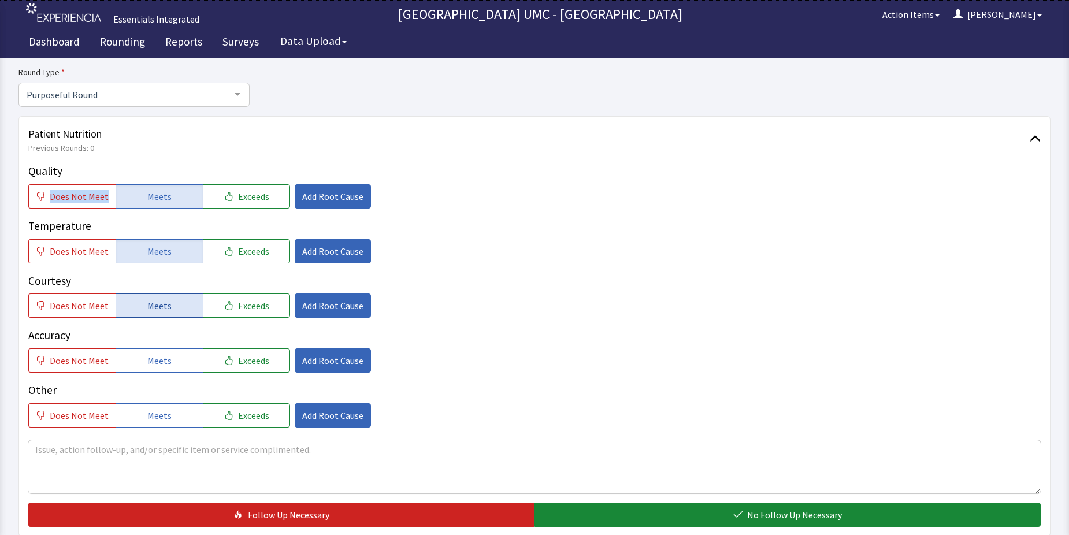
click at [165, 306] on span "Meets" at bounding box center [159, 306] width 24 height 14
drag, startPoint x: 158, startPoint y: 365, endPoint x: 163, endPoint y: 402, distance: 37.4
click at [157, 366] on span "Meets" at bounding box center [159, 361] width 24 height 14
click at [163, 422] on span "Meets" at bounding box center [159, 415] width 24 height 14
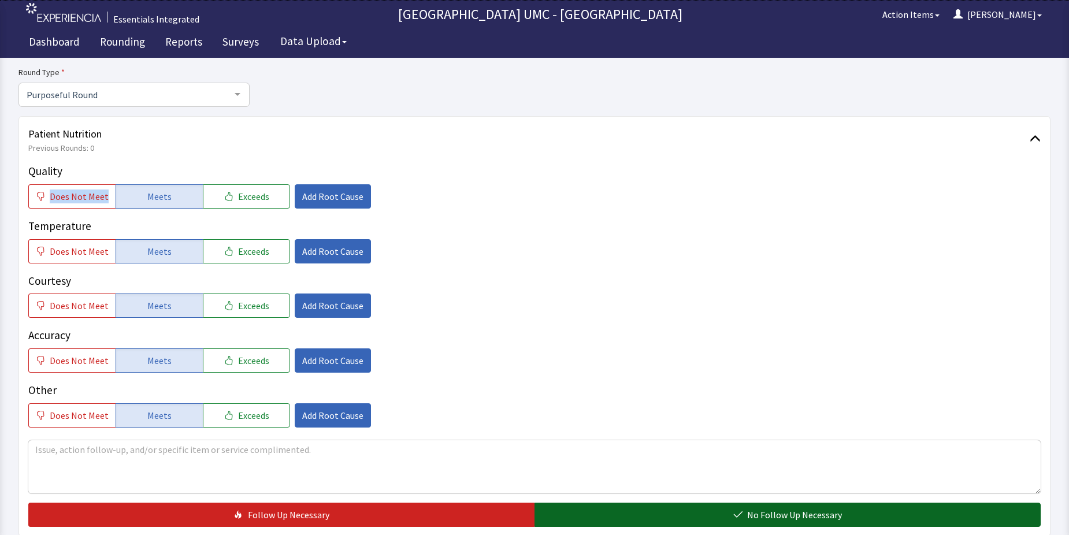
click at [717, 518] on button "No Follow Up Necessary" at bounding box center [787, 515] width 506 height 24
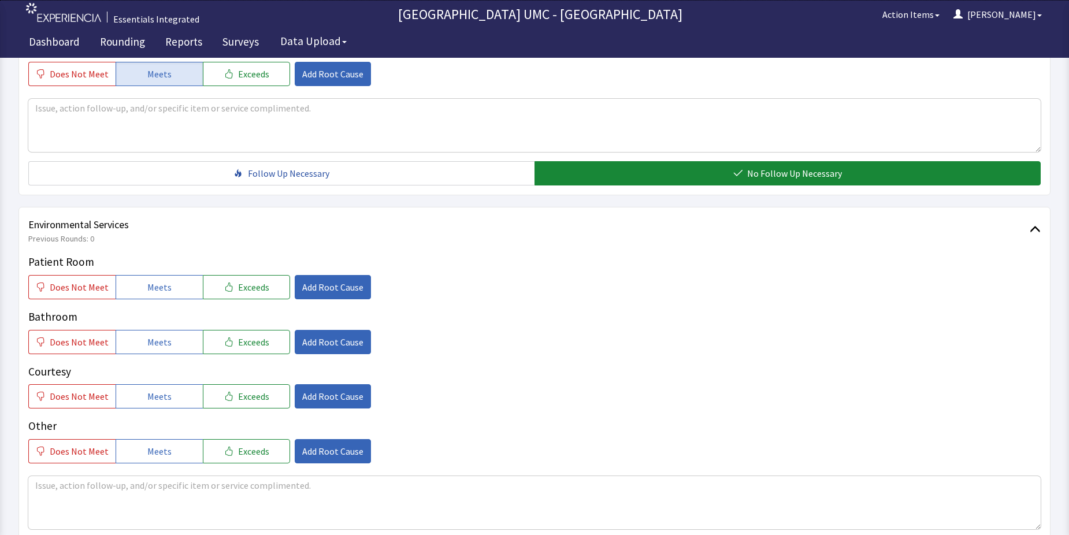
scroll to position [462, 0]
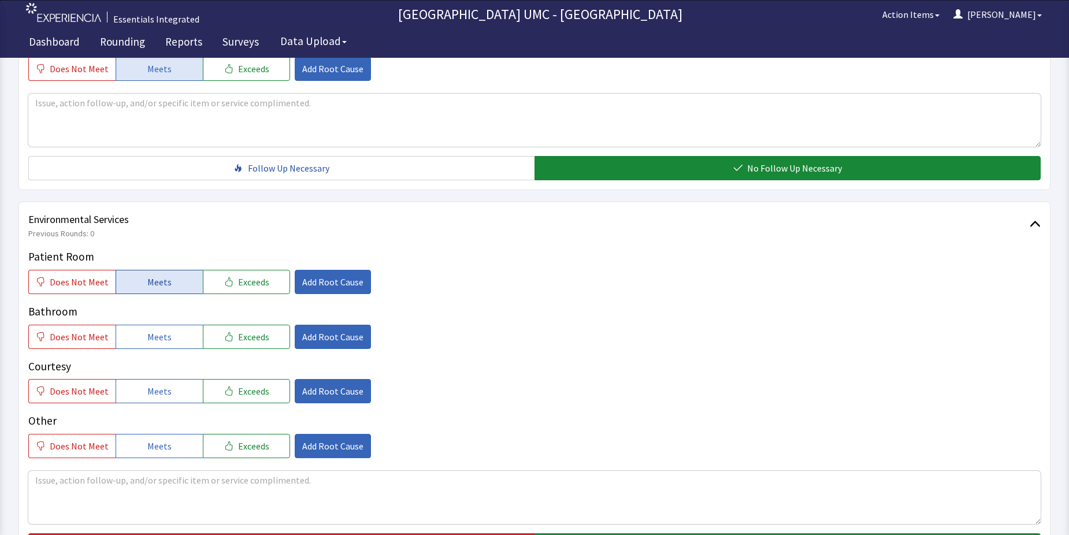
click at [159, 283] on span "Meets" at bounding box center [159, 282] width 24 height 14
drag, startPoint x: 157, startPoint y: 337, endPoint x: 167, endPoint y: 383, distance: 46.8
click at [157, 342] on span "Meets" at bounding box center [159, 337] width 24 height 14
drag, startPoint x: 168, startPoint y: 392, endPoint x: 161, endPoint y: 433, distance: 41.7
click at [167, 393] on button "Meets" at bounding box center [159, 391] width 87 height 24
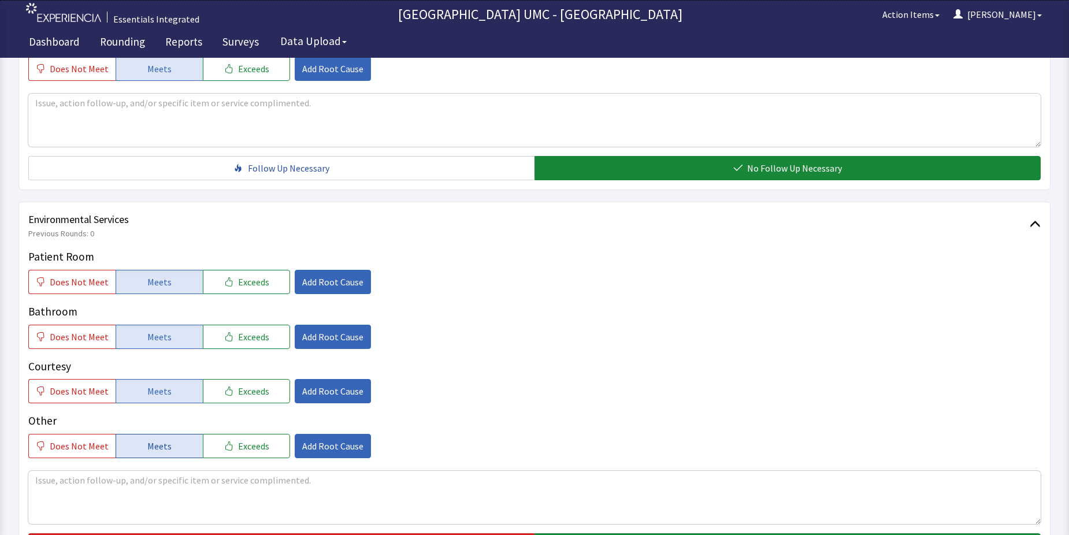
click at [147, 444] on span "Meets" at bounding box center [159, 446] width 24 height 14
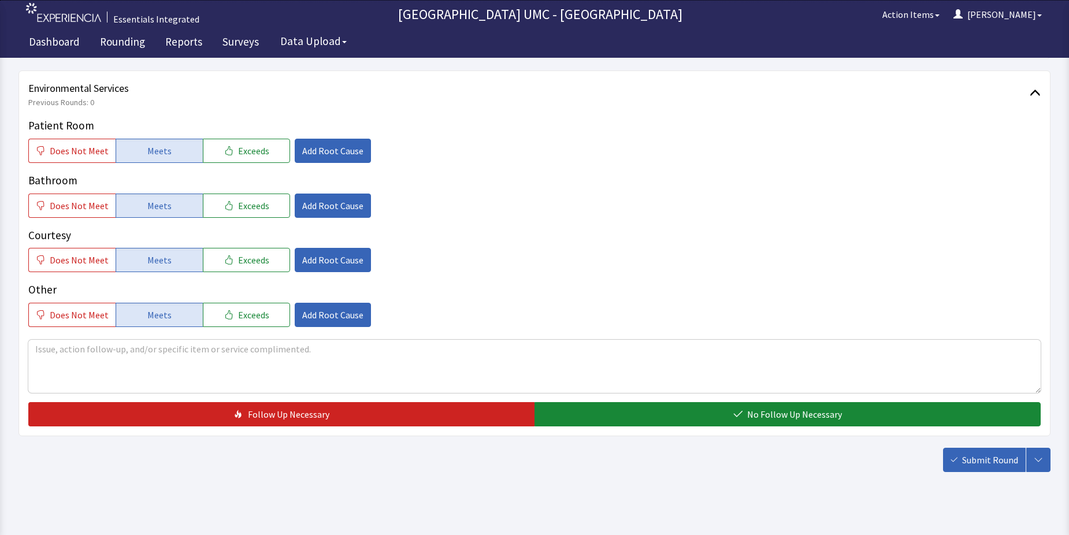
scroll to position [607, 0]
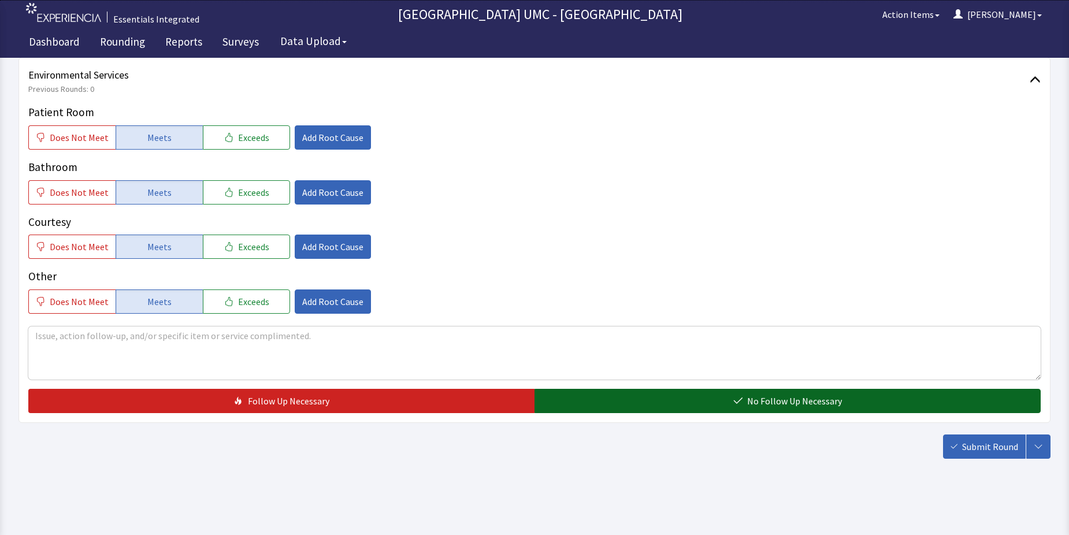
drag, startPoint x: 723, startPoint y: 405, endPoint x: 883, endPoint y: 455, distance: 167.5
click at [723, 405] on button "No Follow Up Necessary" at bounding box center [787, 401] width 506 height 24
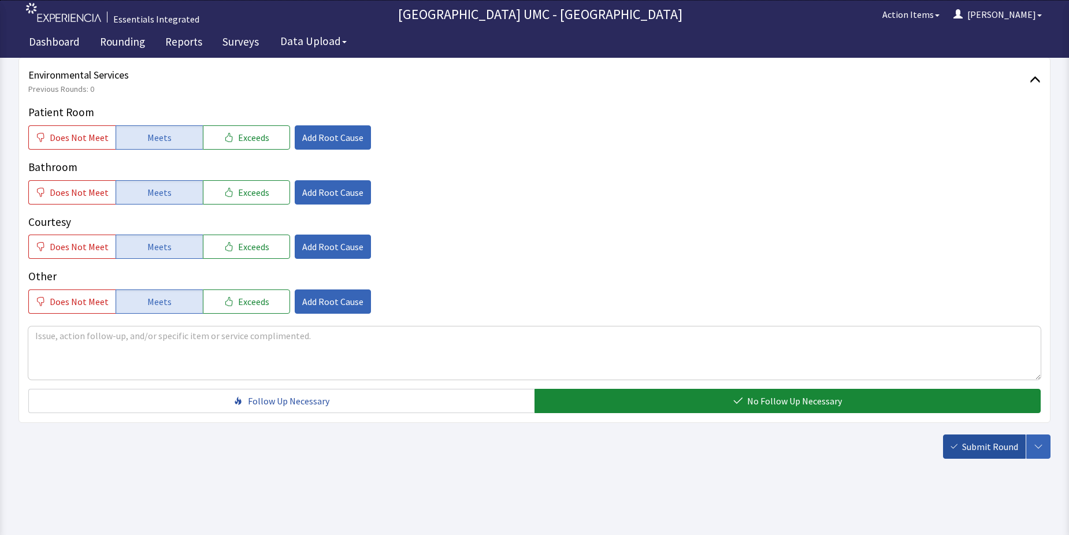
click at [977, 448] on span "Submit Round" at bounding box center [990, 447] width 56 height 14
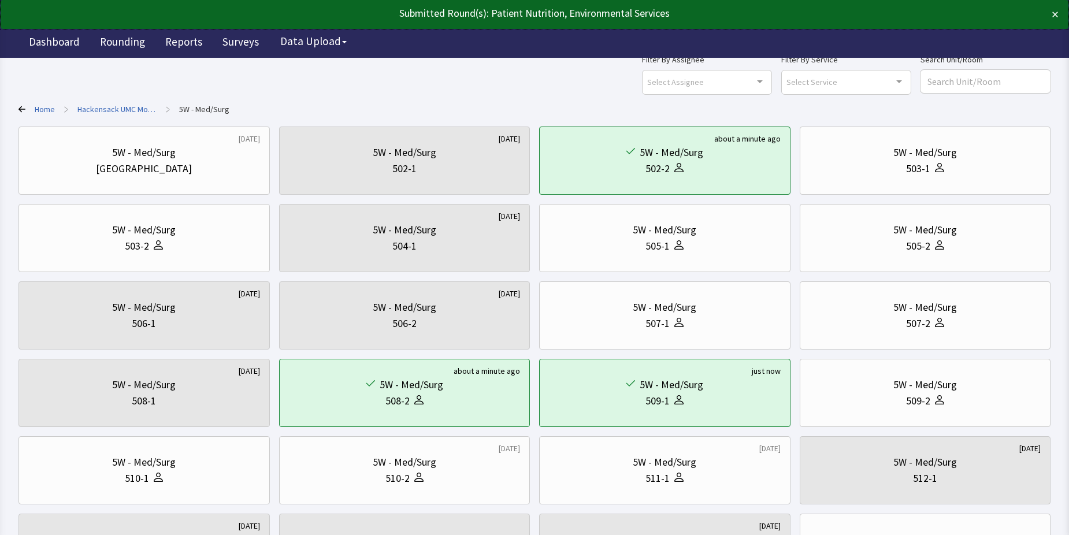
scroll to position [58, 0]
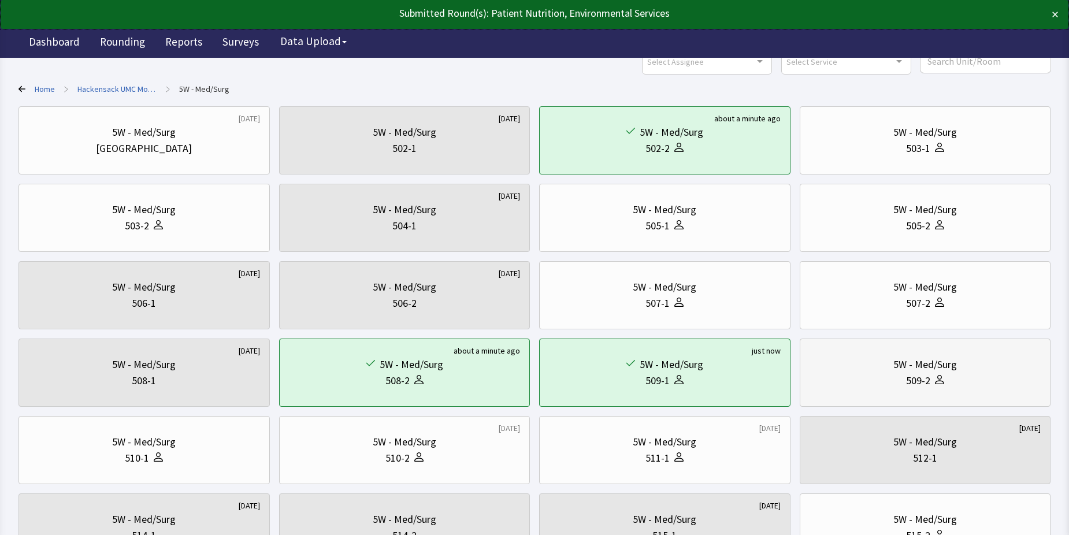
click at [887, 375] on div "509-2" at bounding box center [925, 381] width 232 height 16
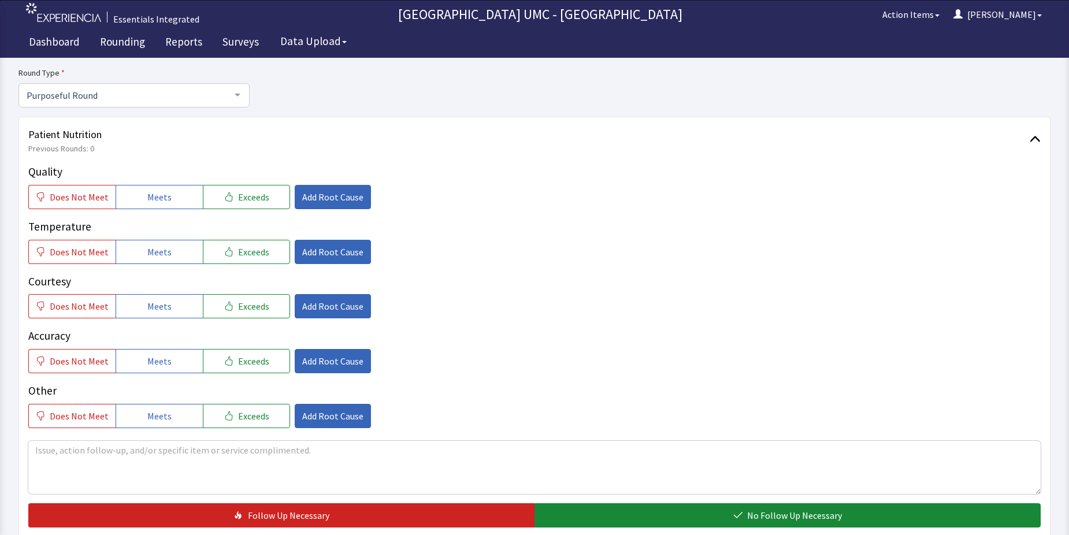
scroll to position [116, 0]
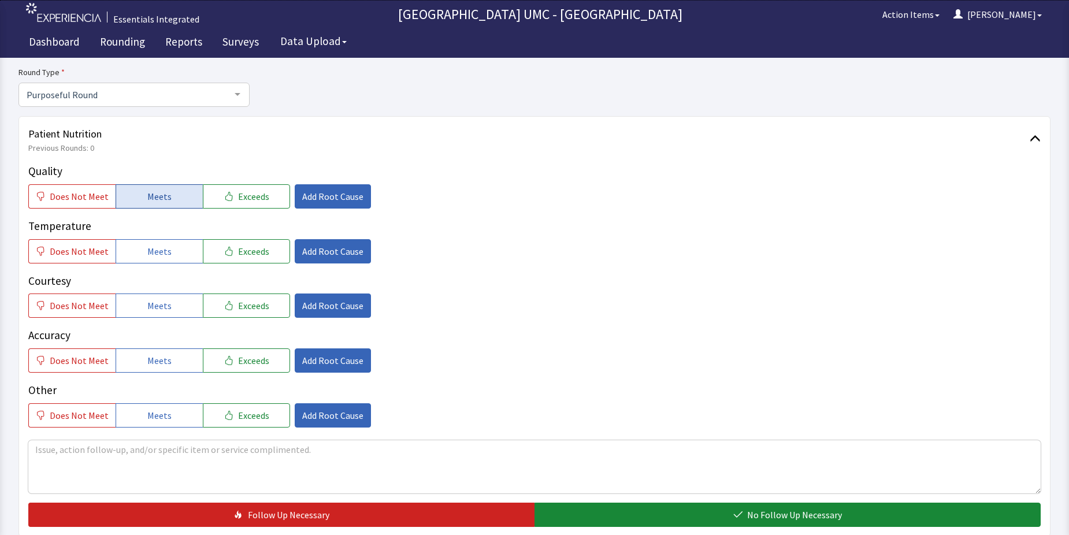
click at [147, 198] on span "Meets" at bounding box center [159, 196] width 24 height 14
drag, startPoint x: 140, startPoint y: 254, endPoint x: 140, endPoint y: 270, distance: 16.2
click at [140, 262] on button "Meets" at bounding box center [159, 251] width 87 height 24
drag, startPoint x: 142, startPoint y: 304, endPoint x: 162, endPoint y: 358, distance: 57.4
click at [142, 315] on button "Meets" at bounding box center [159, 305] width 87 height 24
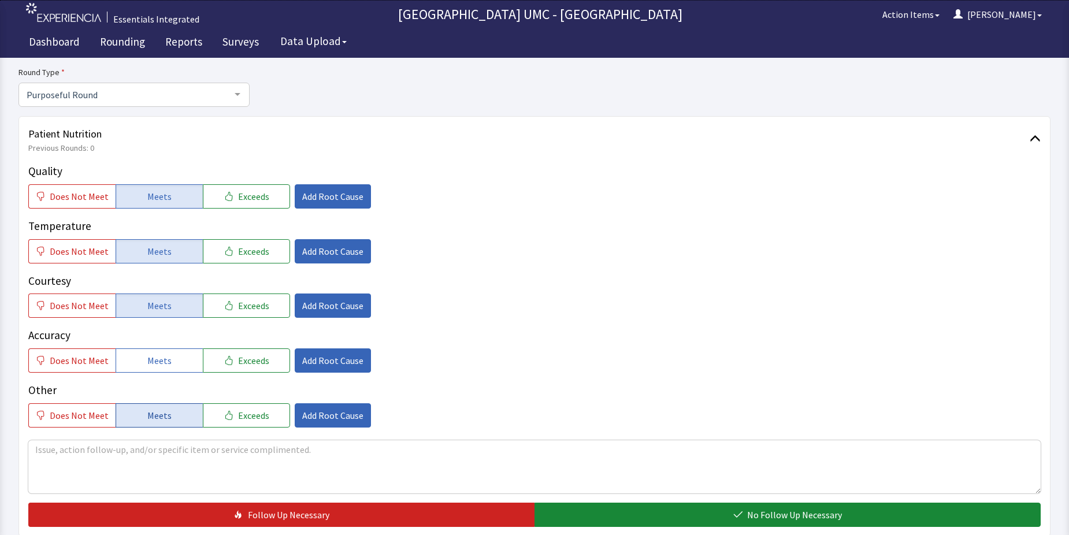
drag, startPoint x: 162, startPoint y: 359, endPoint x: 165, endPoint y: 418, distance: 59.5
click at [162, 360] on span "Meets" at bounding box center [159, 361] width 24 height 14
click at [159, 411] on span "Meets" at bounding box center [159, 415] width 24 height 14
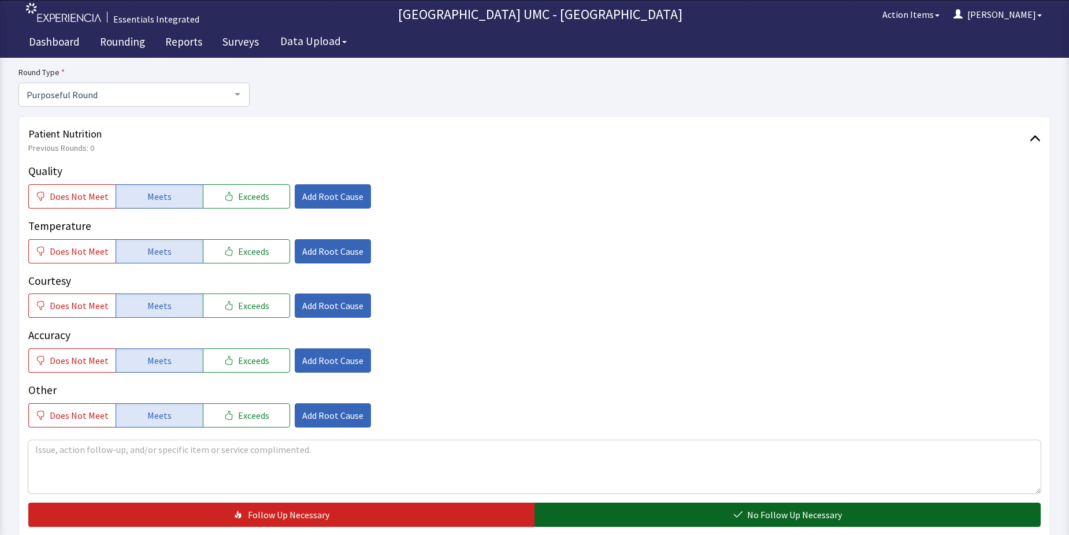
click at [716, 507] on button "No Follow Up Necessary" at bounding box center [787, 515] width 506 height 24
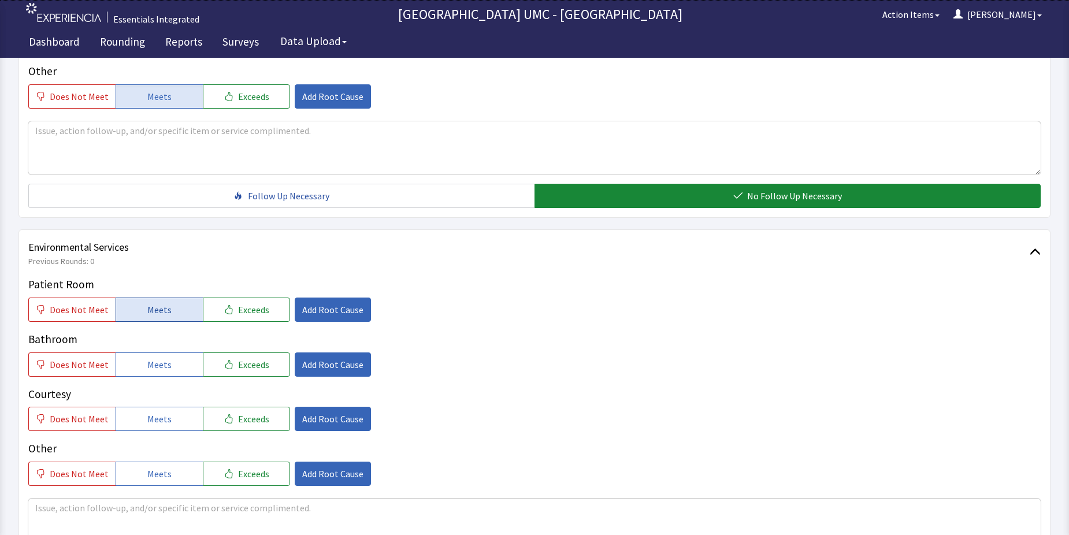
scroll to position [462, 0]
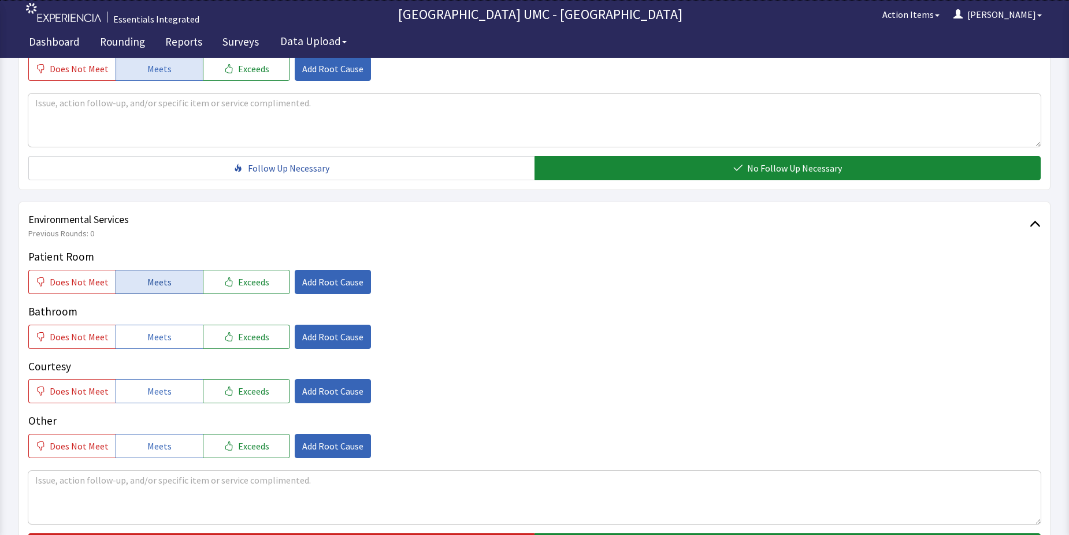
click at [142, 285] on button "Meets" at bounding box center [159, 282] width 87 height 24
drag, startPoint x: 150, startPoint y: 335, endPoint x: 156, endPoint y: 363, distance: 29.0
click at [150, 342] on span "Meets" at bounding box center [159, 337] width 24 height 14
click at [156, 393] on span "Meets" at bounding box center [159, 391] width 24 height 14
click at [153, 438] on button "Meets" at bounding box center [159, 446] width 87 height 24
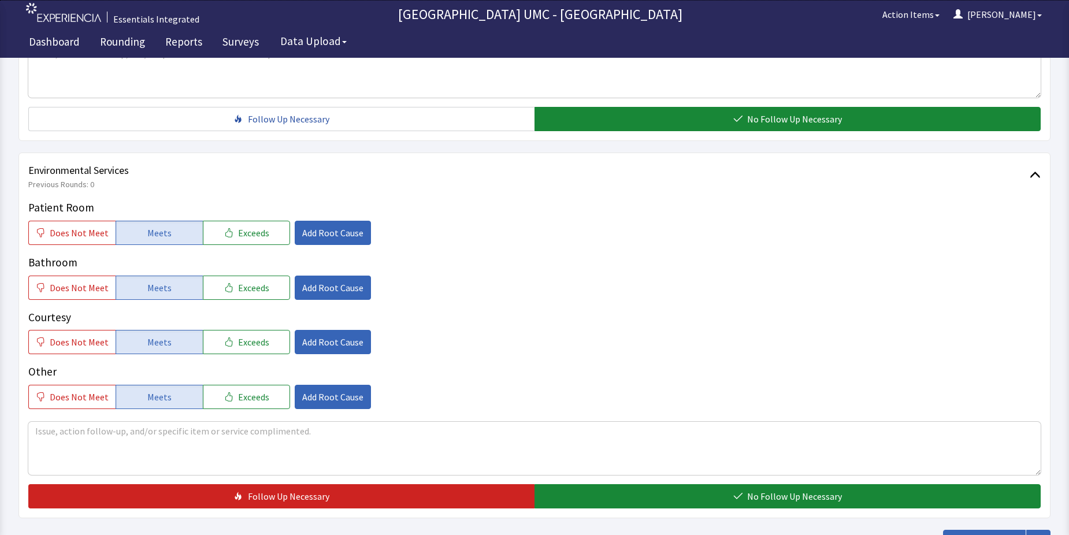
scroll to position [578, 0]
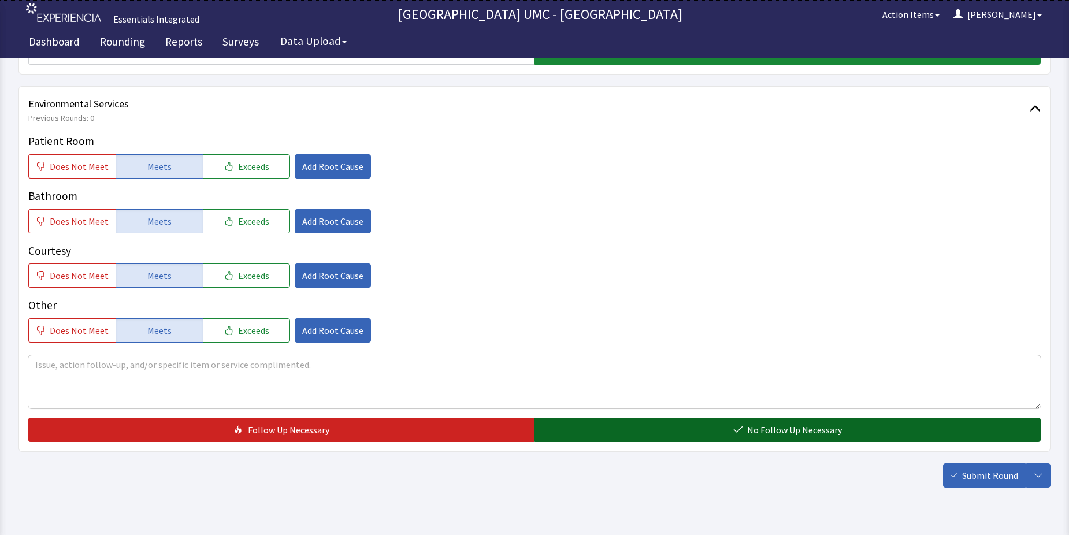
drag, startPoint x: 691, startPoint y: 423, endPoint x: 734, endPoint y: 442, distance: 47.1
click at [691, 425] on button "No Follow Up Necessary" at bounding box center [787, 430] width 506 height 24
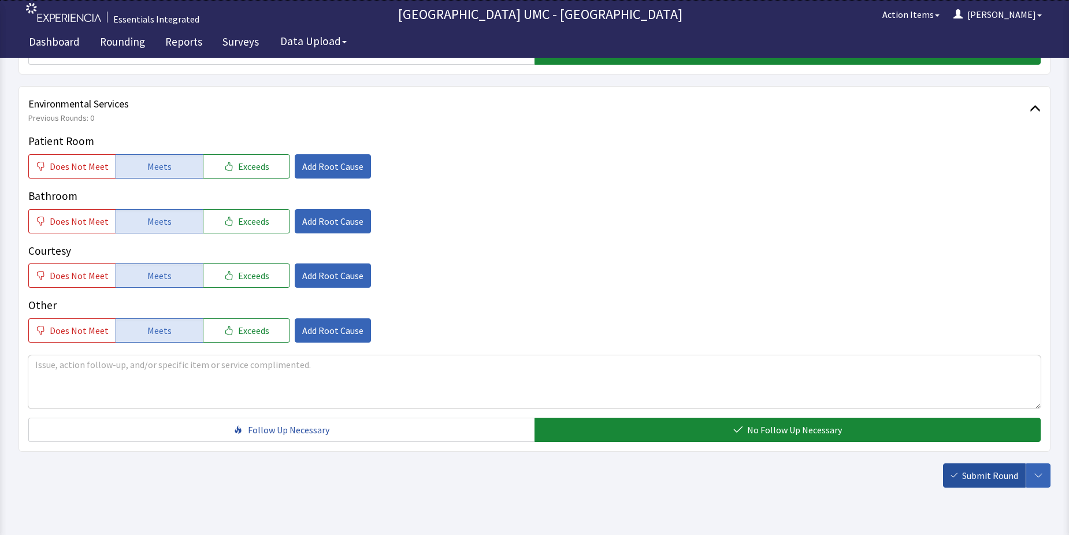
click at [977, 477] on span "Submit Round" at bounding box center [990, 475] width 56 height 14
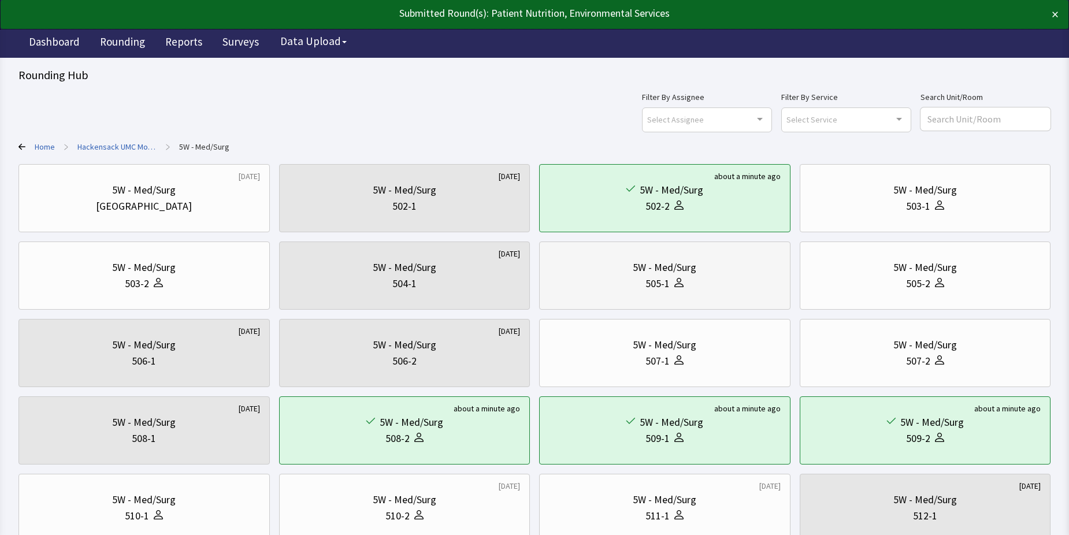
click at [638, 273] on div "5W - Med/Surg" at bounding box center [665, 267] width 64 height 16
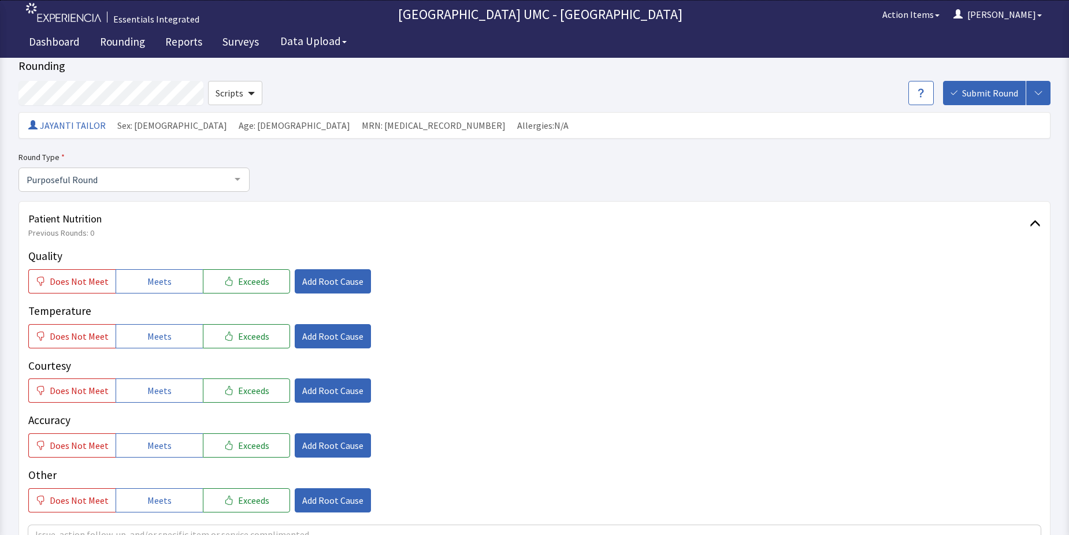
scroll to position [58, 0]
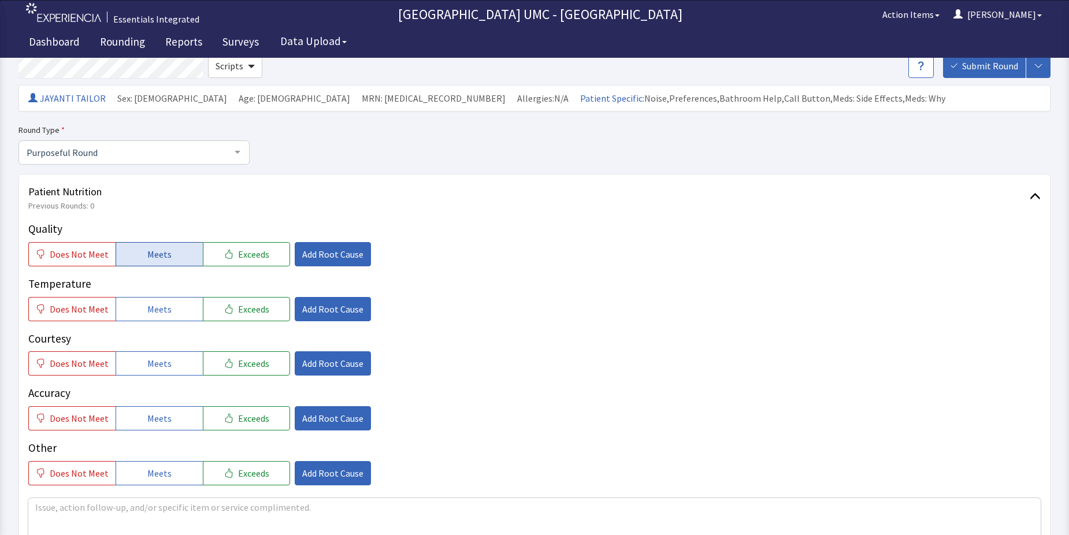
click at [162, 252] on span "Meets" at bounding box center [159, 254] width 24 height 14
click at [143, 308] on button "Meets" at bounding box center [159, 309] width 87 height 24
click at [153, 361] on span "Meets" at bounding box center [159, 363] width 24 height 14
drag, startPoint x: 147, startPoint y: 412, endPoint x: 155, endPoint y: 441, distance: 29.8
click at [152, 426] on button "Meets" at bounding box center [159, 418] width 87 height 24
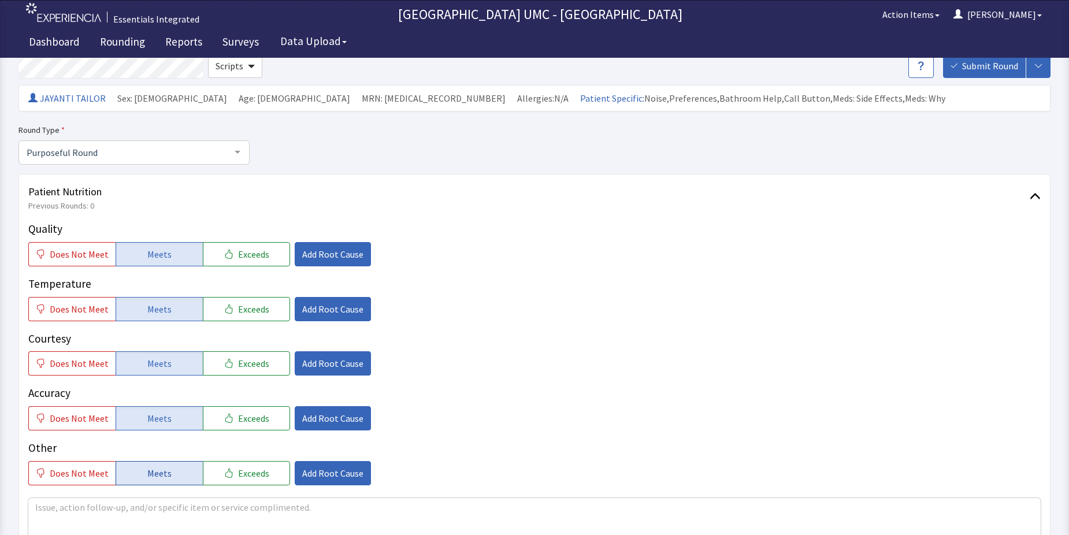
click at [143, 477] on button "Meets" at bounding box center [159, 473] width 87 height 24
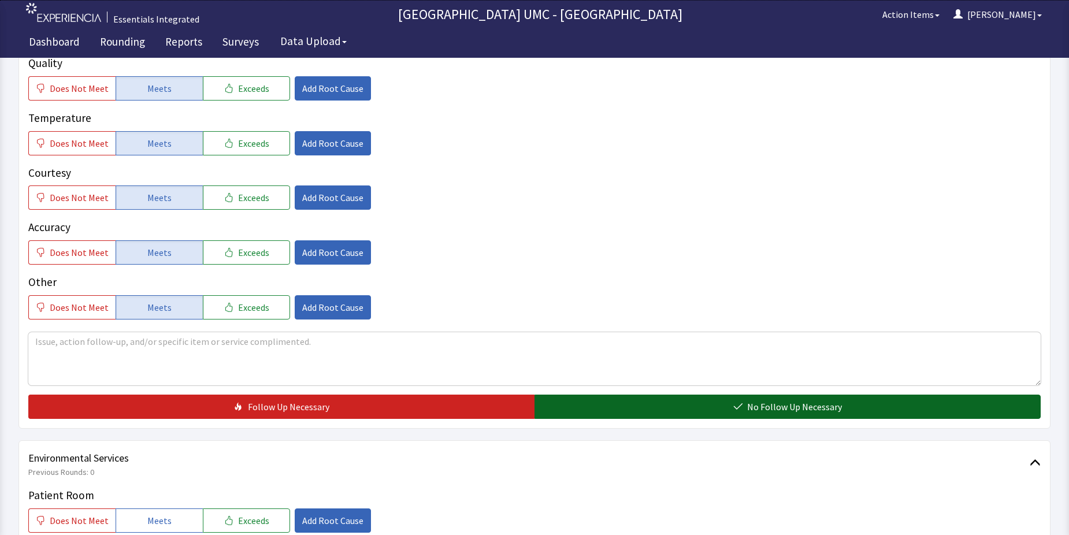
scroll to position [231, 0]
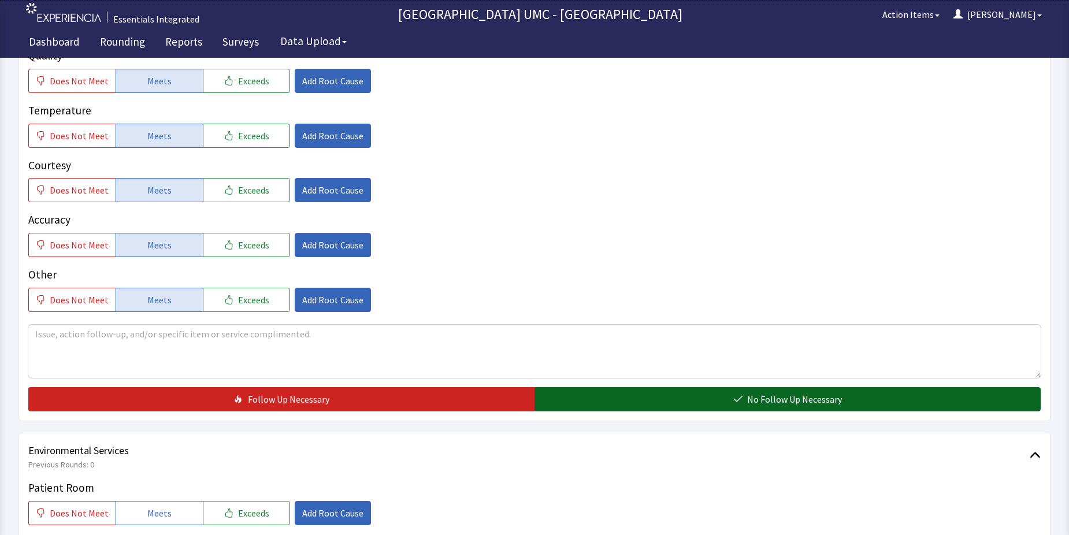
click at [704, 401] on button "No Follow Up Necessary" at bounding box center [787, 399] width 506 height 24
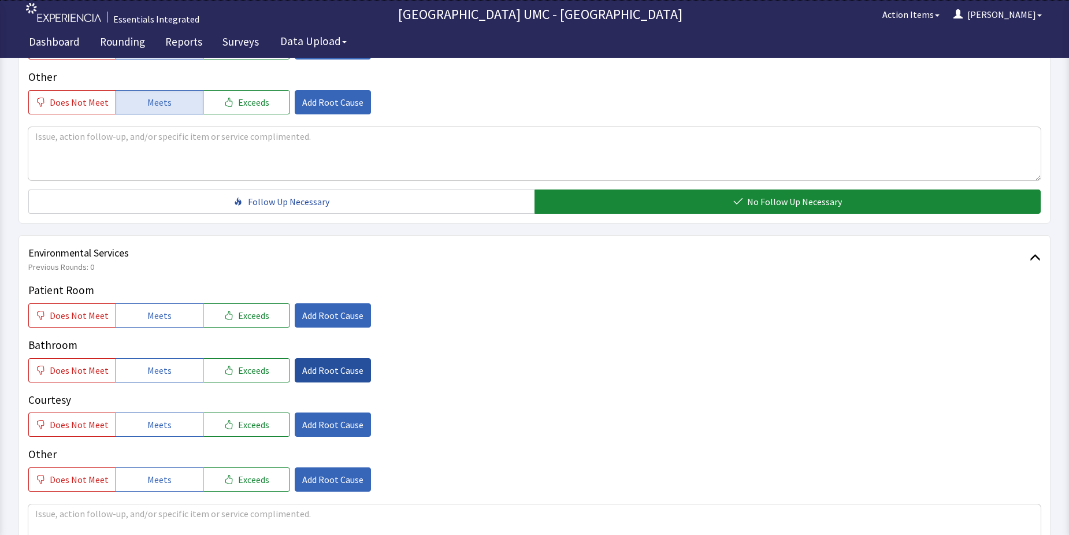
scroll to position [462, 0]
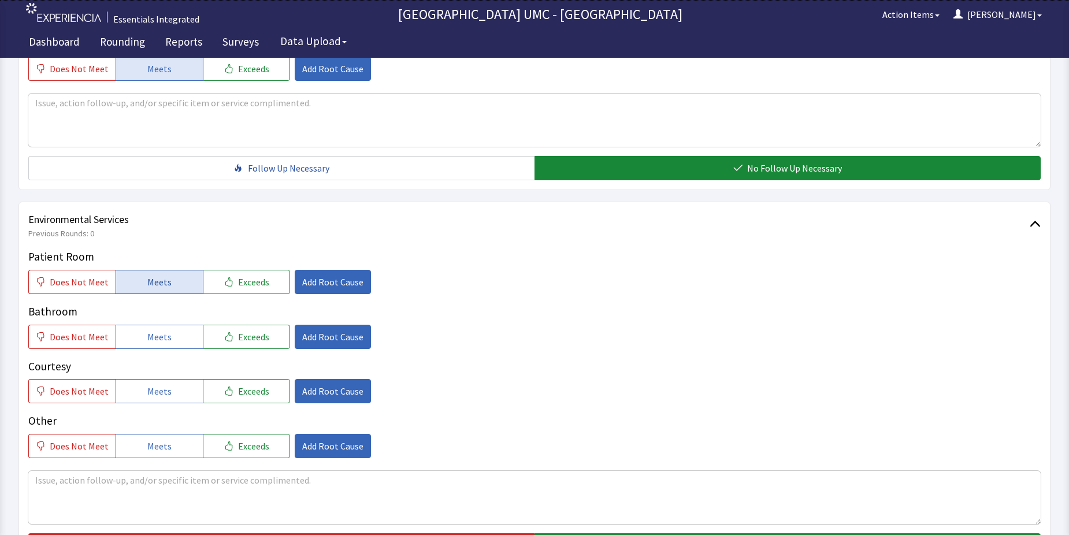
click at [153, 289] on button "Meets" at bounding box center [159, 282] width 87 height 24
drag, startPoint x: 146, startPoint y: 339, endPoint x: 154, endPoint y: 366, distance: 28.7
click at [147, 340] on span "Meets" at bounding box center [159, 337] width 24 height 14
drag, startPoint x: 155, startPoint y: 386, endPoint x: 164, endPoint y: 406, distance: 20.9
click at [160, 397] on span "Meets" at bounding box center [159, 391] width 24 height 14
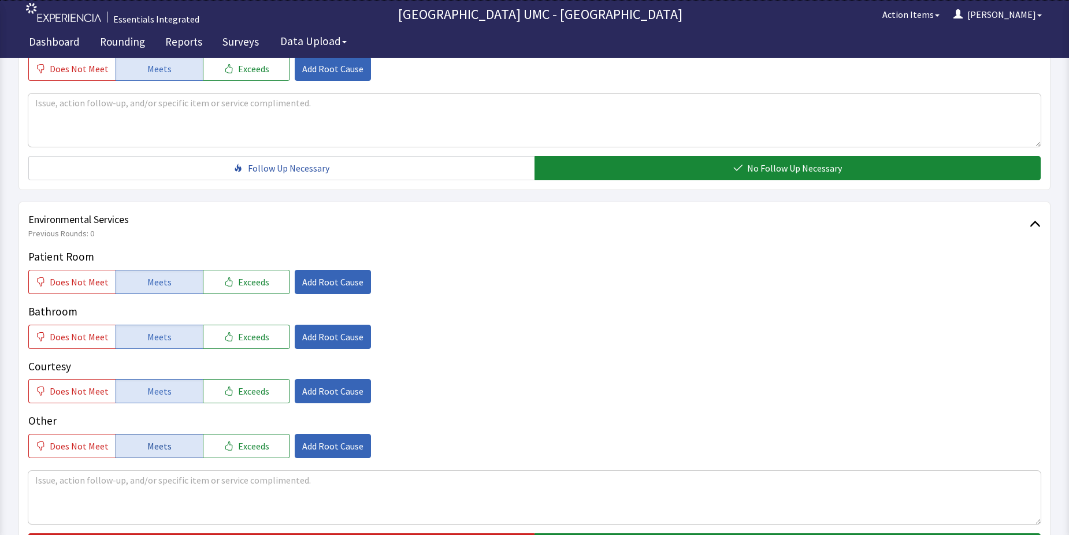
drag, startPoint x: 158, startPoint y: 443, endPoint x: 186, endPoint y: 451, distance: 28.7
click at [159, 445] on span "Meets" at bounding box center [159, 446] width 24 height 14
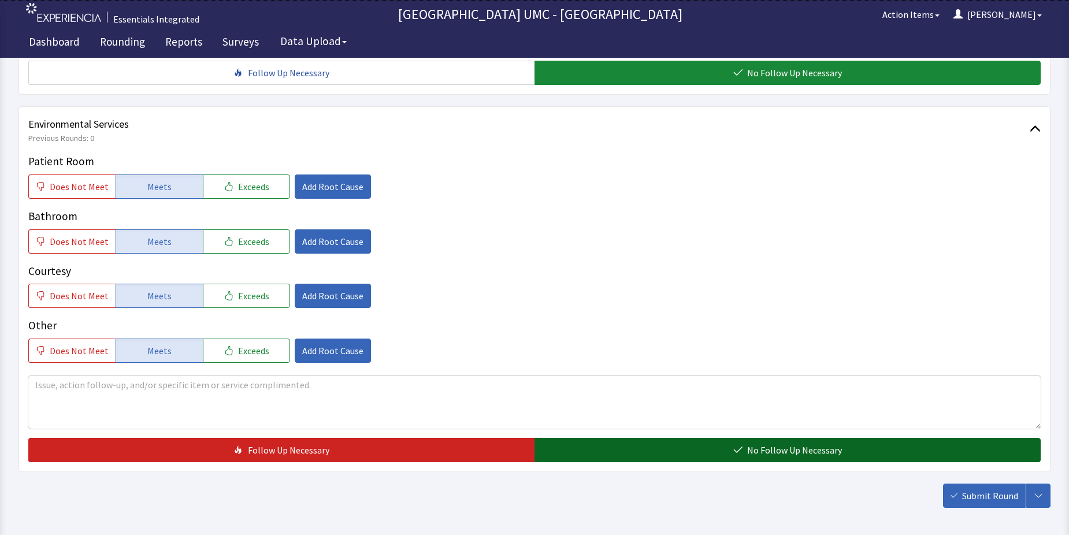
scroll to position [578, 0]
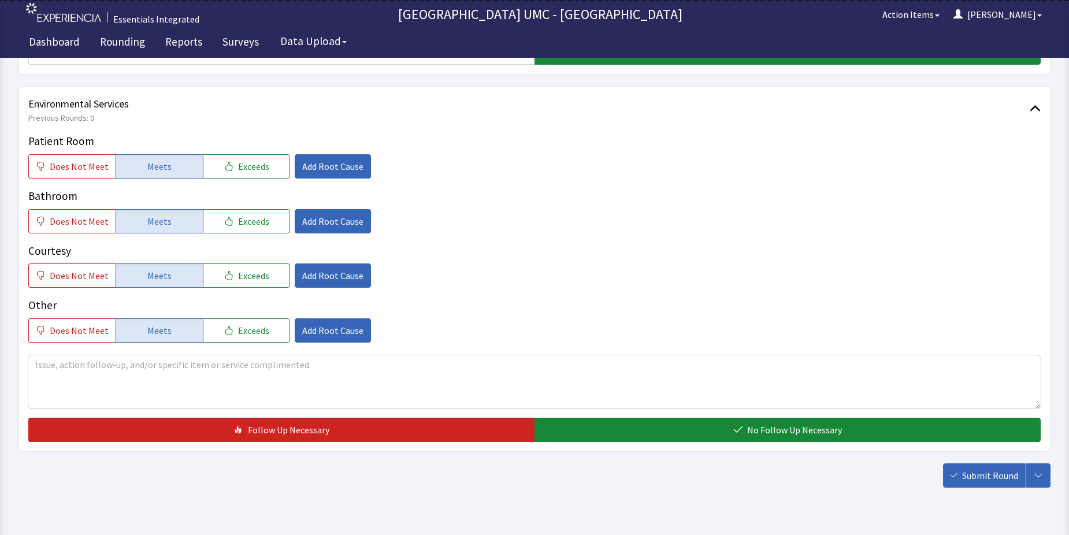
drag, startPoint x: 739, startPoint y: 431, endPoint x: 813, endPoint y: 466, distance: 81.1
click at [742, 439] on button "No Follow Up Necessary" at bounding box center [787, 430] width 506 height 24
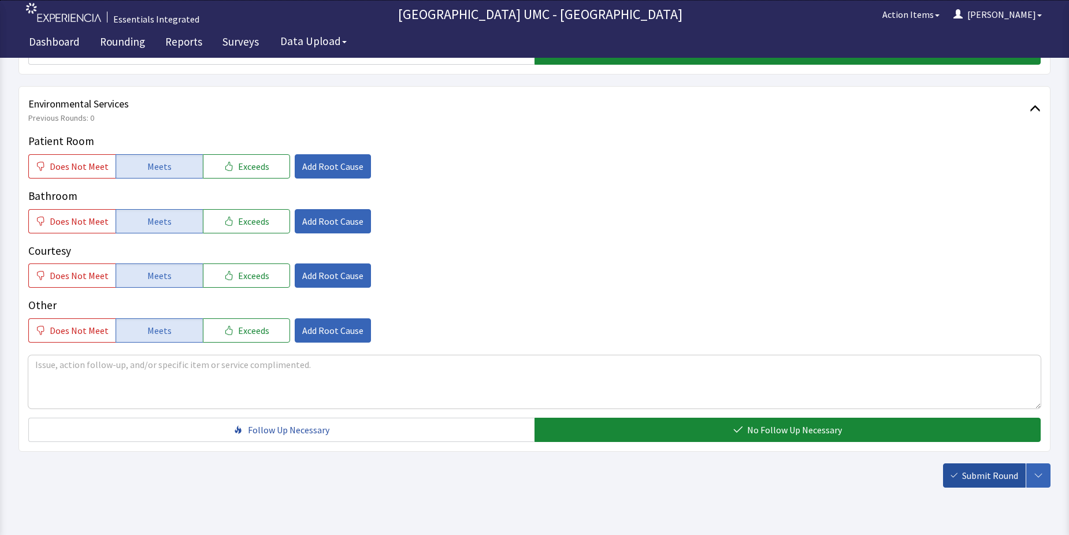
click at [996, 477] on span "Submit Round" at bounding box center [990, 475] width 56 height 14
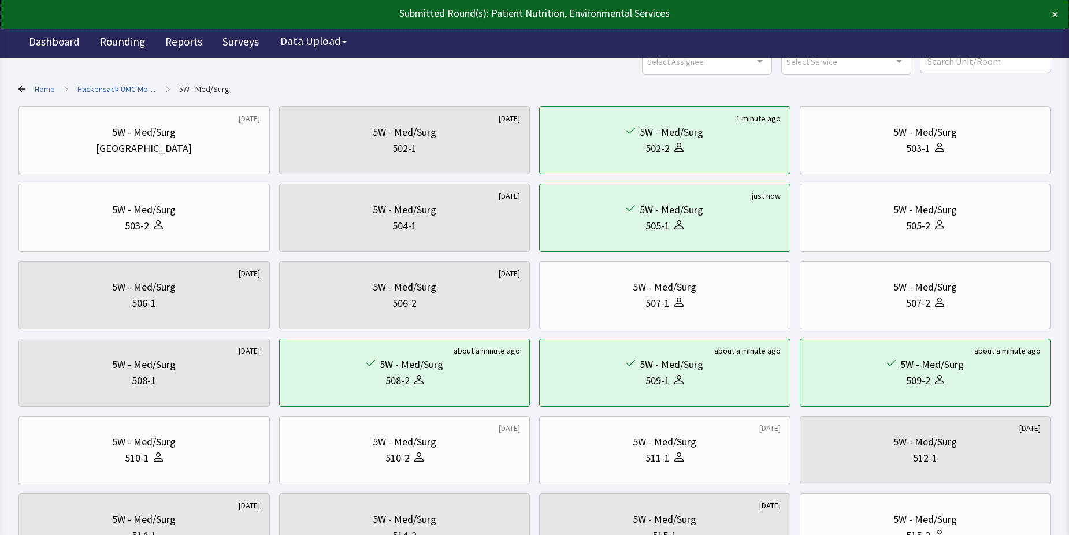
scroll to position [116, 0]
